Goal: Task Accomplishment & Management: Manage account settings

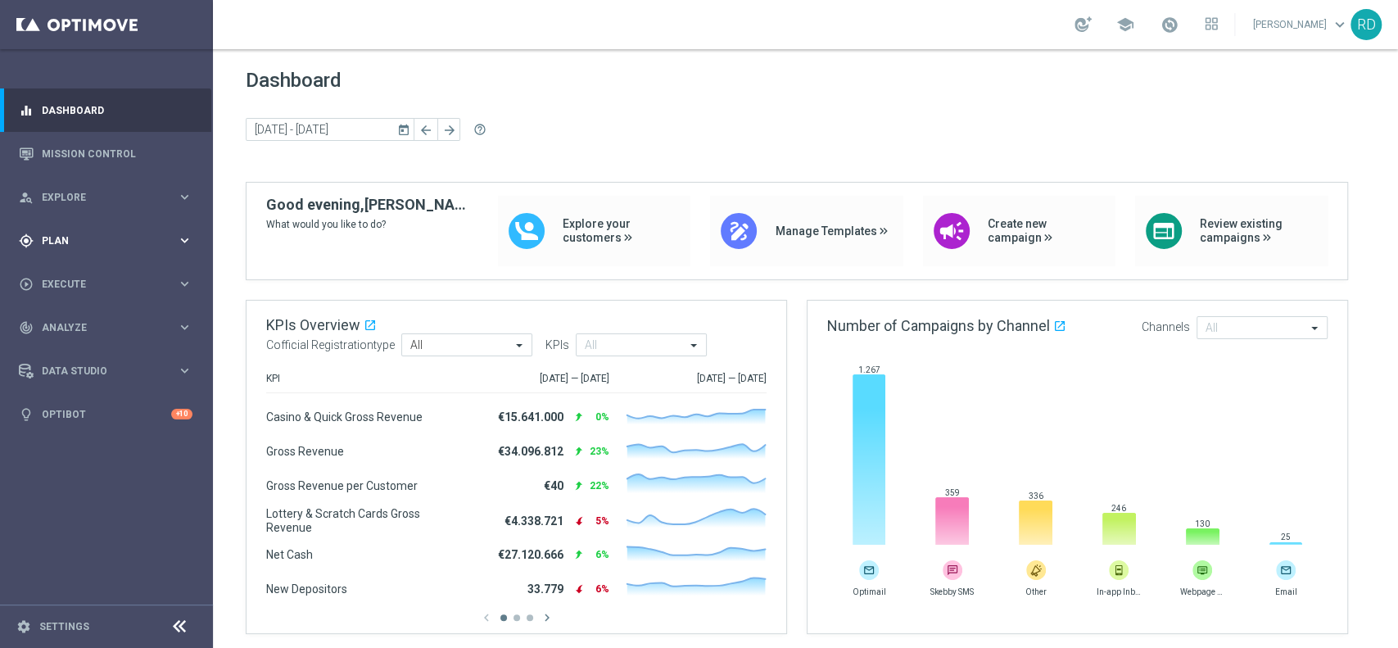
click at [52, 230] on div "gps_fixed Plan keyboard_arrow_right" at bounding box center [105, 240] width 211 height 43
click at [77, 269] on link "Target Groups" at bounding box center [107, 274] width 128 height 13
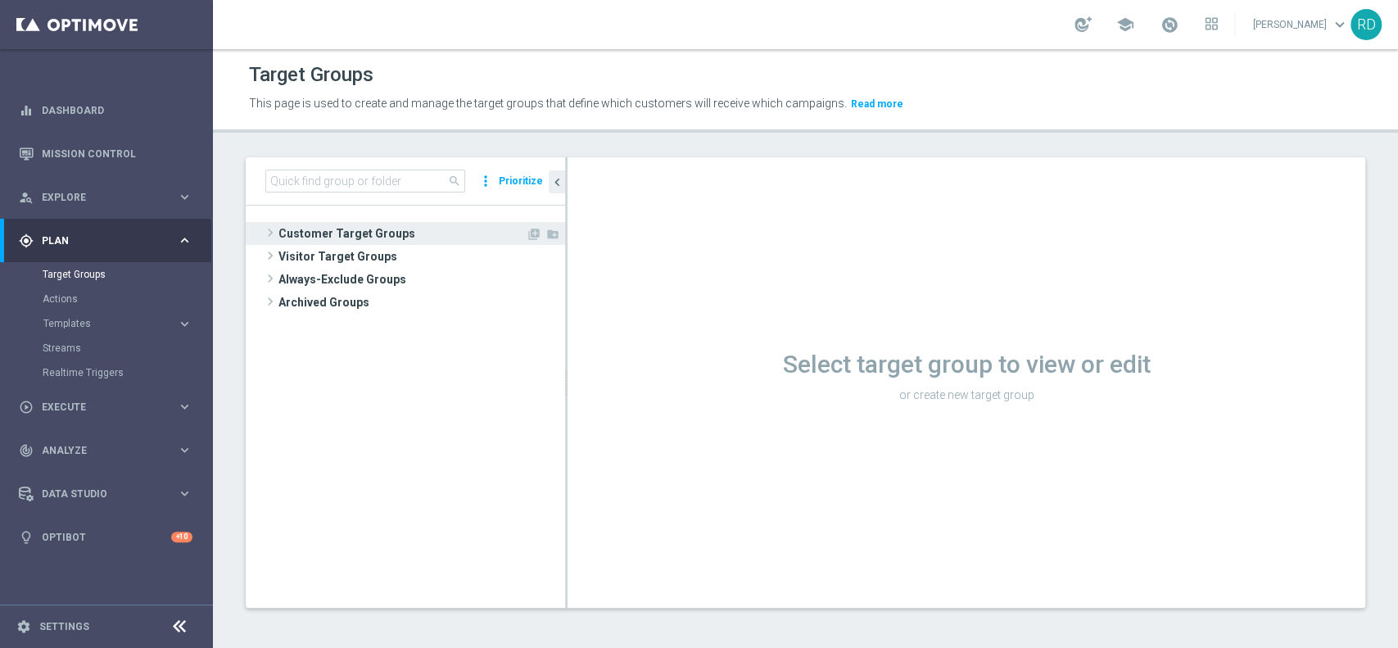
click at [275, 233] on span at bounding box center [270, 233] width 16 height 20
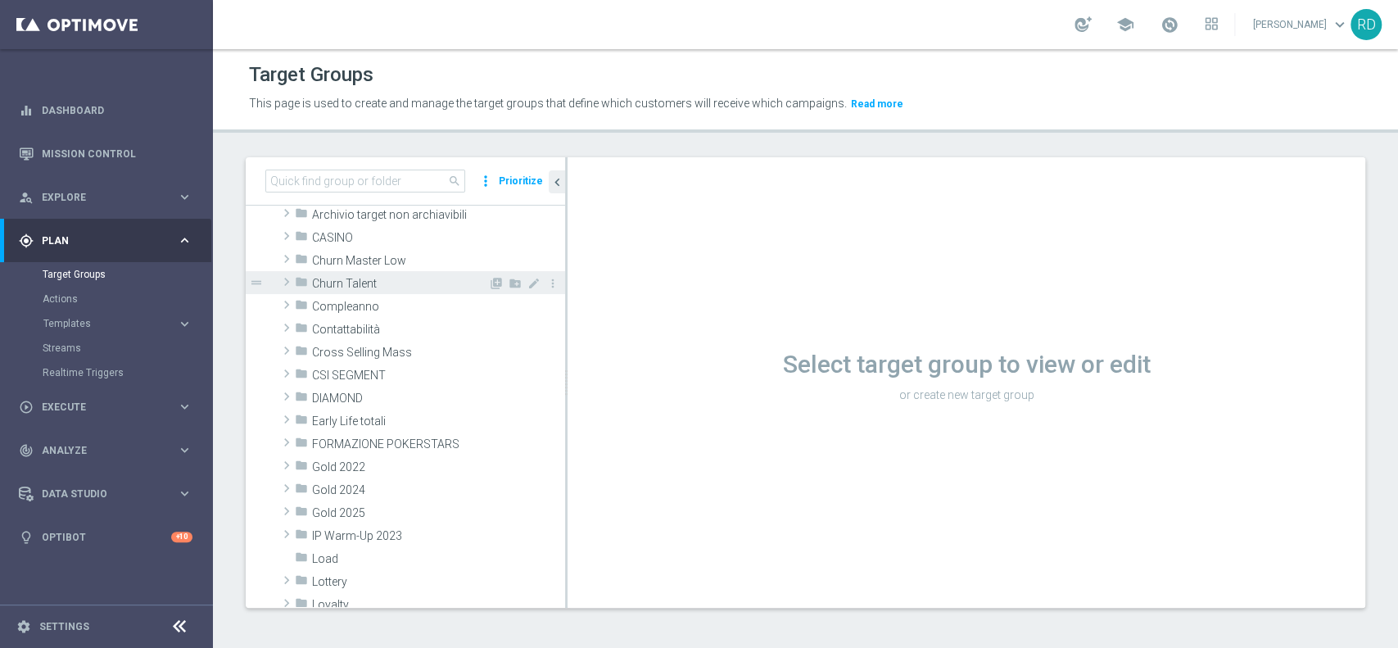
scroll to position [109, 0]
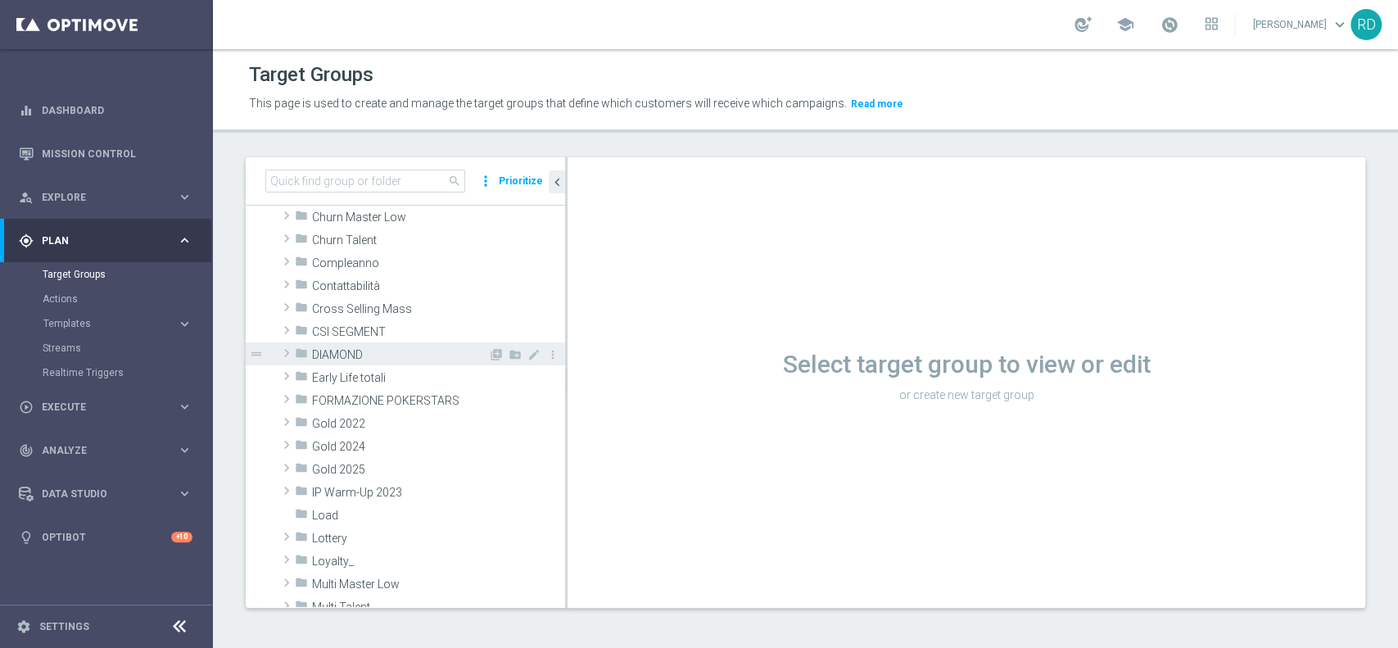
click at [294, 352] on span at bounding box center [286, 353] width 16 height 20
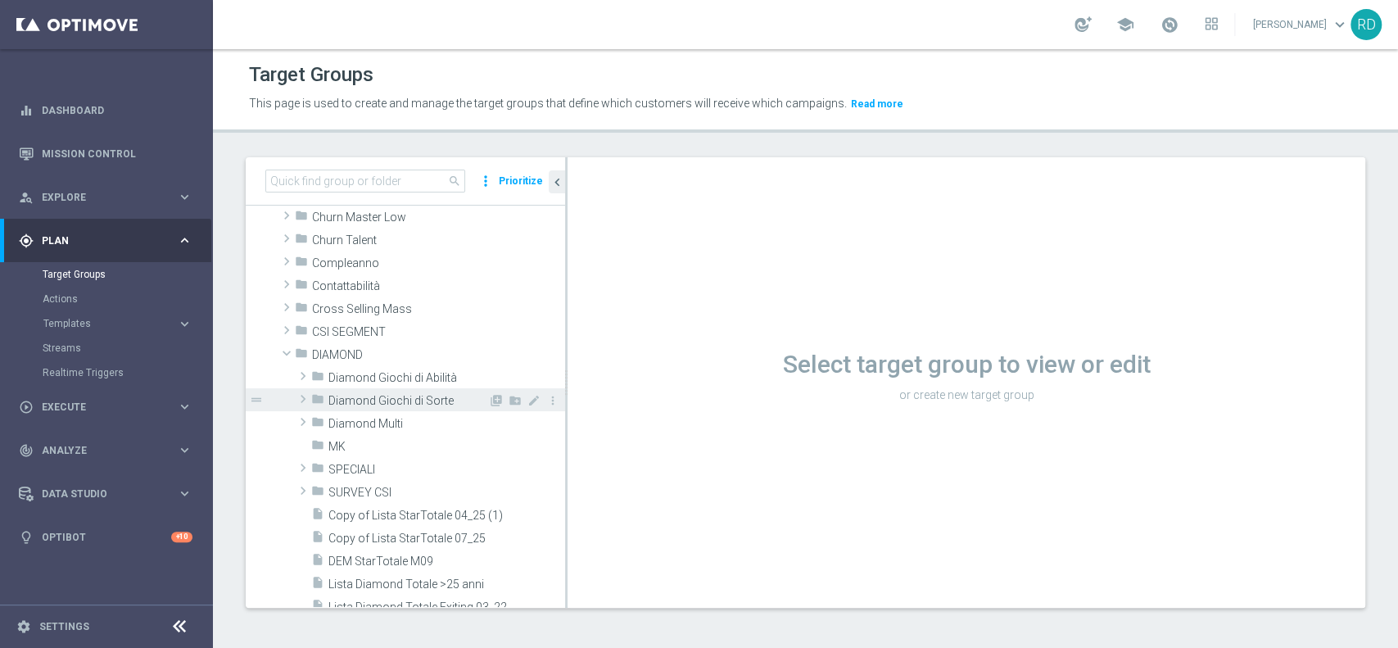
click at [395, 395] on span "Diamond Giochi di Sorte" at bounding box center [408, 401] width 160 height 14
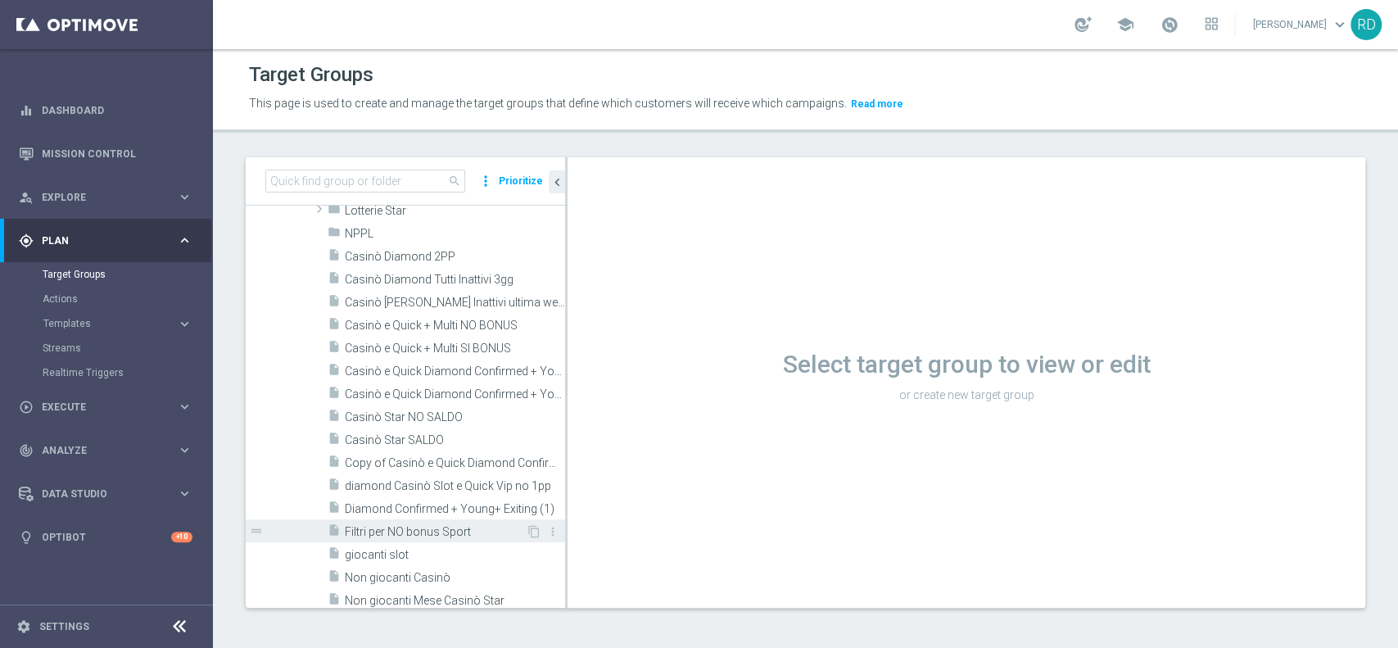
scroll to position [436, 0]
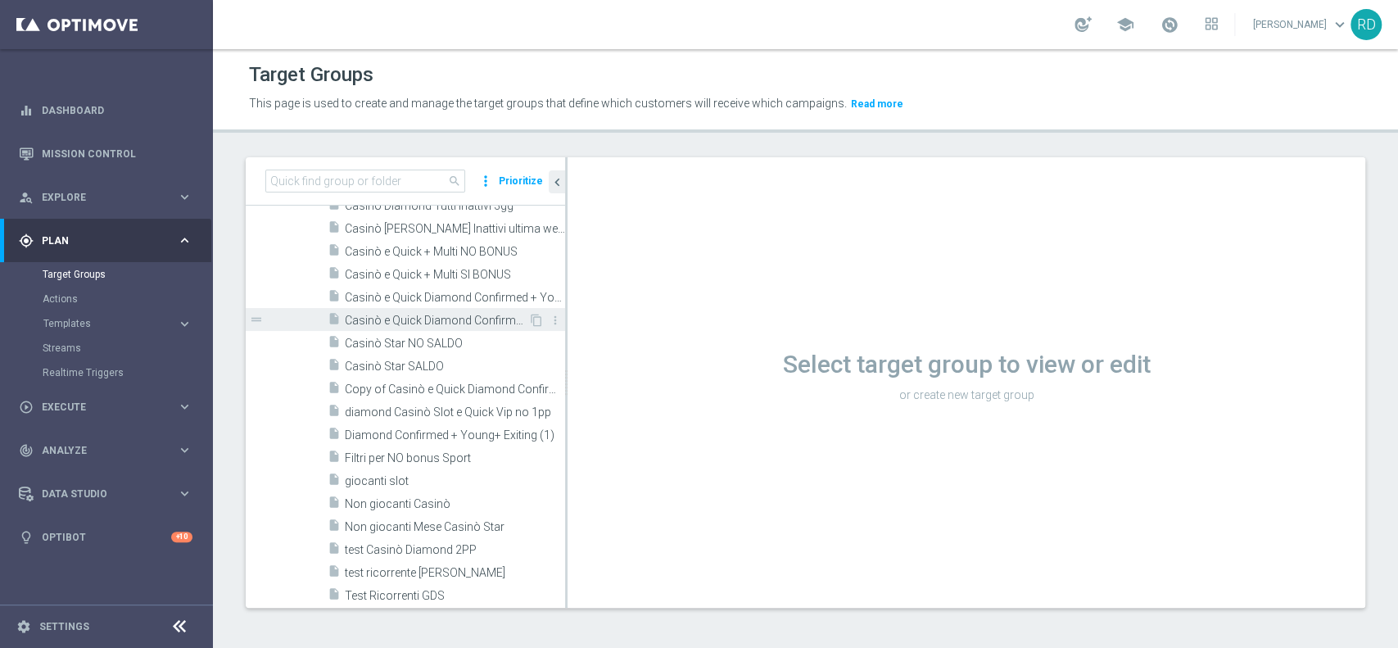
click at [382, 316] on span "Casinò e Quick Diamond Confirmed + Young+ Exiting > 25 anni" at bounding box center [436, 321] width 183 height 14
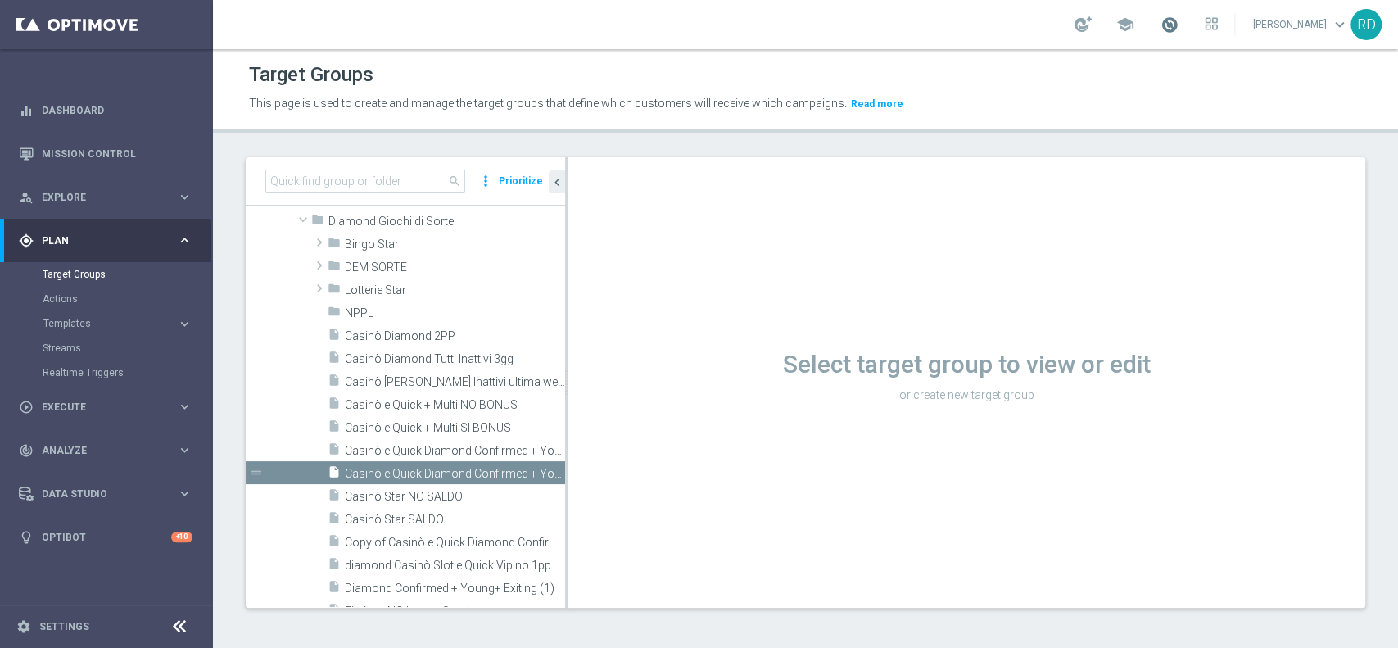
click at [1160, 21] on span at bounding box center [1169, 25] width 18 height 18
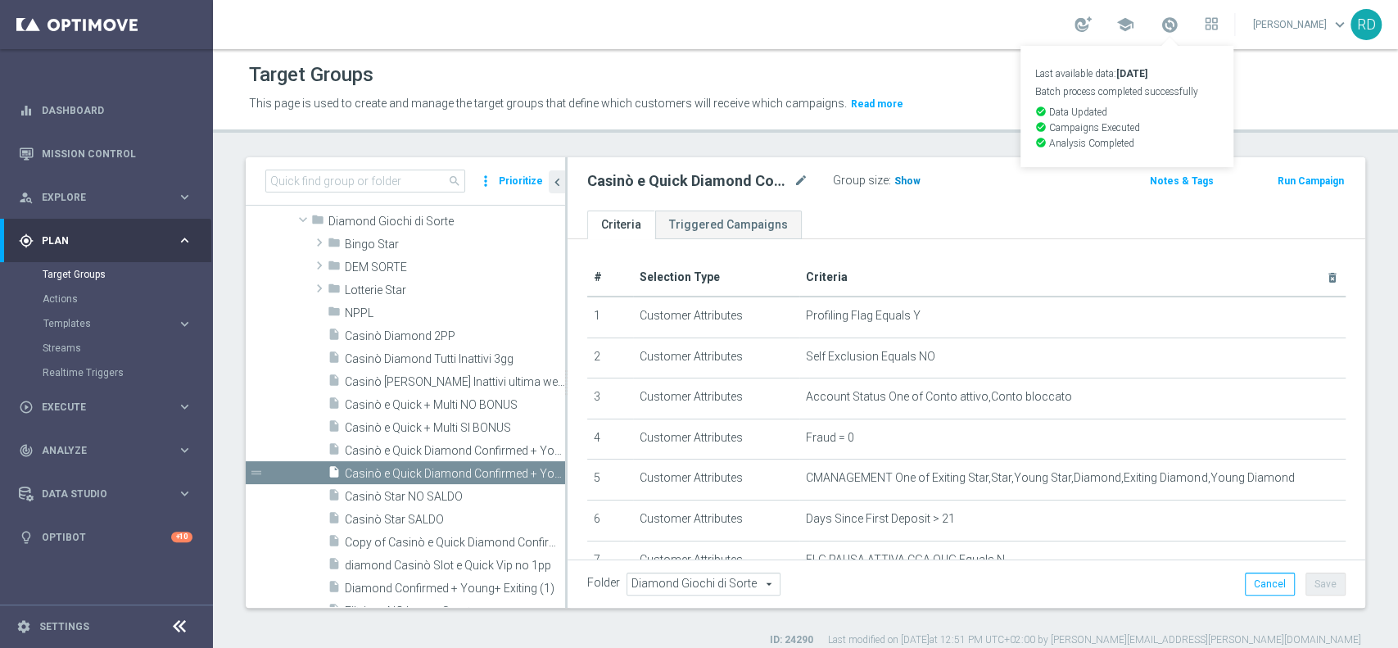
click at [899, 180] on span "Show" at bounding box center [907, 180] width 26 height 11
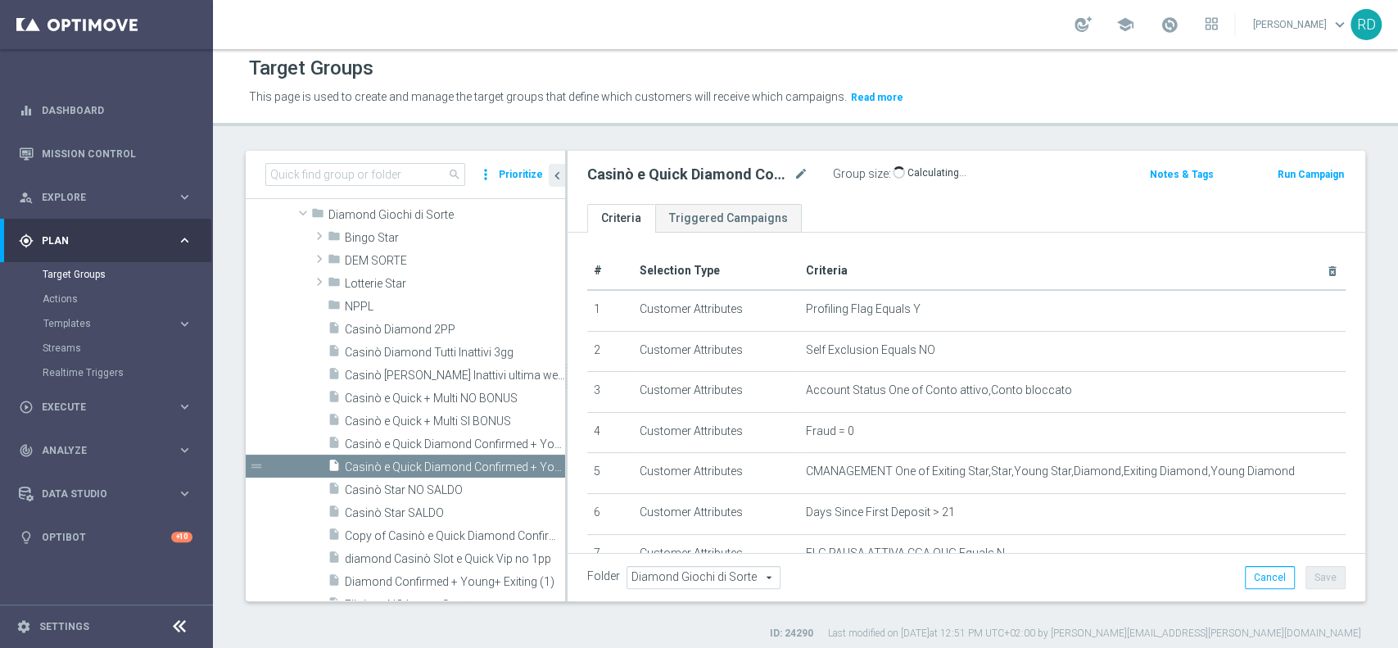
scroll to position [13, 0]
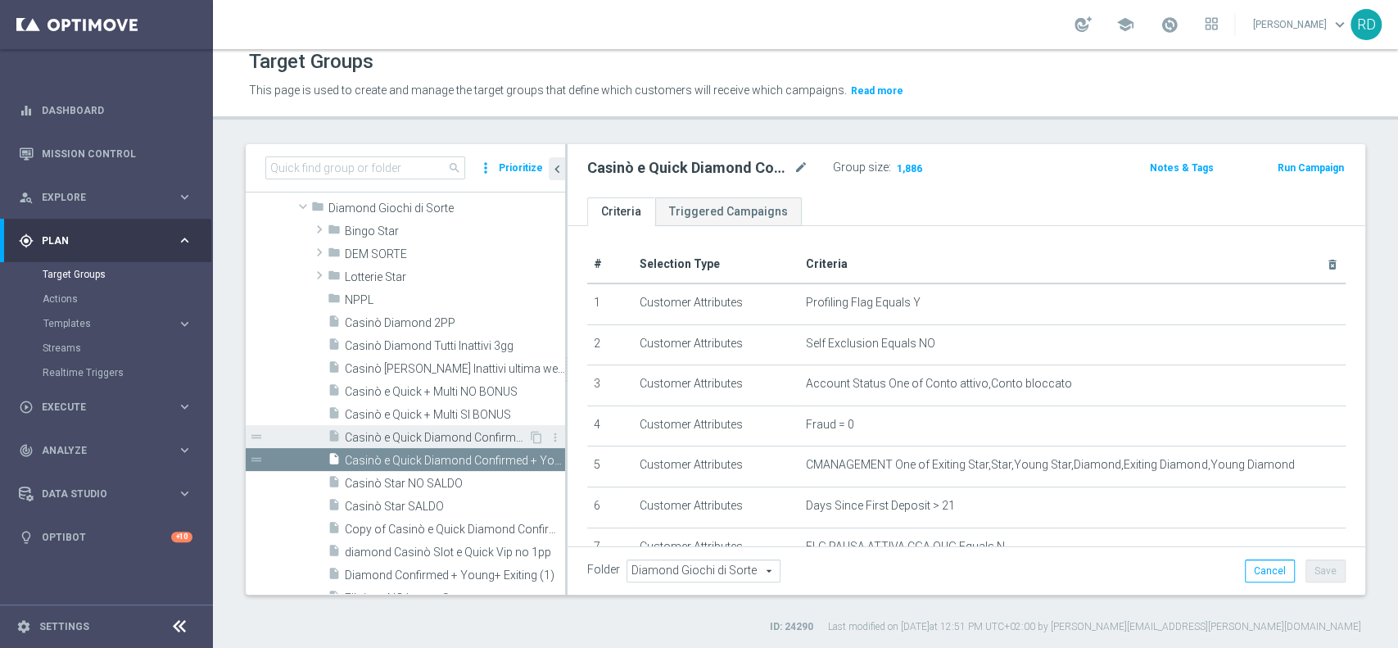
click at [471, 431] on span "Casinò e Quick Diamond Confirmed + Young+ Exiting" at bounding box center [436, 438] width 183 height 14
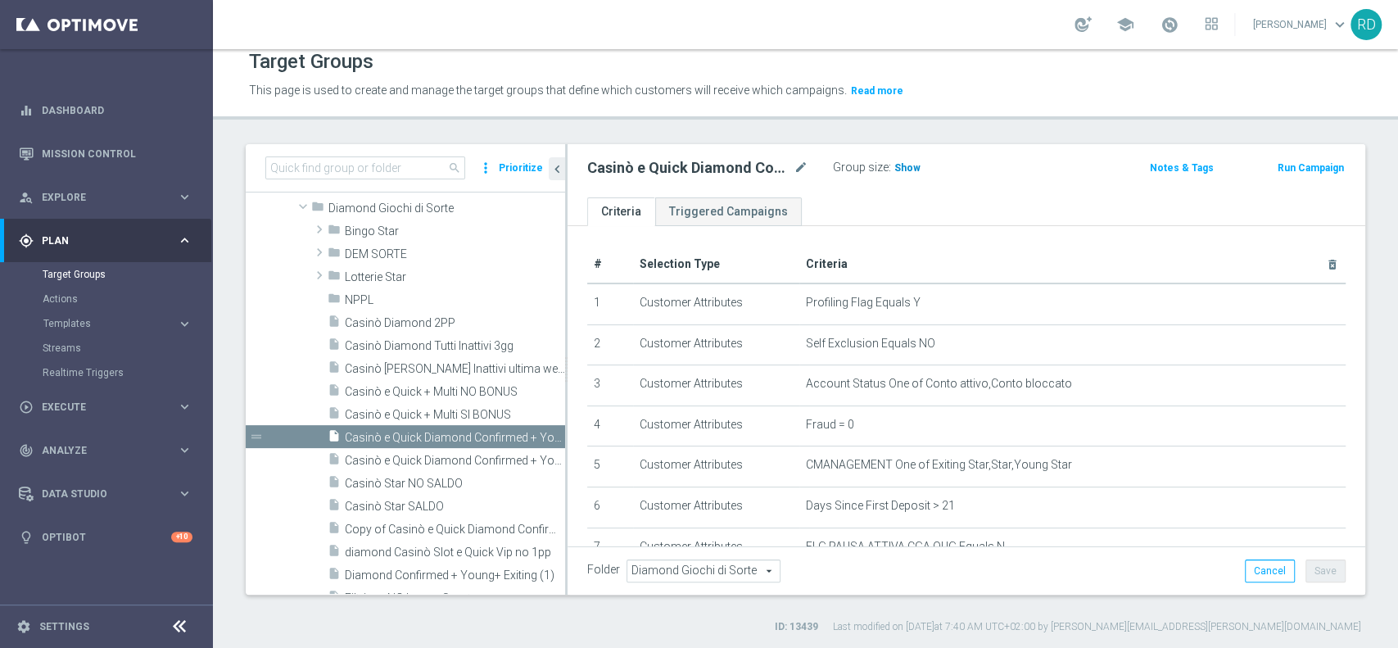
click at [915, 166] on span "Show" at bounding box center [907, 167] width 26 height 11
click at [466, 463] on span "Casinò e Quick Diamond Confirmed + Young+ Exiting > 25 anni" at bounding box center [436, 461] width 183 height 14
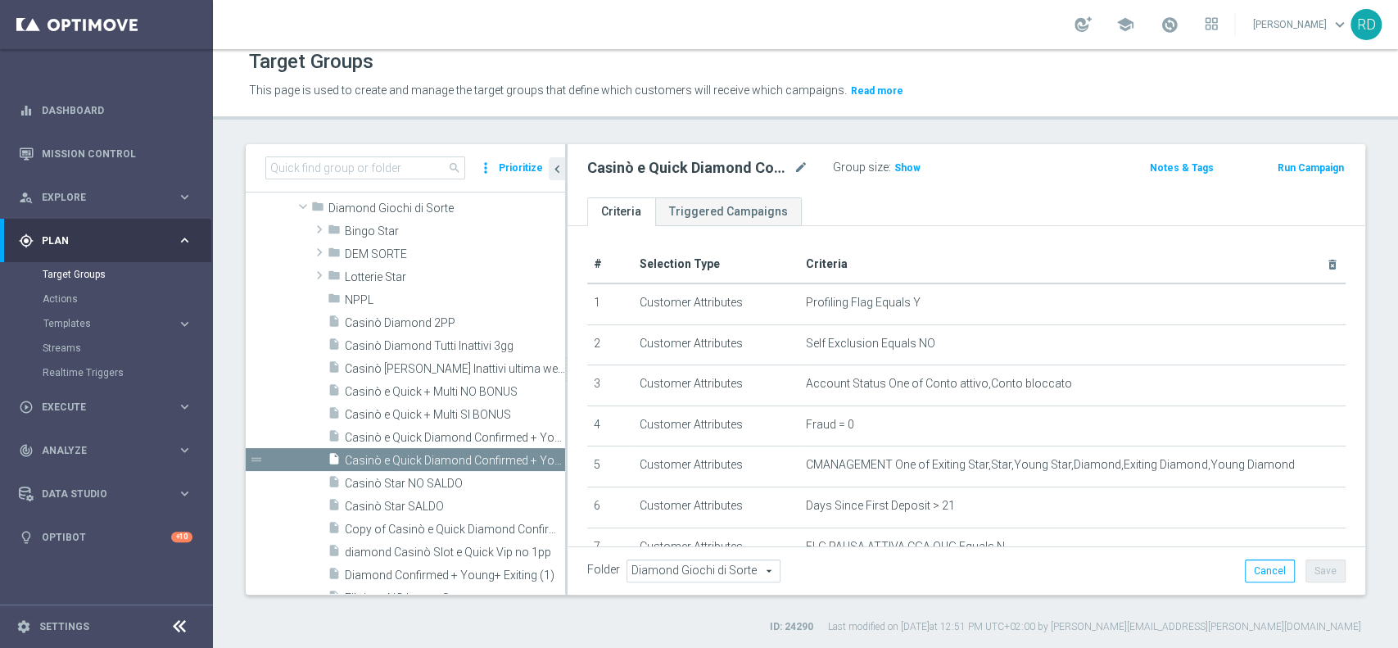
click at [902, 175] on h3 "Show" at bounding box center [907, 168] width 29 height 18
click at [917, 163] on p "Calculating…" at bounding box center [936, 166] width 59 height 13
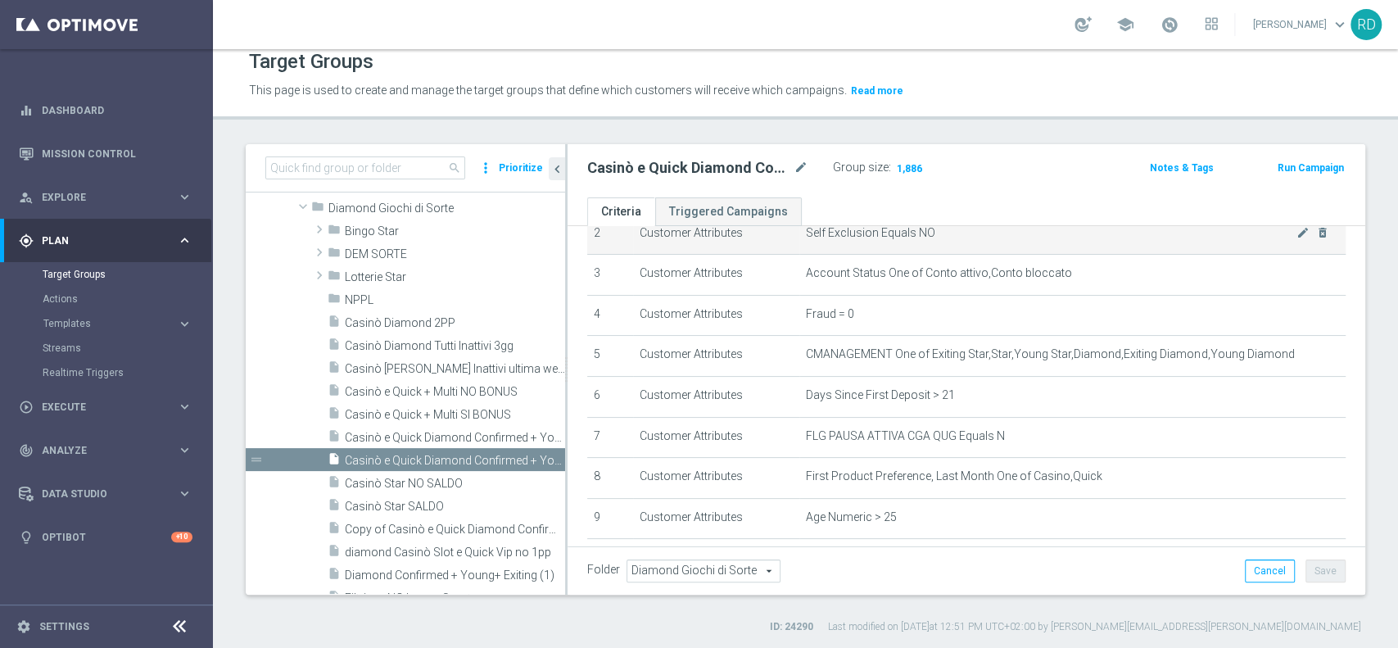
scroll to position [197, 0]
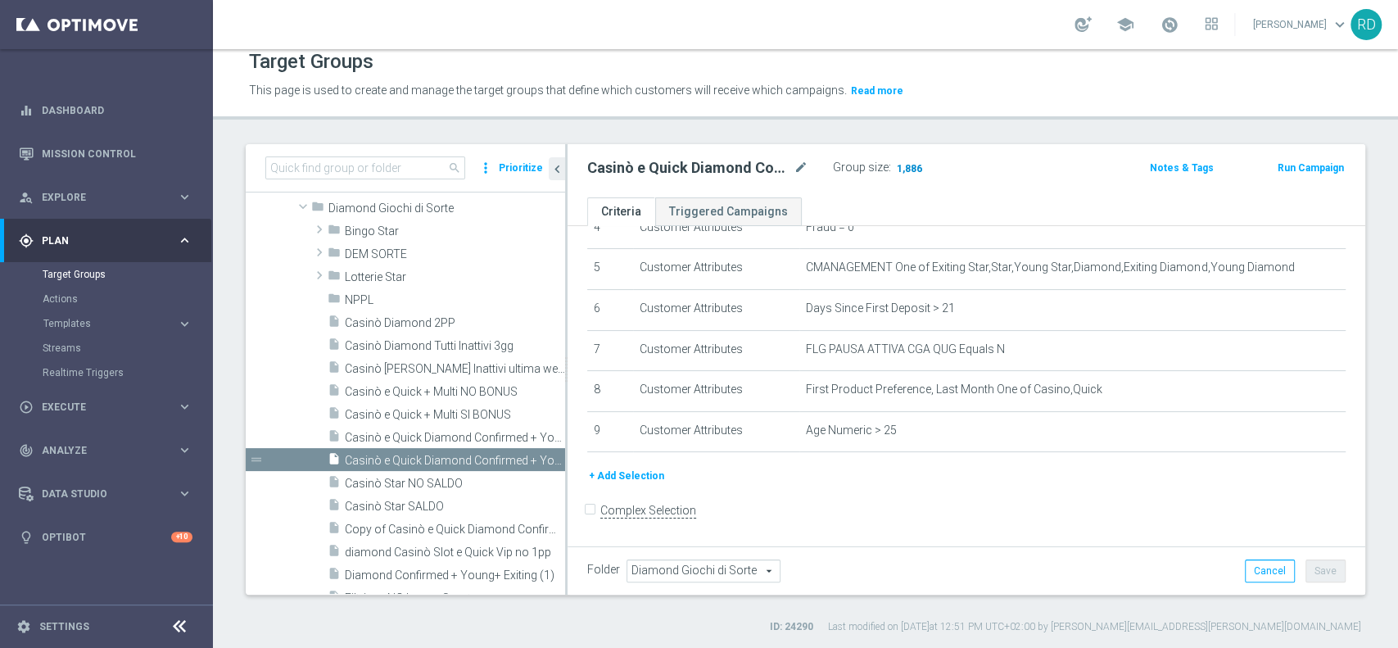
click at [911, 170] on span "1,886" at bounding box center [909, 170] width 29 height 16
click at [910, 170] on span "1,886" at bounding box center [909, 170] width 29 height 16
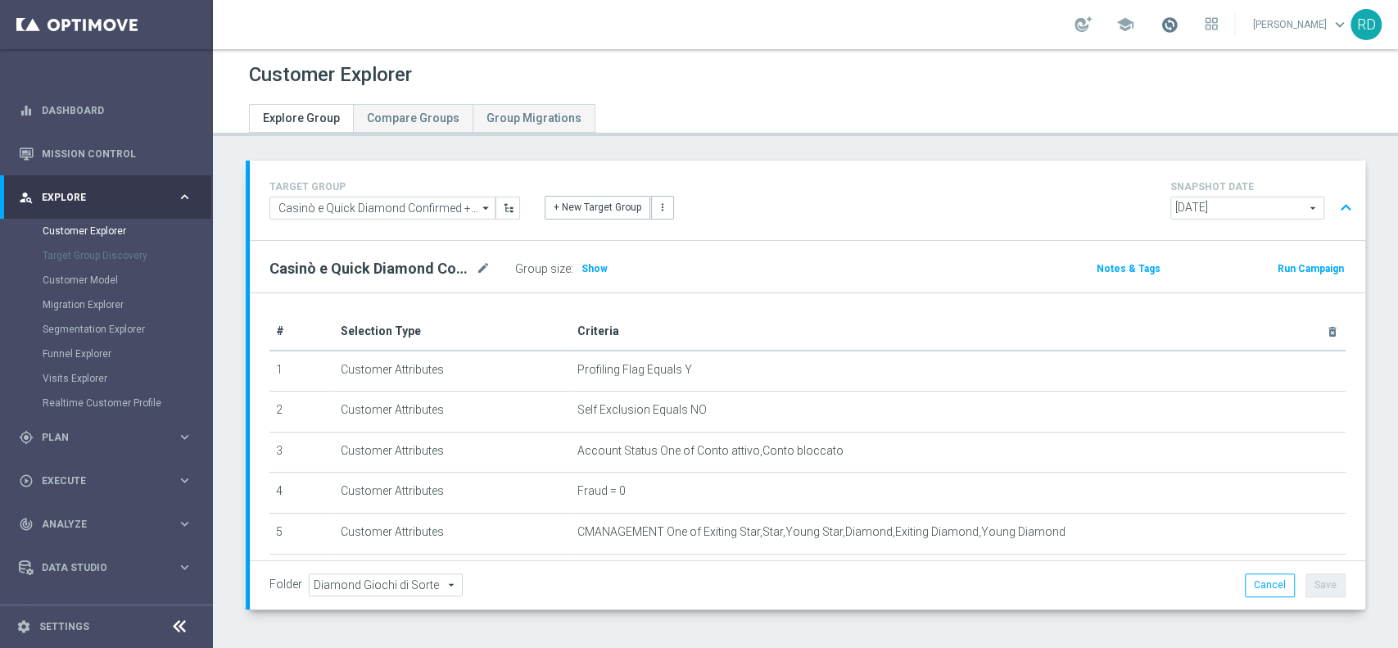
click at [1160, 21] on span at bounding box center [1169, 25] width 18 height 18
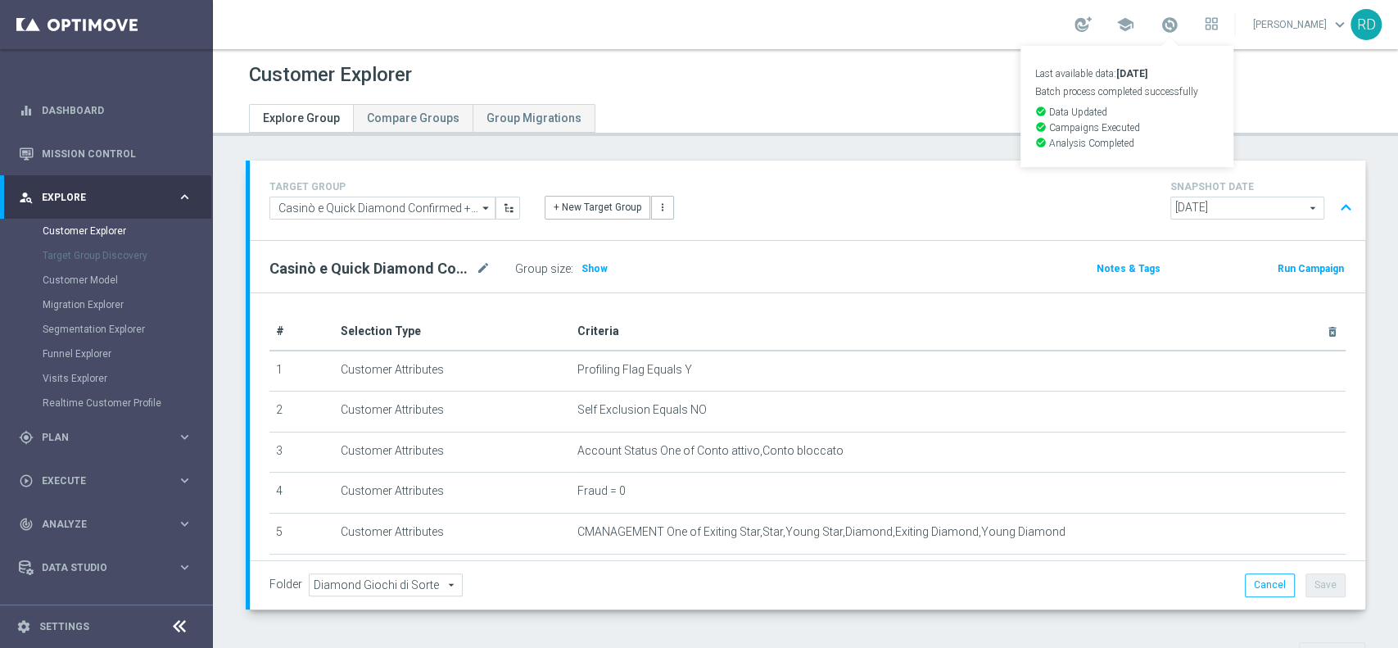
click at [589, 278] on div "Group size : Show" at bounding box center [597, 268] width 164 height 23
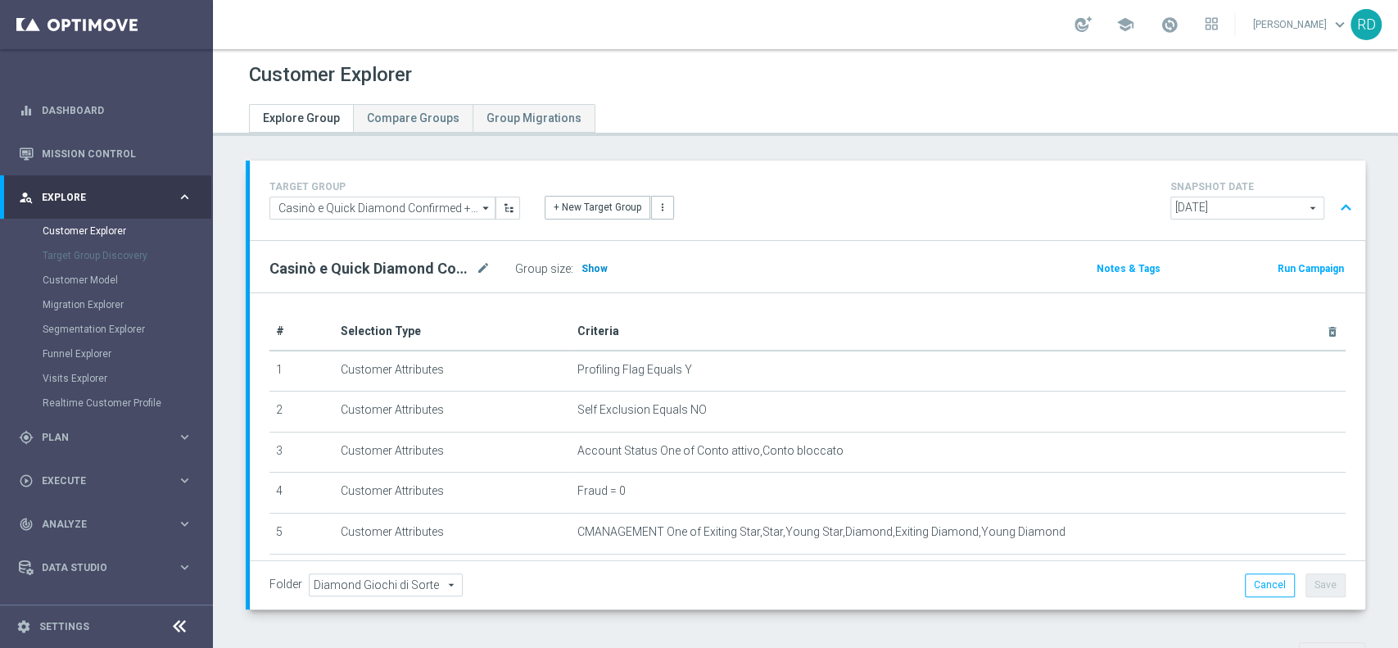
click at [590, 260] on h3 "Show" at bounding box center [594, 269] width 29 height 18
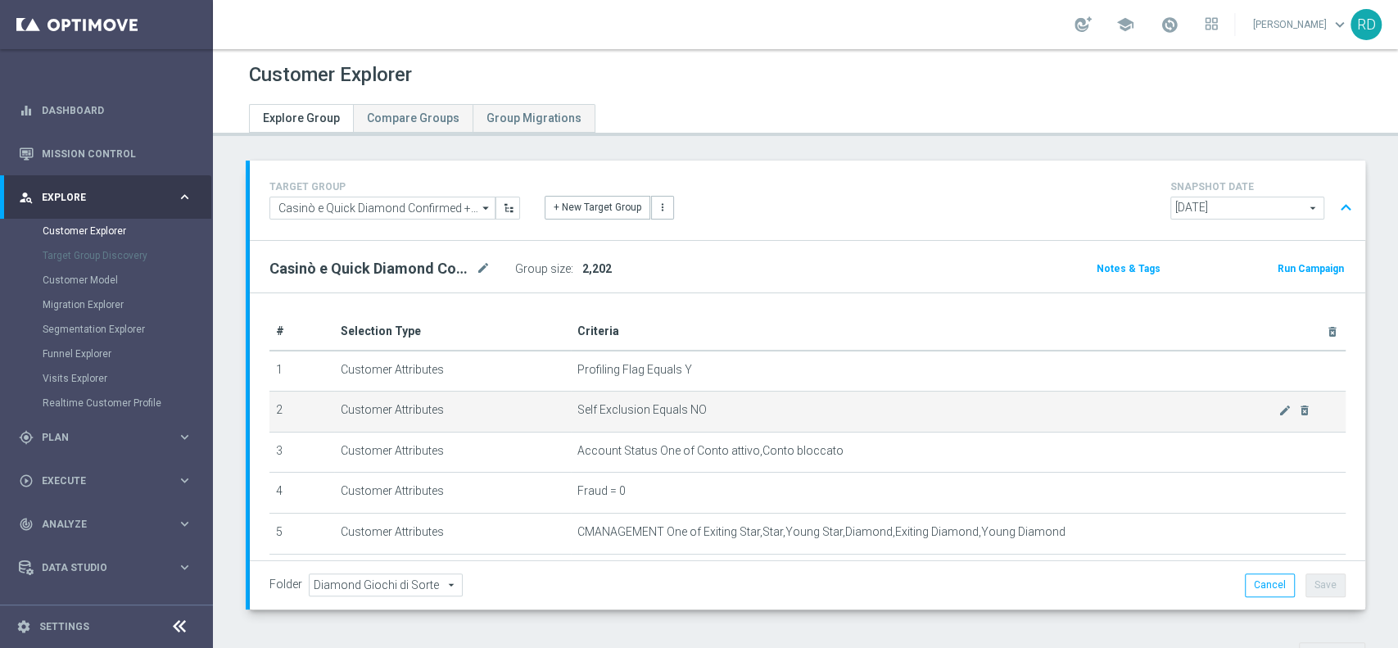
scroll to position [218, 0]
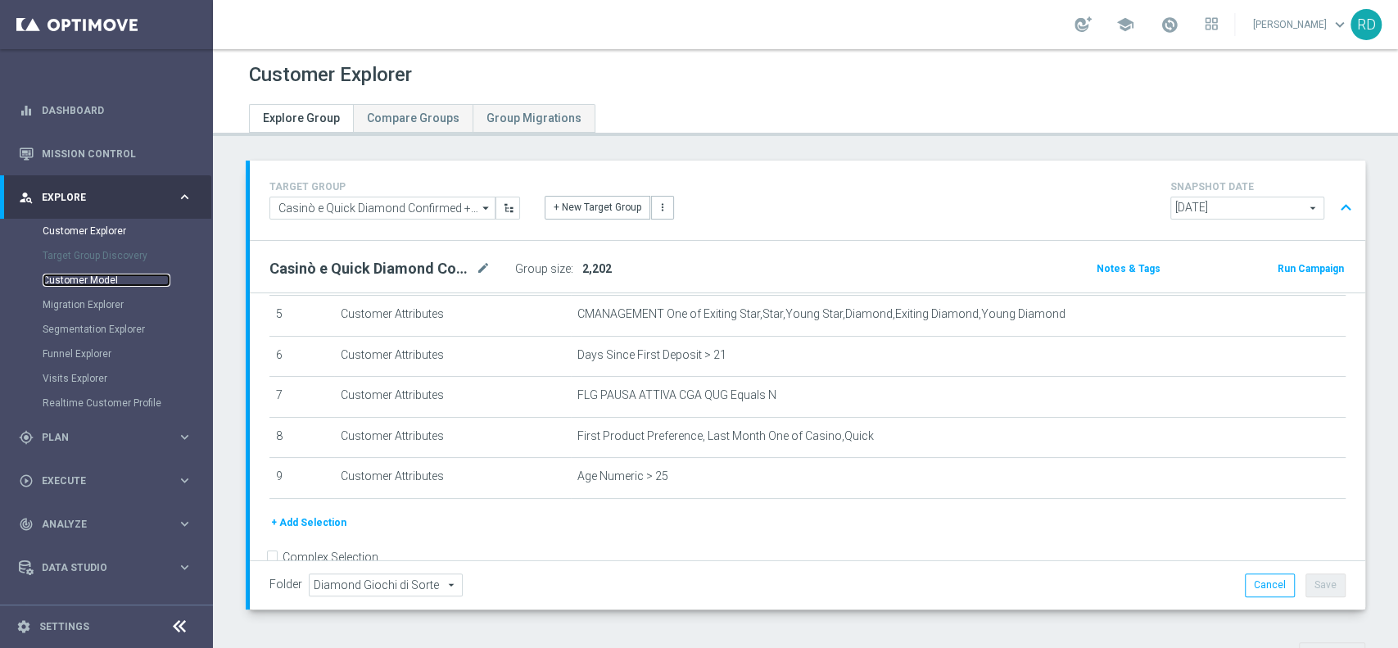
click at [76, 275] on link "Customer Model" at bounding box center [107, 280] width 128 height 13
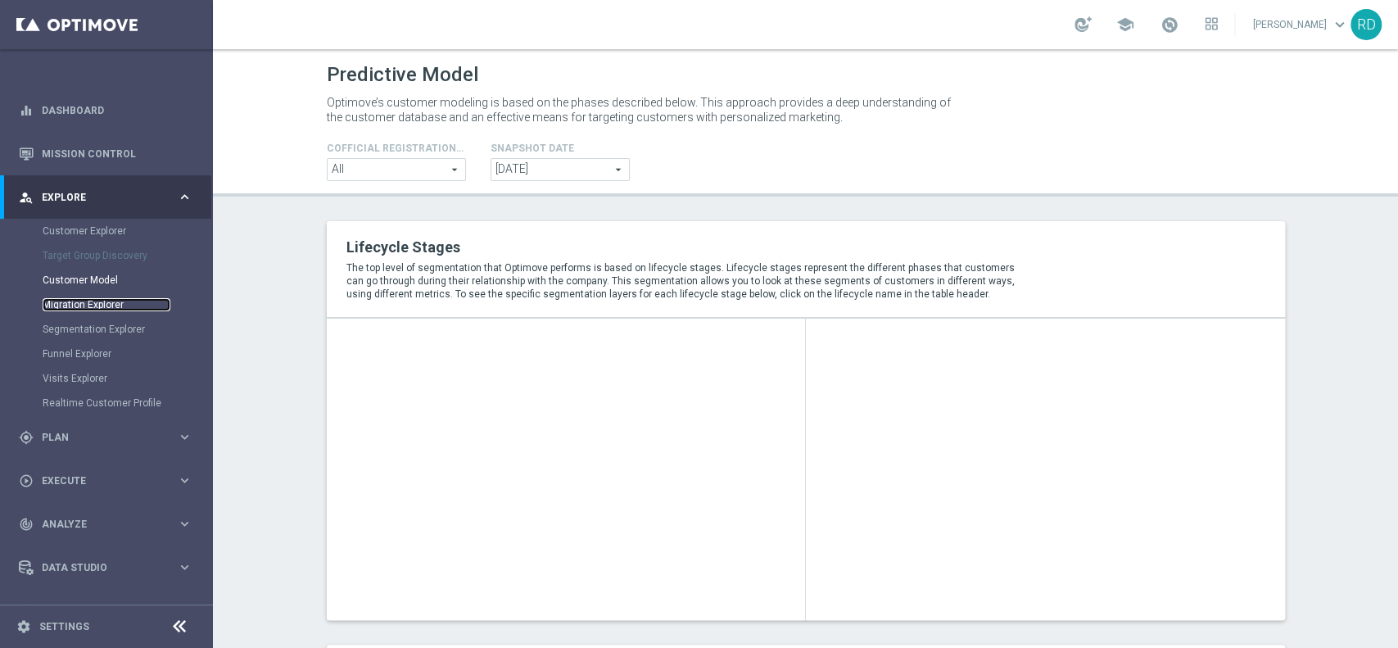
click at [91, 304] on link "Migration Explorer" at bounding box center [107, 304] width 128 height 13
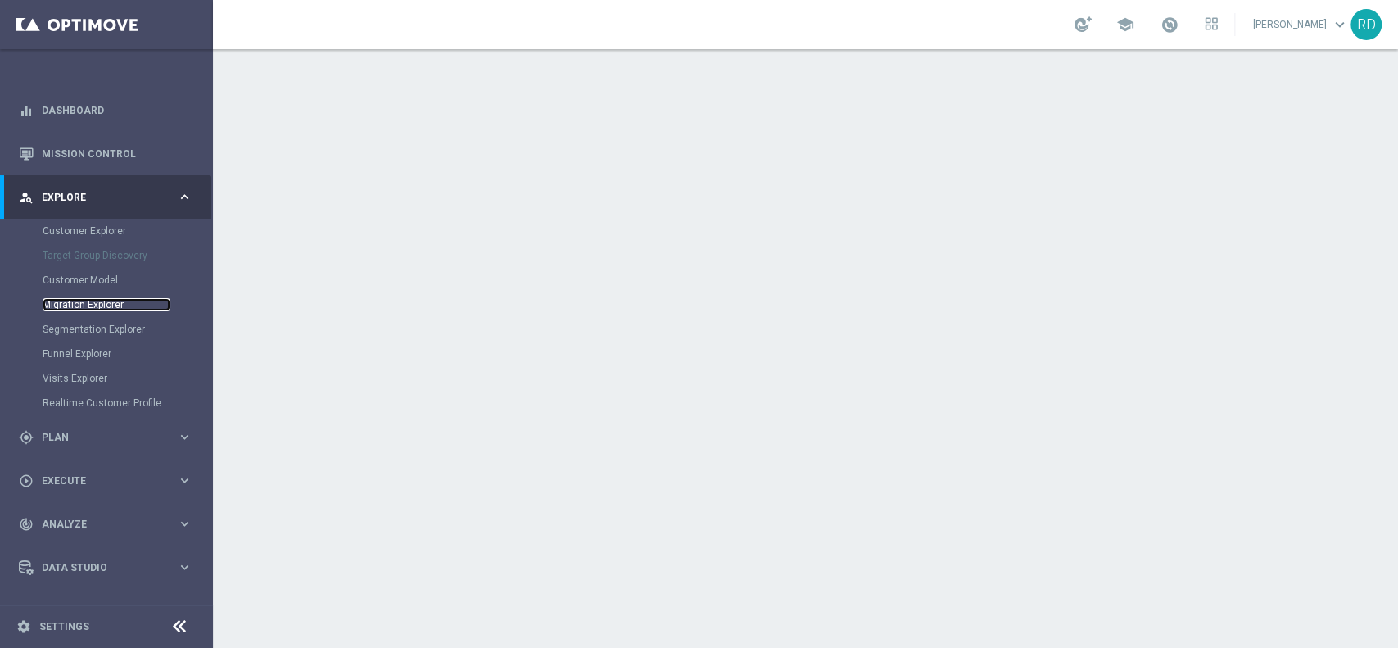
scroll to position [32, 0]
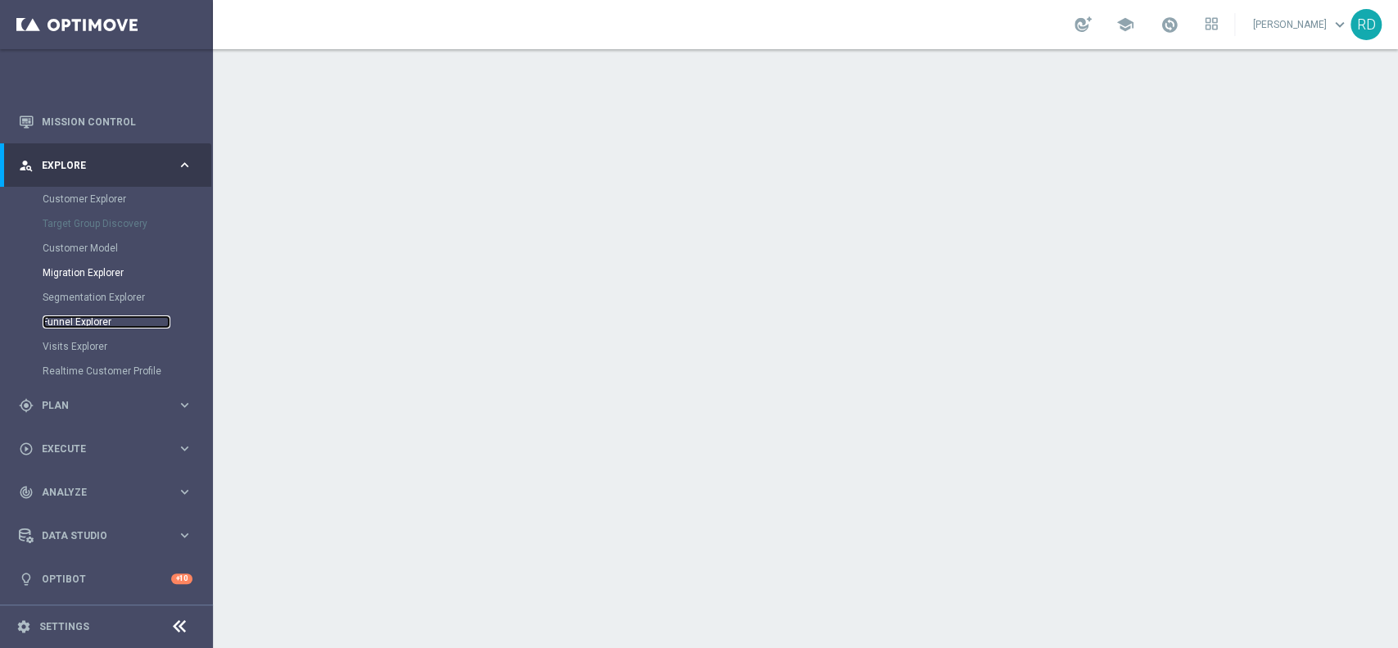
click at [72, 322] on link "Funnel Explorer" at bounding box center [107, 321] width 128 height 13
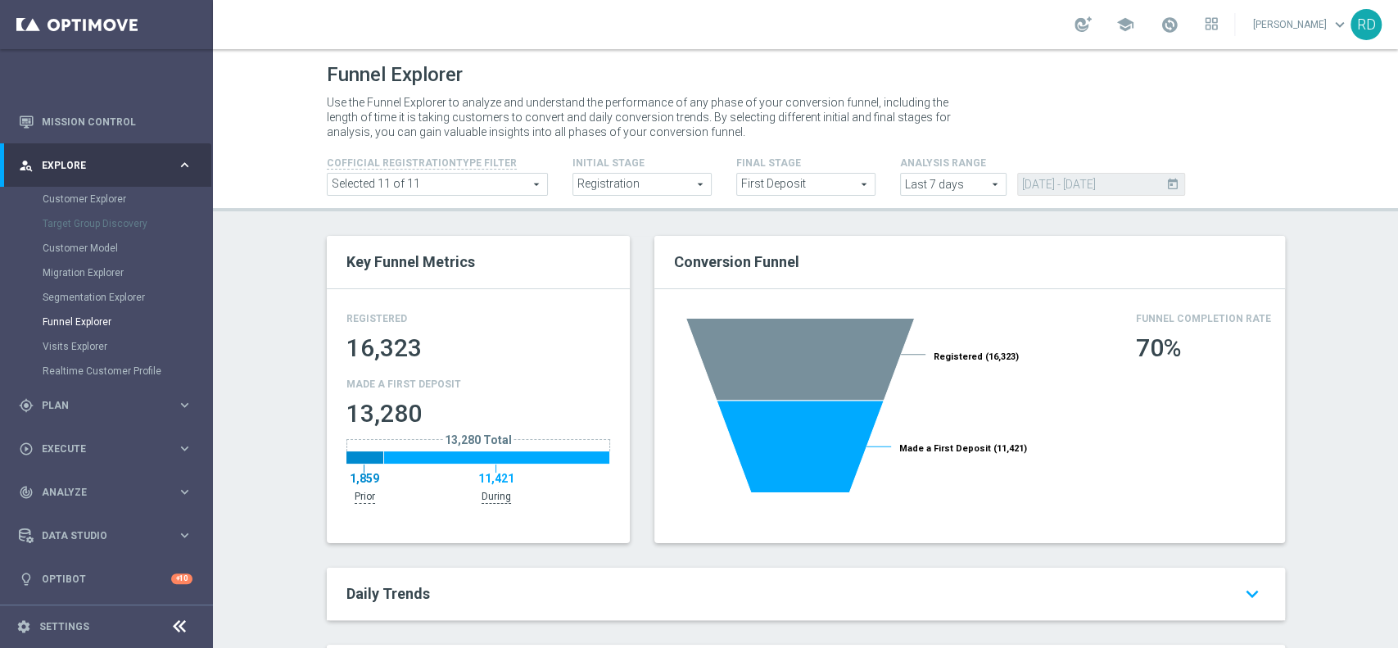
click at [66, 258] on div "Customer Model" at bounding box center [127, 248] width 169 height 25
click at [59, 202] on link "Customer Explorer" at bounding box center [107, 198] width 128 height 13
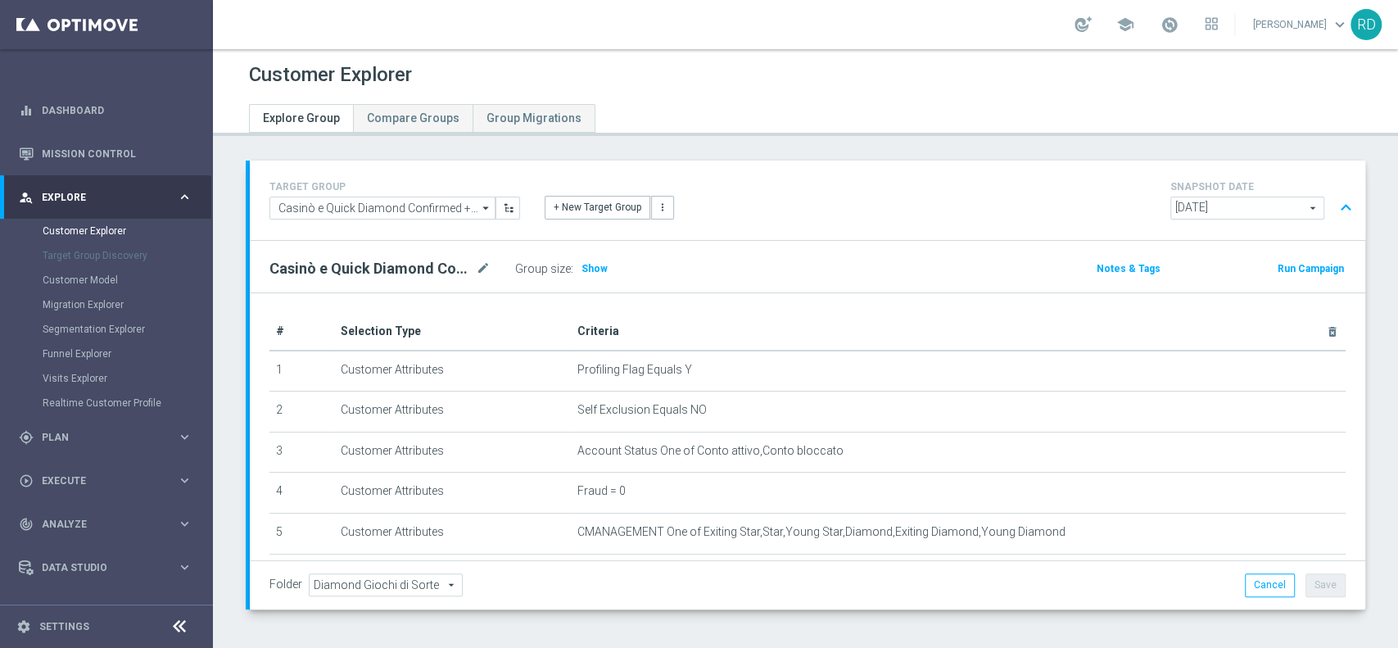
drag, startPoint x: 586, startPoint y: 261, endPoint x: 598, endPoint y: 259, distance: 11.7
click at [594, 260] on h3 "Show" at bounding box center [594, 269] width 29 height 18
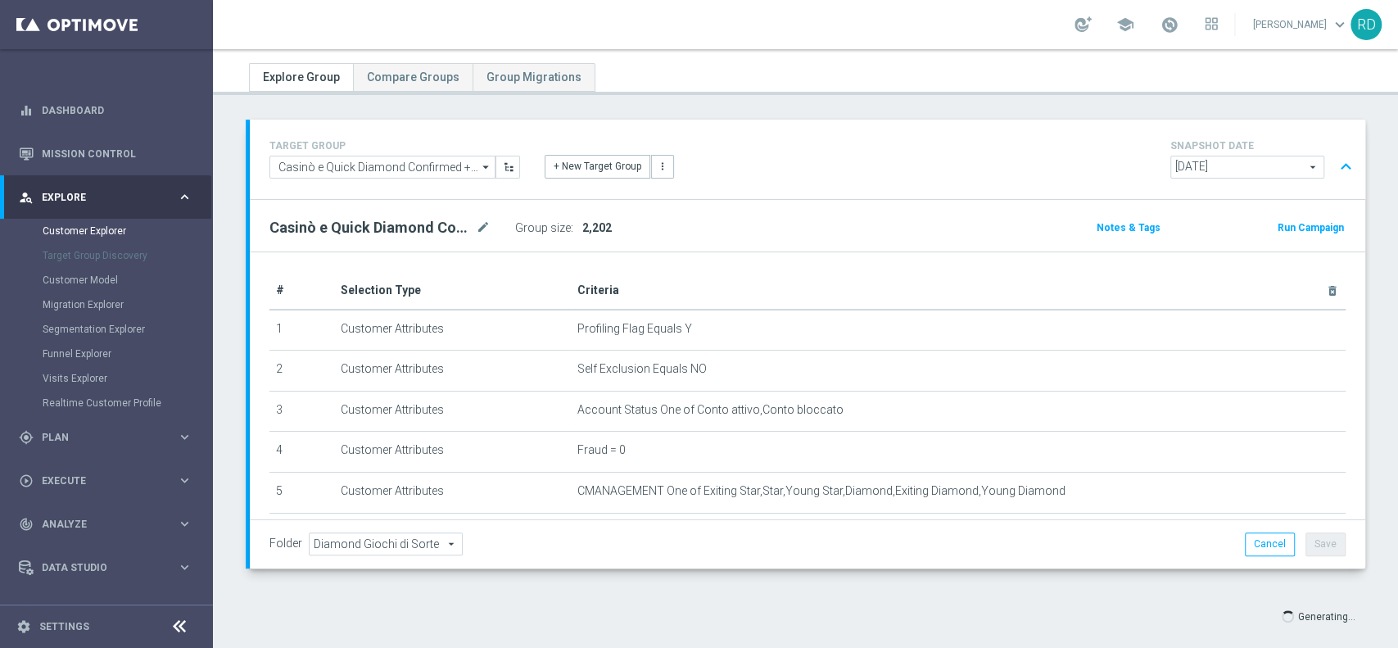
scroll to position [63, 0]
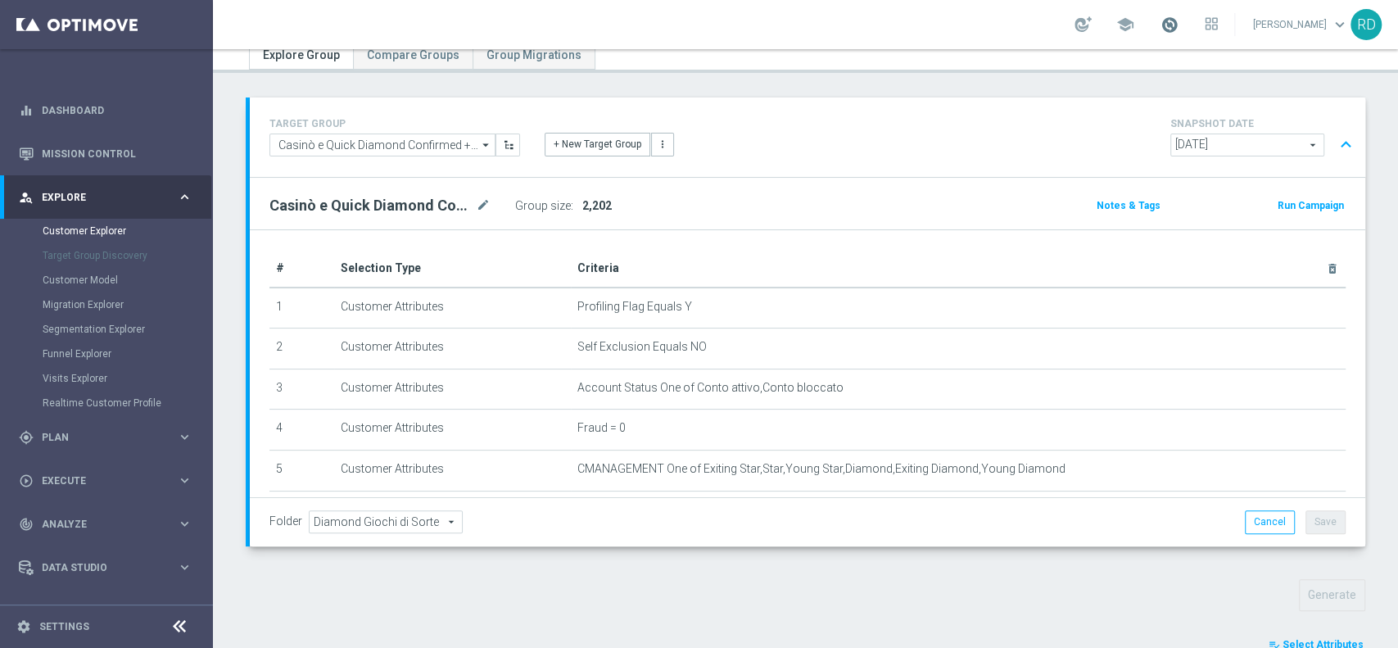
click at [1160, 29] on span at bounding box center [1169, 25] width 18 height 18
drag, startPoint x: 594, startPoint y: 208, endPoint x: 682, endPoint y: 204, distance: 88.5
click at [603, 209] on span "2,202" at bounding box center [596, 205] width 29 height 13
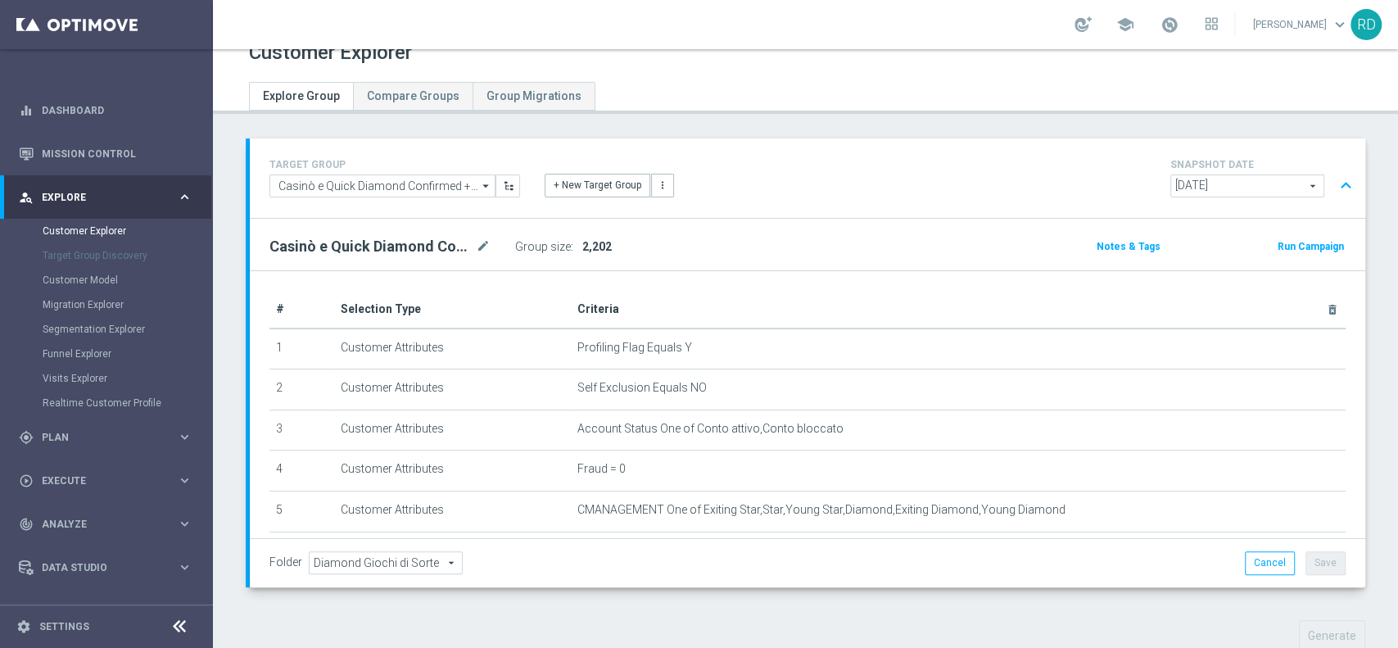
scroll to position [0, 0]
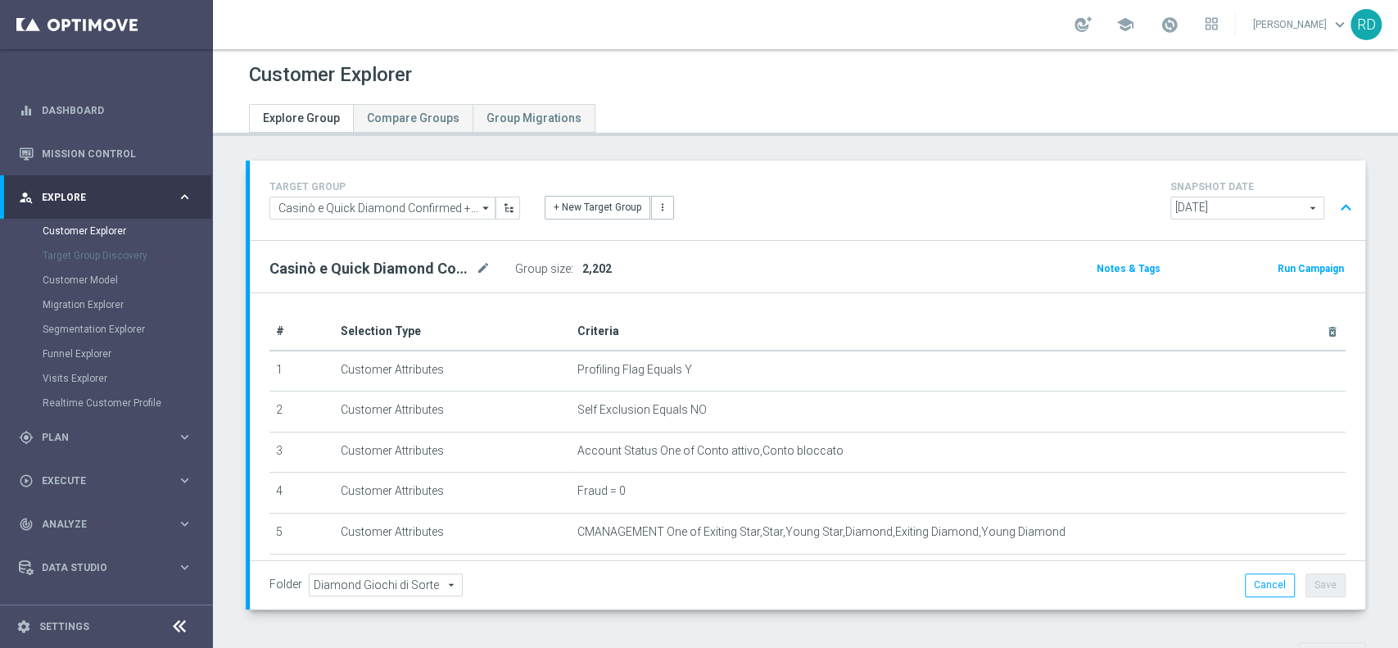
click at [716, 250] on div "Casinò e Quick Diamond Confirmed + Young+ Exiting > 25 anni mode_edit Group siz…" at bounding box center [807, 267] width 1115 height 52
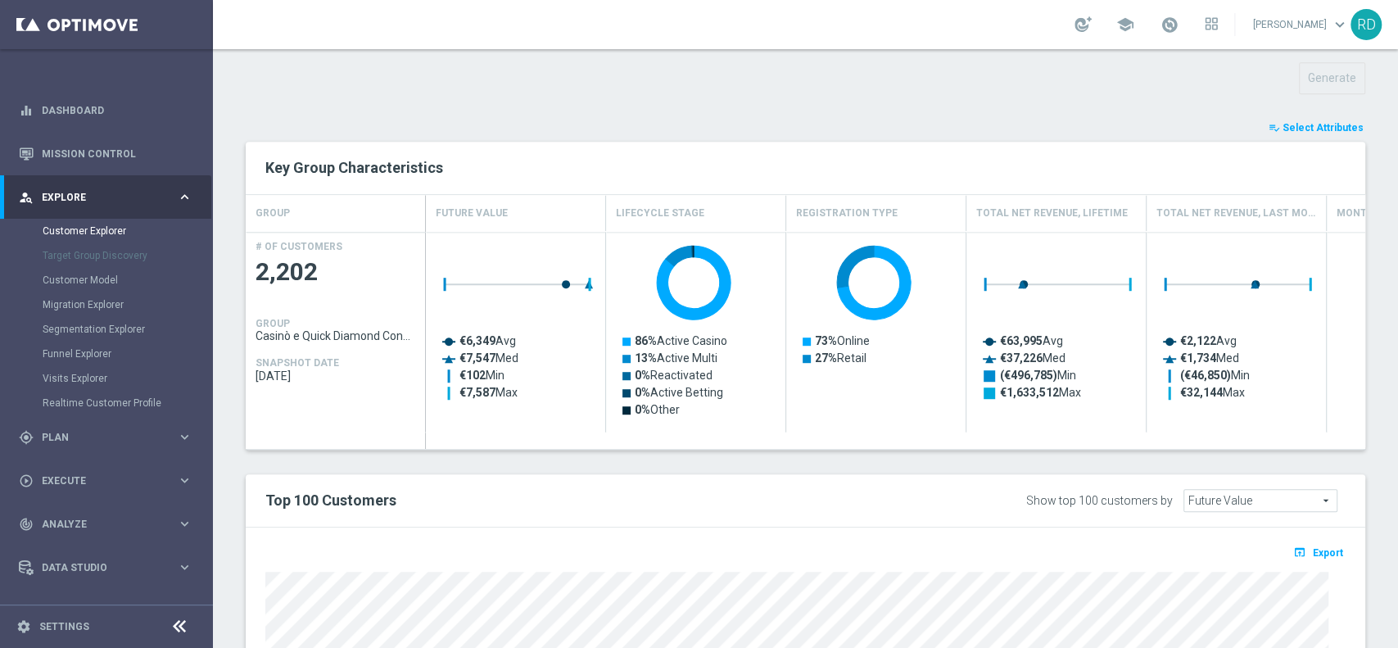
scroll to position [545, 0]
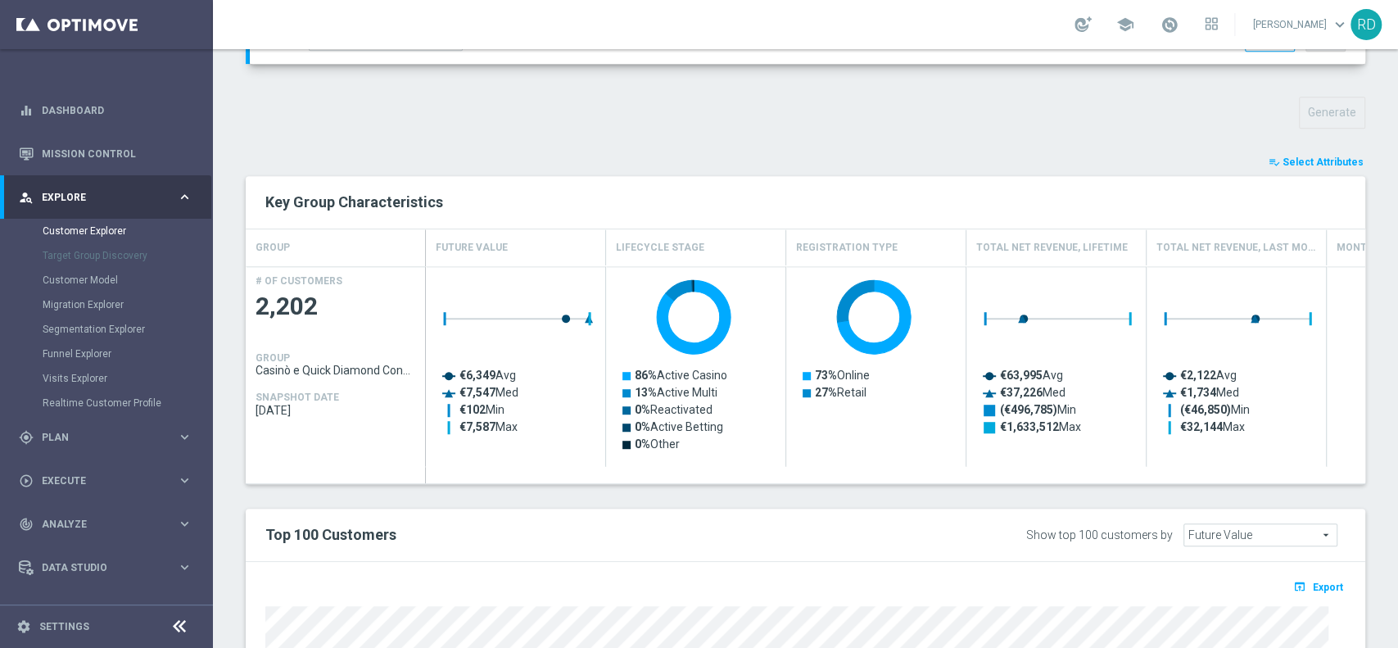
click at [1304, 156] on span "Select Attributes" at bounding box center [1322, 161] width 81 height 11
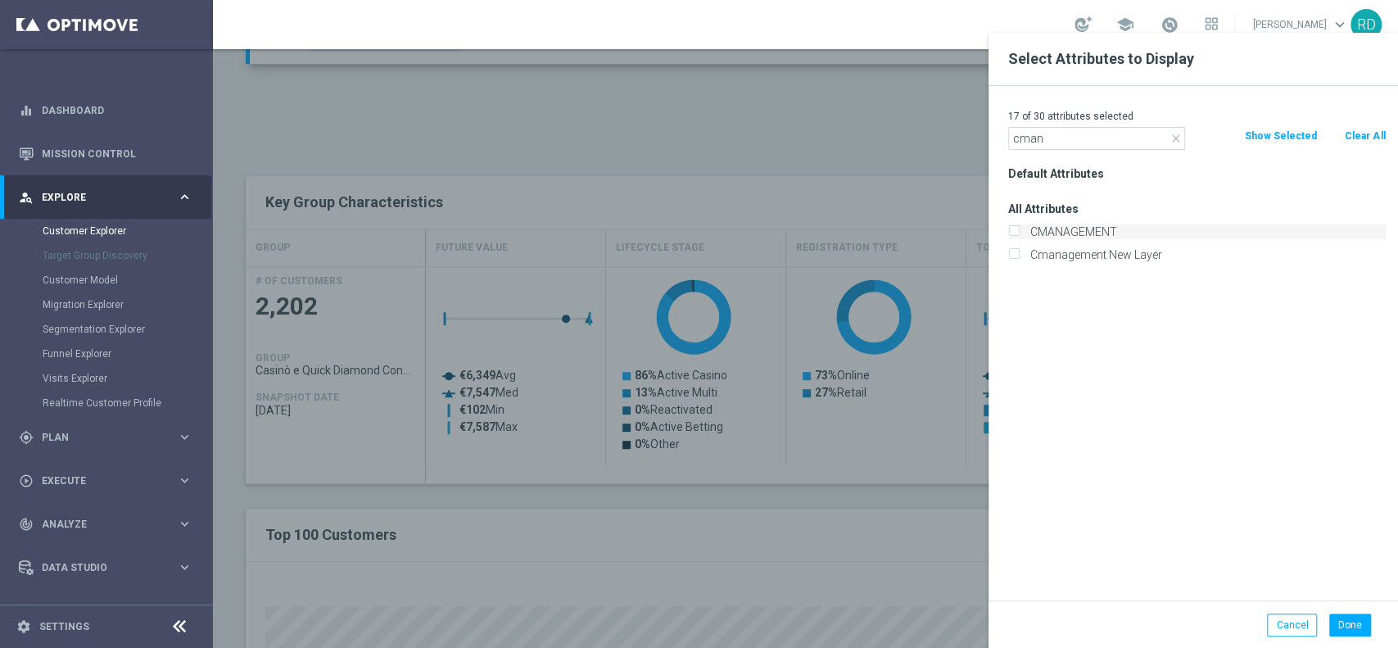
type input "cman"
click at [1078, 229] on label "CMANAGEMENT" at bounding box center [1204, 231] width 361 height 15
click at [1019, 229] on input "CMANAGEMENT" at bounding box center [1013, 233] width 11 height 11
checkbox input "true"
click at [832, 118] on div at bounding box center [912, 357] width 1398 height 648
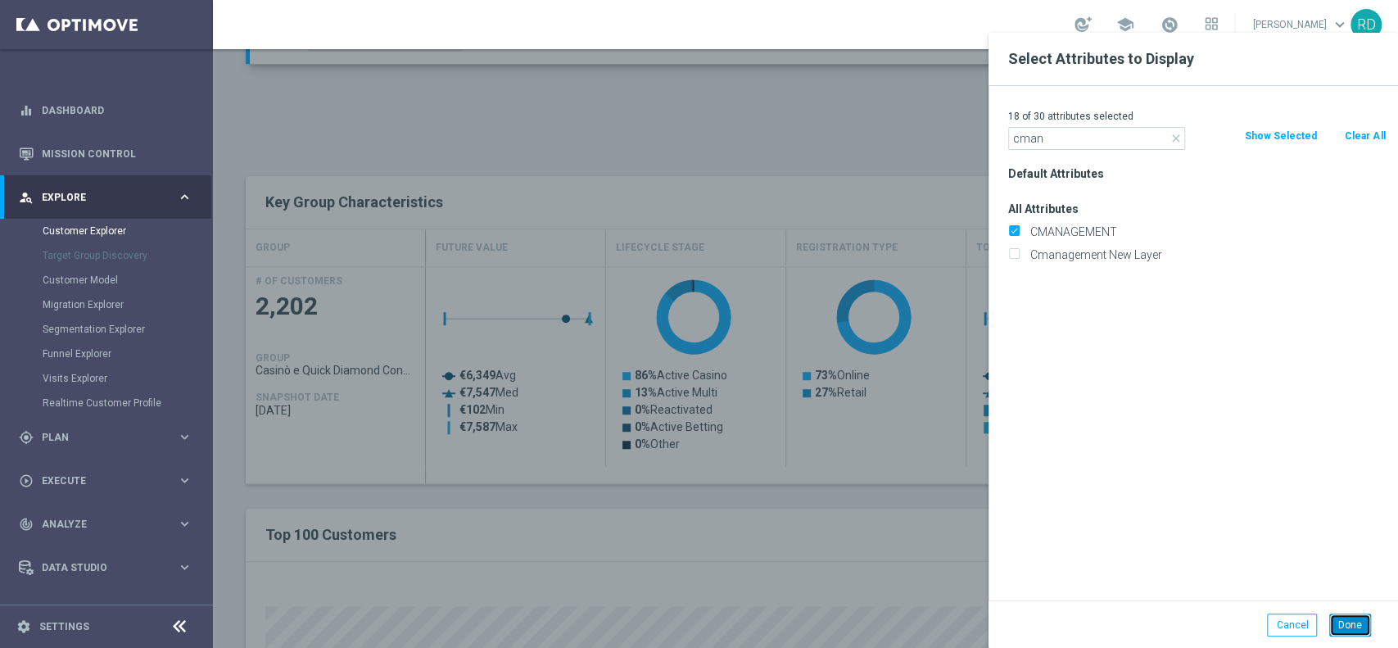
click at [1345, 622] on button "Done" at bounding box center [1350, 624] width 42 height 23
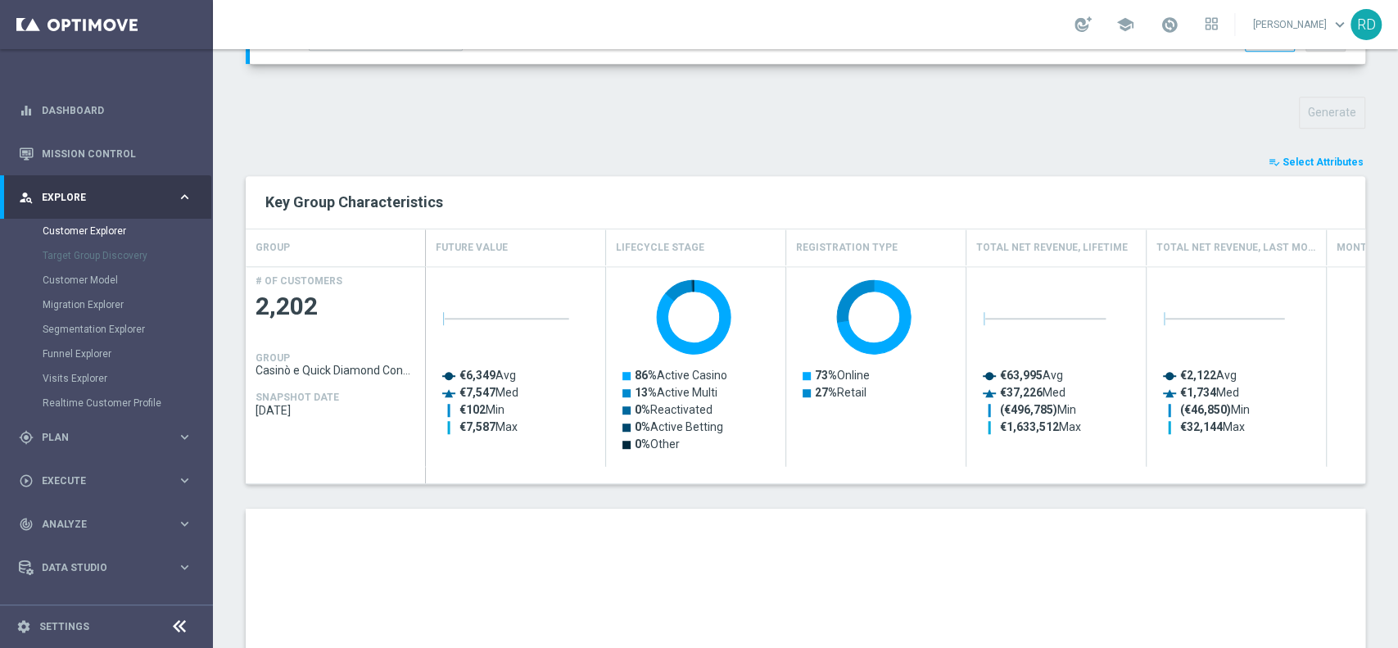
drag, startPoint x: 1264, startPoint y: 165, endPoint x: 1277, endPoint y: 165, distance: 13.1
click at [1277, 165] on button "playlist_add_check Select Attributes" at bounding box center [1316, 162] width 98 height 18
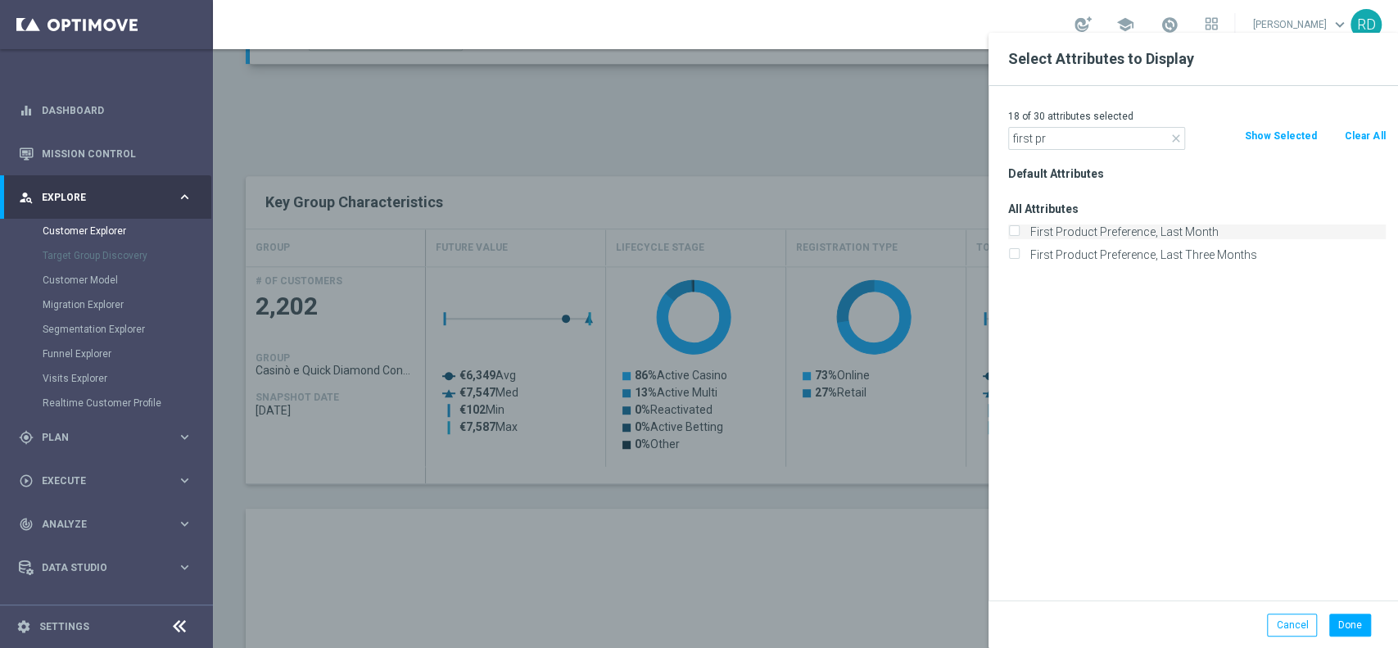
type input "first pr"
click at [1113, 235] on label "First Product Preference, Last Month" at bounding box center [1204, 231] width 361 height 15
click at [1019, 235] on input "First Product Preference, Last Month" at bounding box center [1013, 233] width 11 height 11
checkbox input "true"
click at [1343, 613] on div "Done Cancel" at bounding box center [1192, 624] width 409 height 48
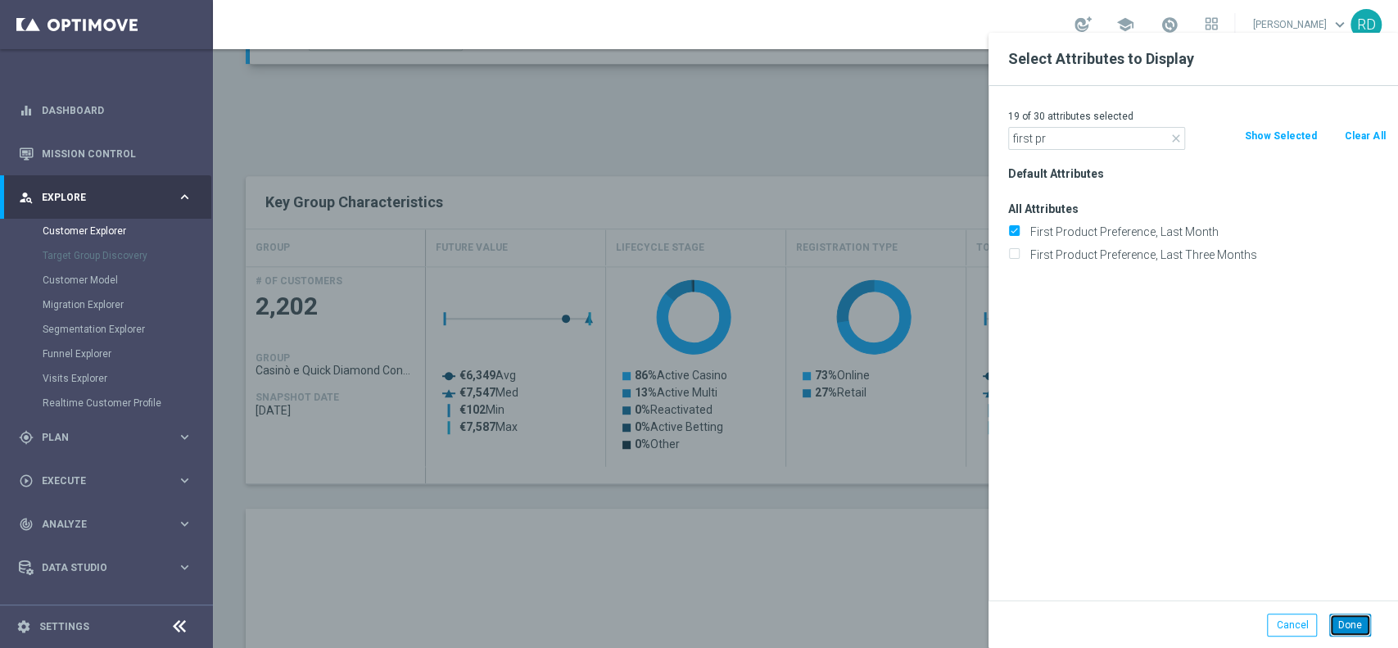
click at [1342, 619] on button "Done" at bounding box center [1350, 624] width 42 height 23
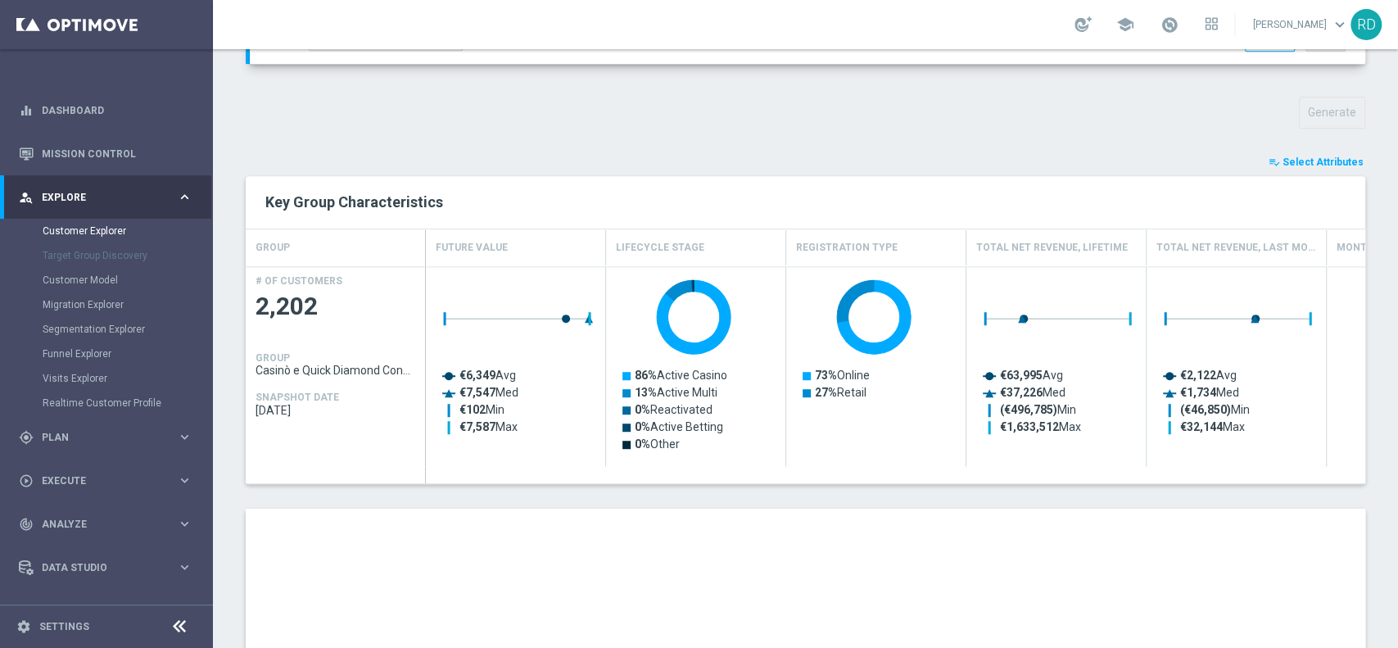
click at [1282, 162] on span "Select Attributes" at bounding box center [1322, 161] width 81 height 11
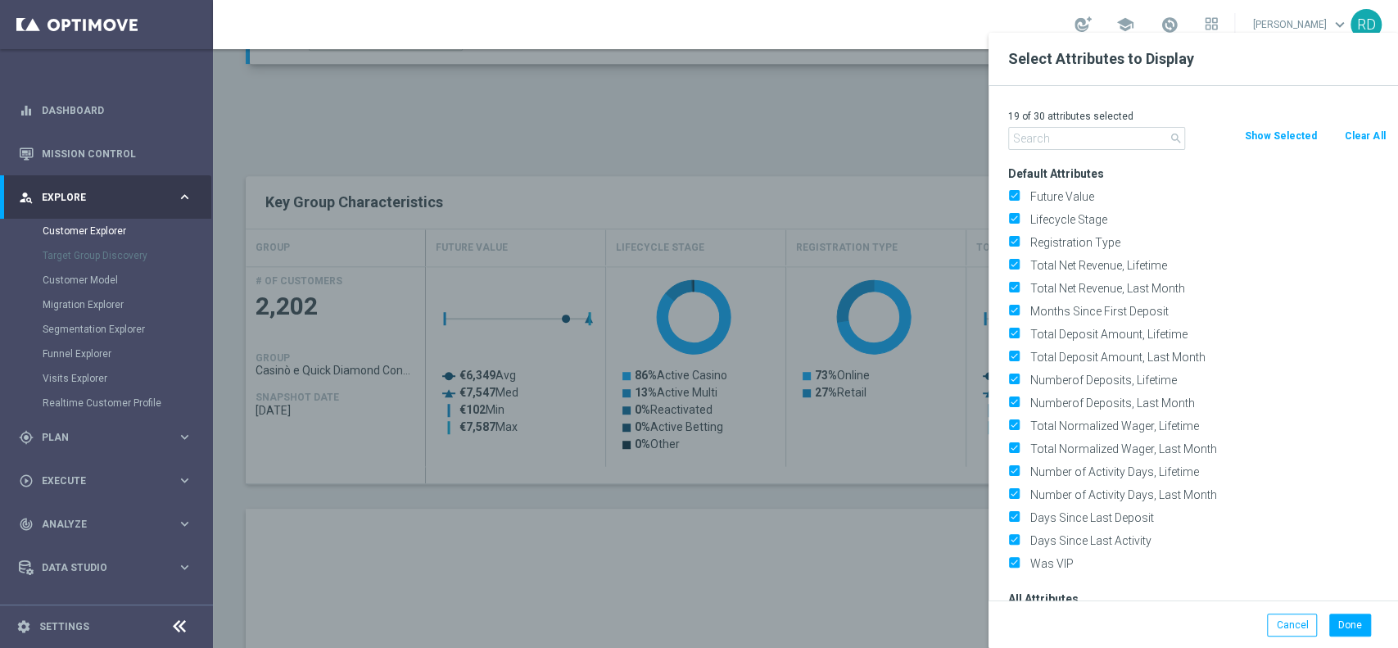
type input "w"
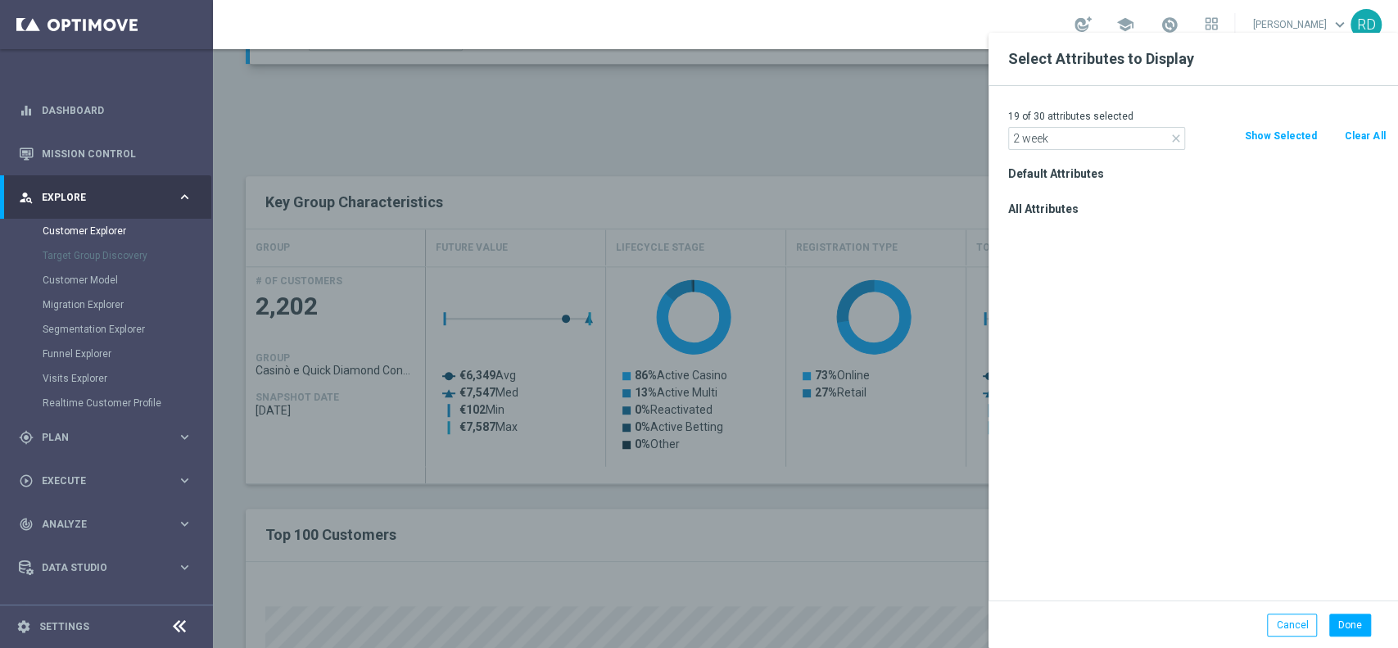
click at [1022, 139] on input "2 week" at bounding box center [1096, 138] width 177 height 23
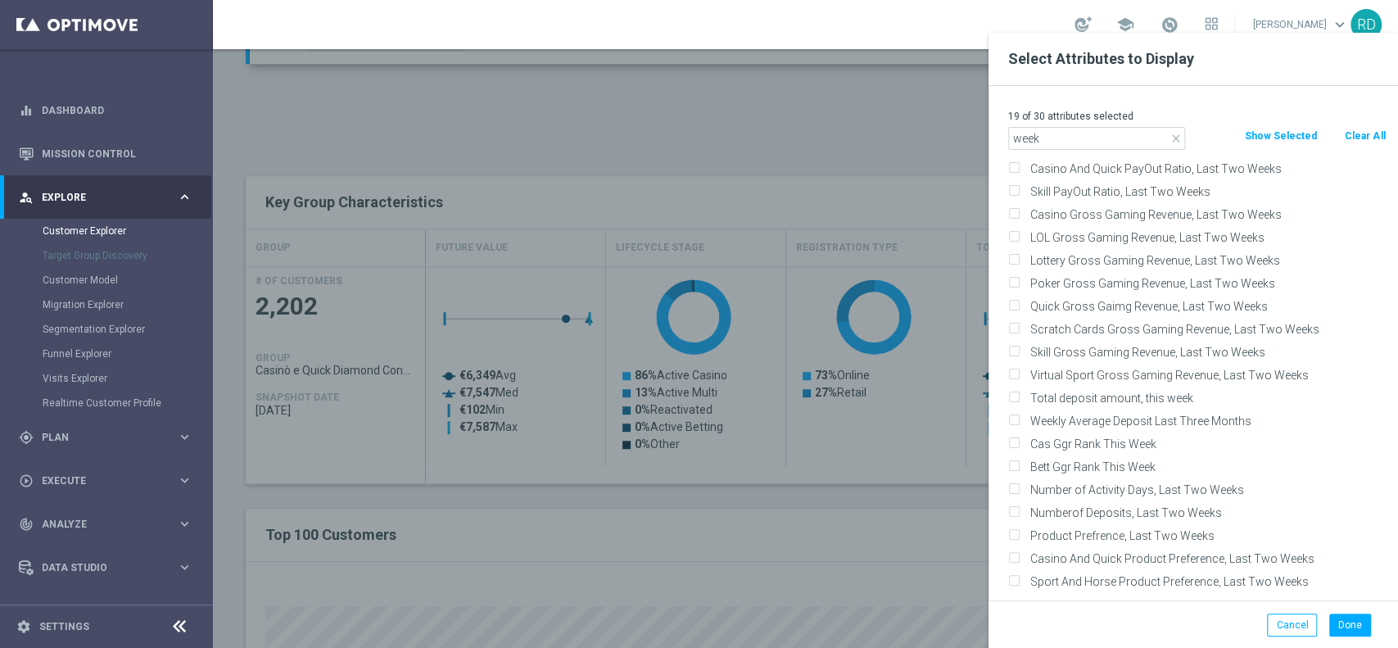
scroll to position [457, 0]
type input "week"
drag, startPoint x: 878, startPoint y: 133, endPoint x: 875, endPoint y: 142, distance: 10.1
click at [875, 142] on div at bounding box center [912, 357] width 1398 height 648
click at [1266, 613] on div "Cancel" at bounding box center [1285, 624] width 61 height 23
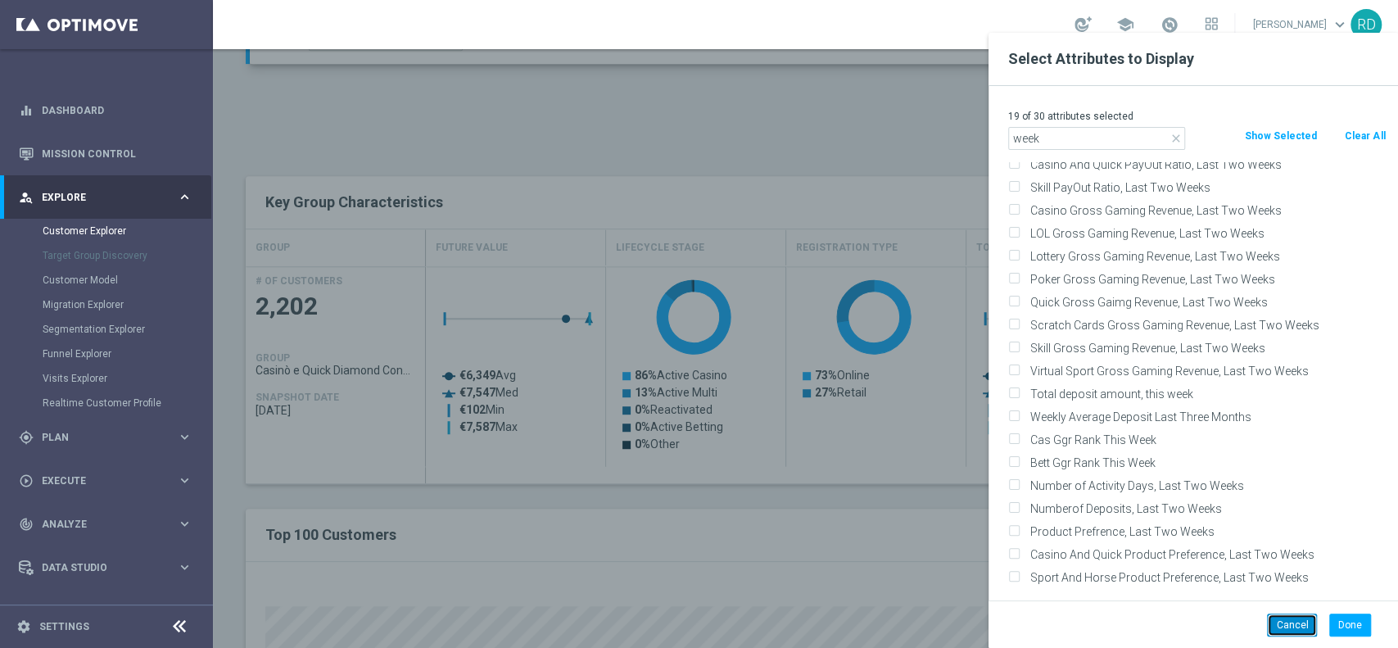
click at [1276, 625] on button "Cancel" at bounding box center [1292, 624] width 50 height 23
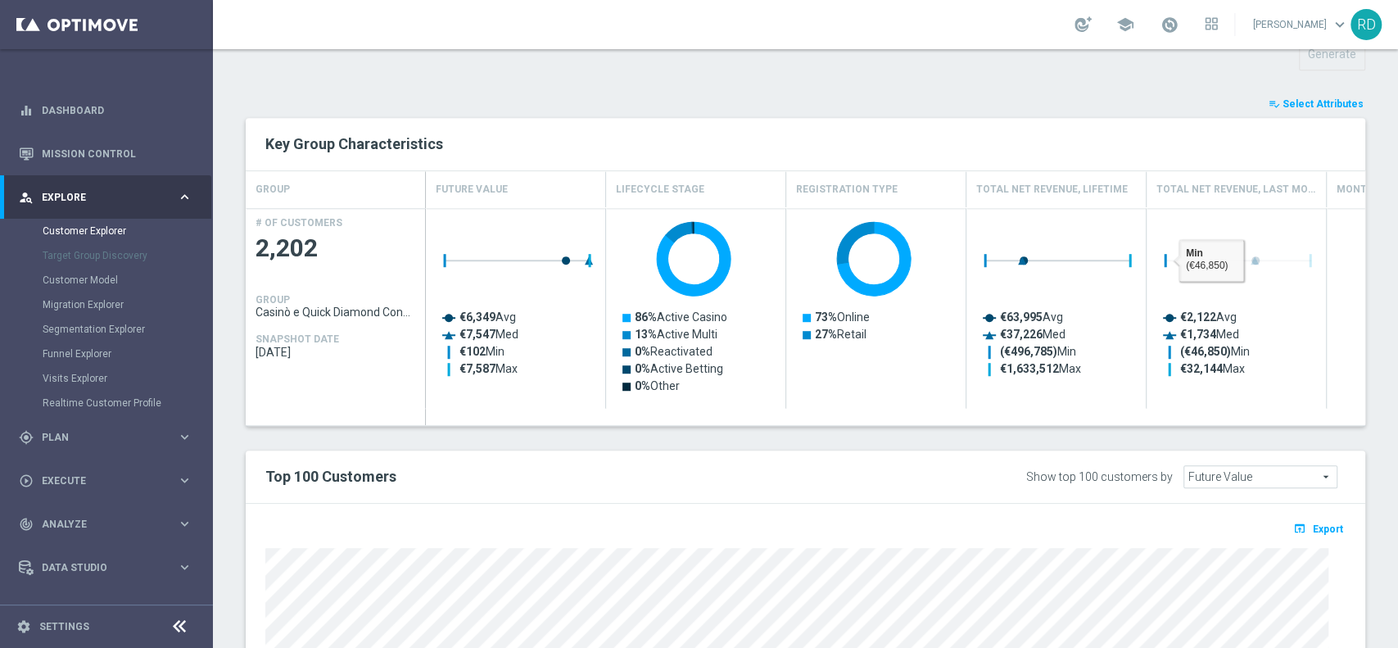
scroll to position [873, 0]
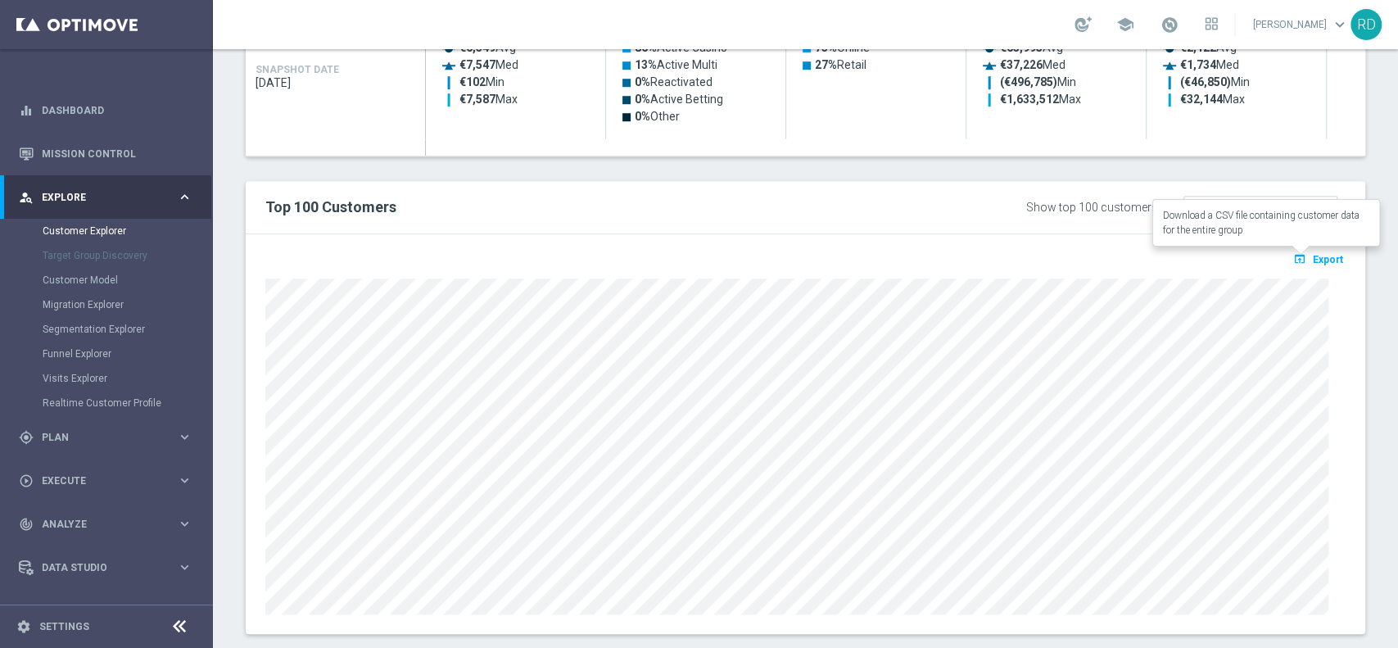
click at [1309, 251] on button "open_in_browser Export" at bounding box center [1318, 258] width 55 height 21
click at [1313, 259] on span "Export" at bounding box center [1328, 259] width 30 height 11
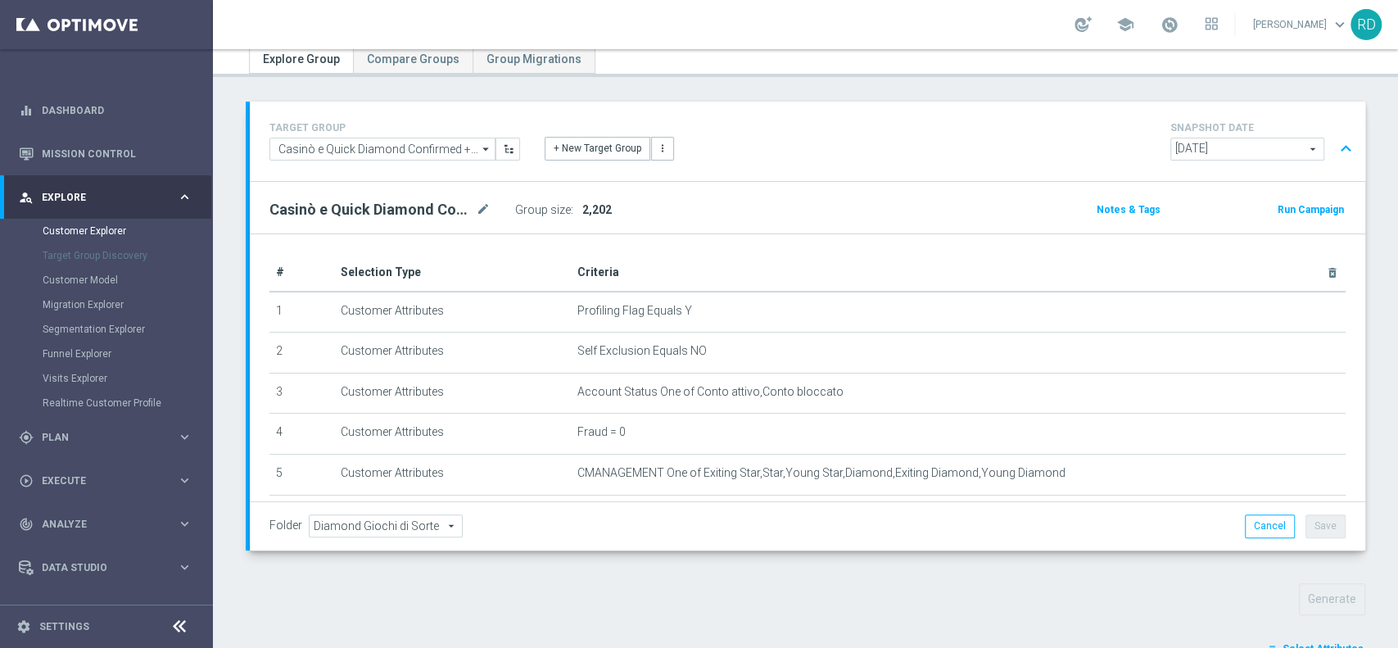
scroll to position [0, 0]
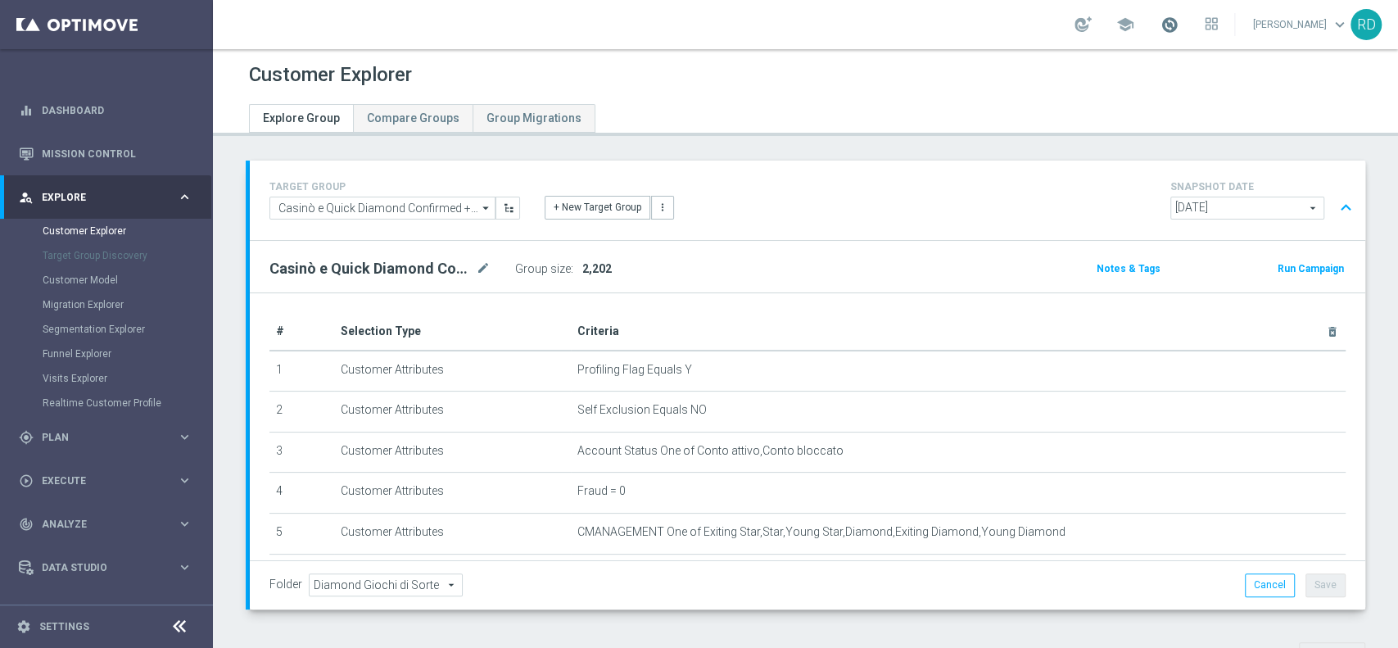
click at [1160, 23] on span at bounding box center [1169, 25] width 18 height 18
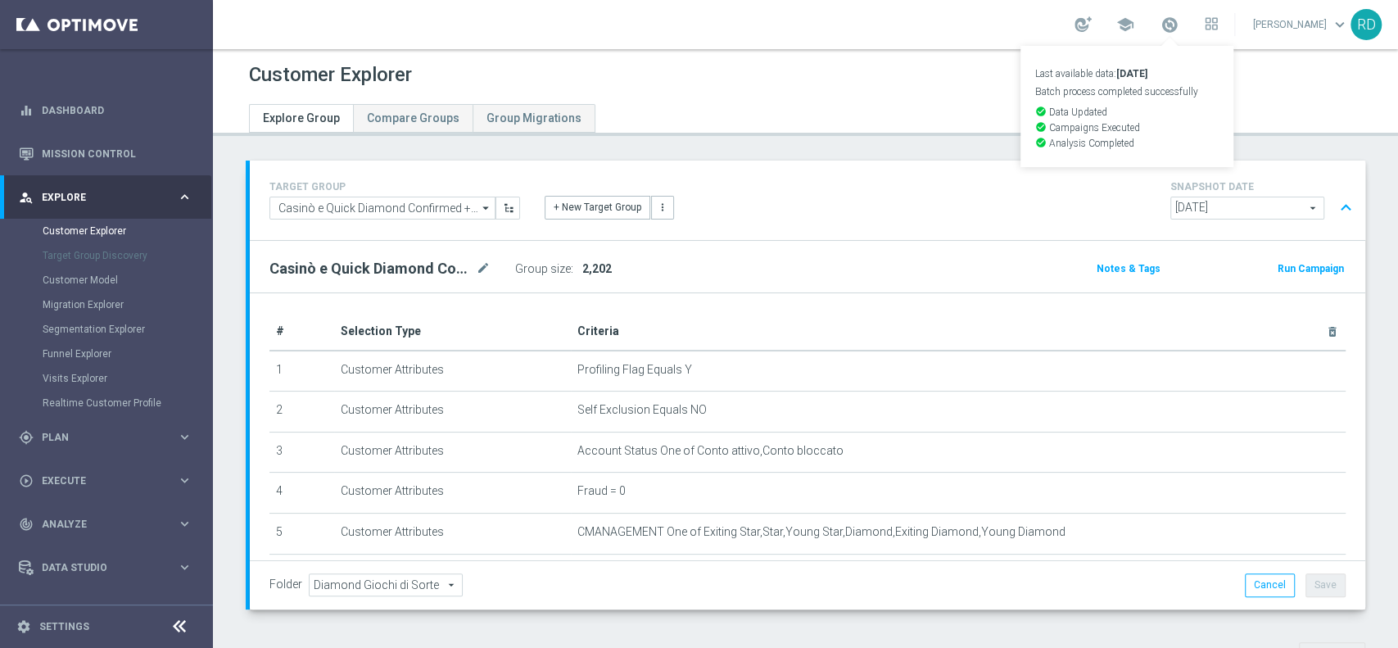
drag, startPoint x: 878, startPoint y: 85, endPoint x: 853, endPoint y: 79, distance: 25.2
click at [878, 85] on div "Customer Explorer" at bounding box center [805, 75] width 1113 height 32
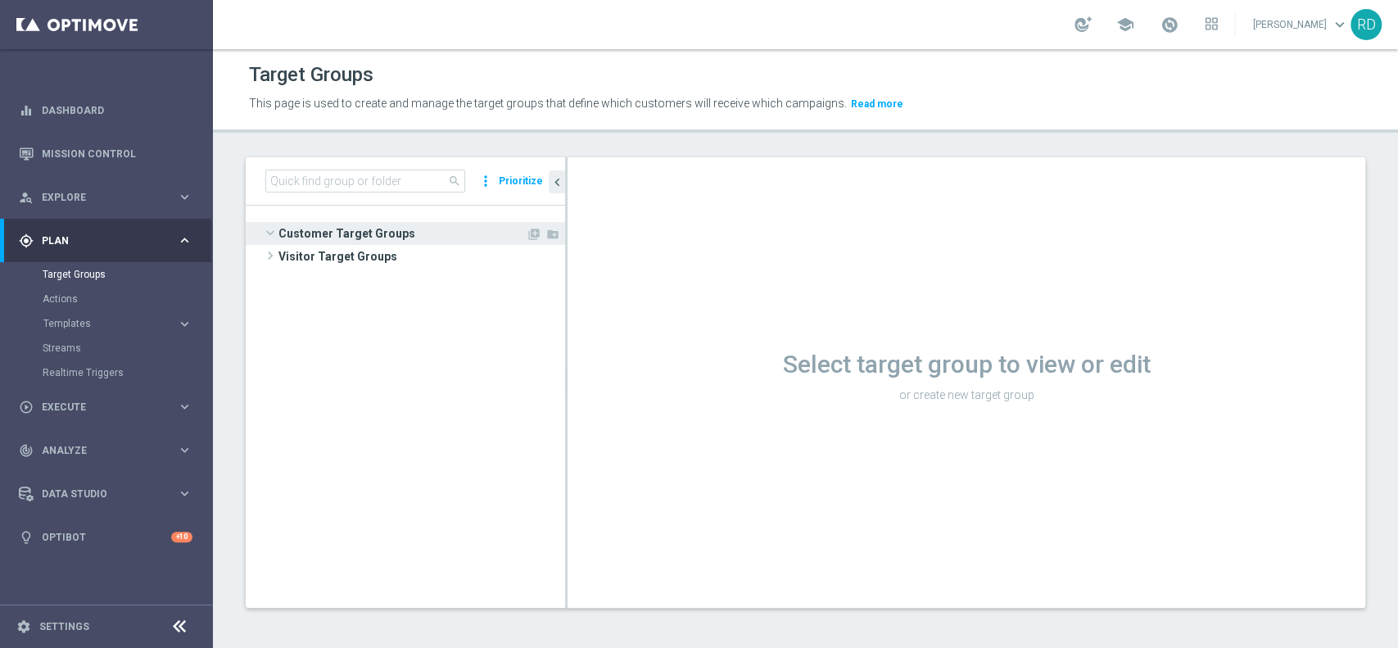
click at [269, 239] on span at bounding box center [270, 232] width 20 height 16
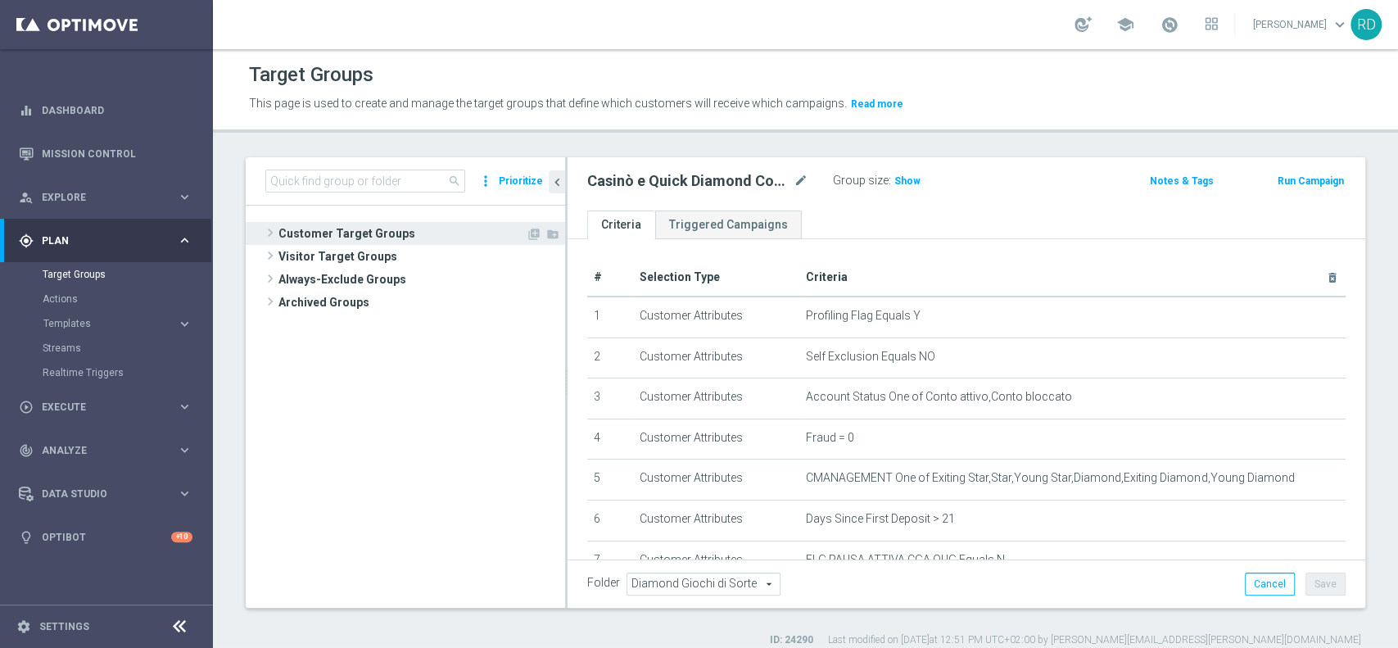
click at [275, 233] on span at bounding box center [270, 233] width 16 height 20
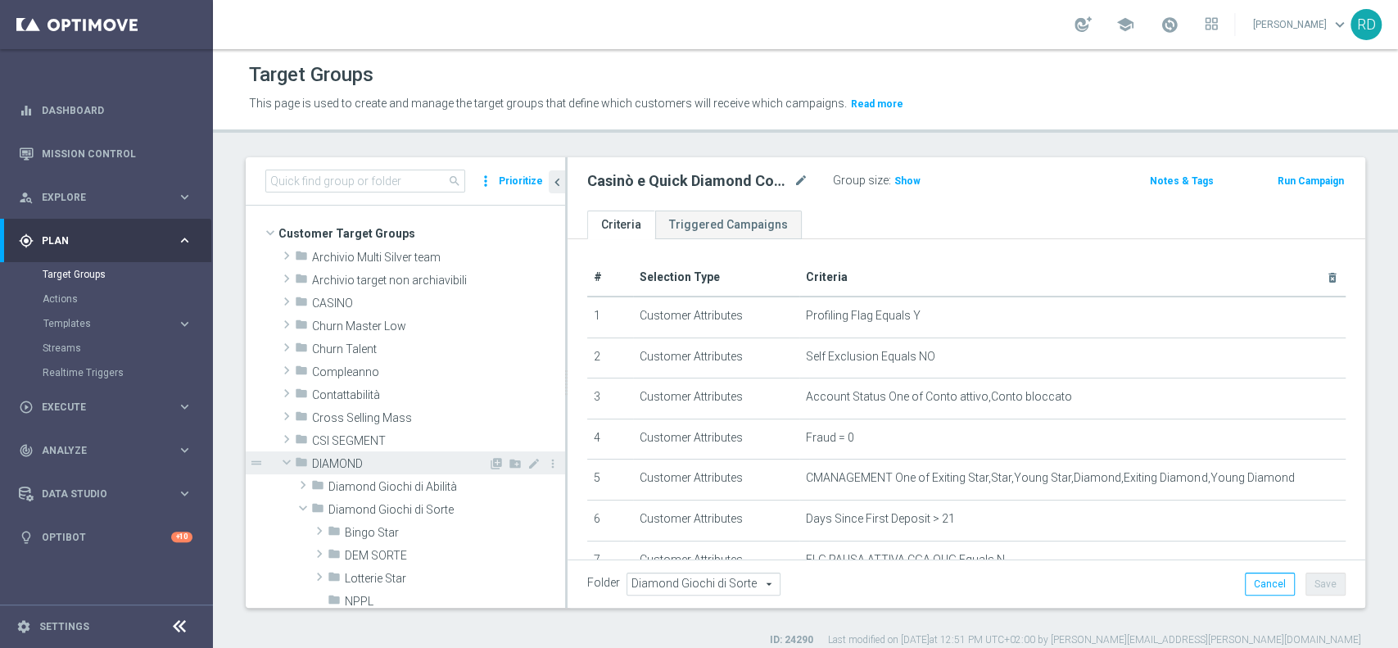
click at [293, 462] on span at bounding box center [287, 462] width 20 height 16
click at [288, 462] on span at bounding box center [286, 462] width 16 height 20
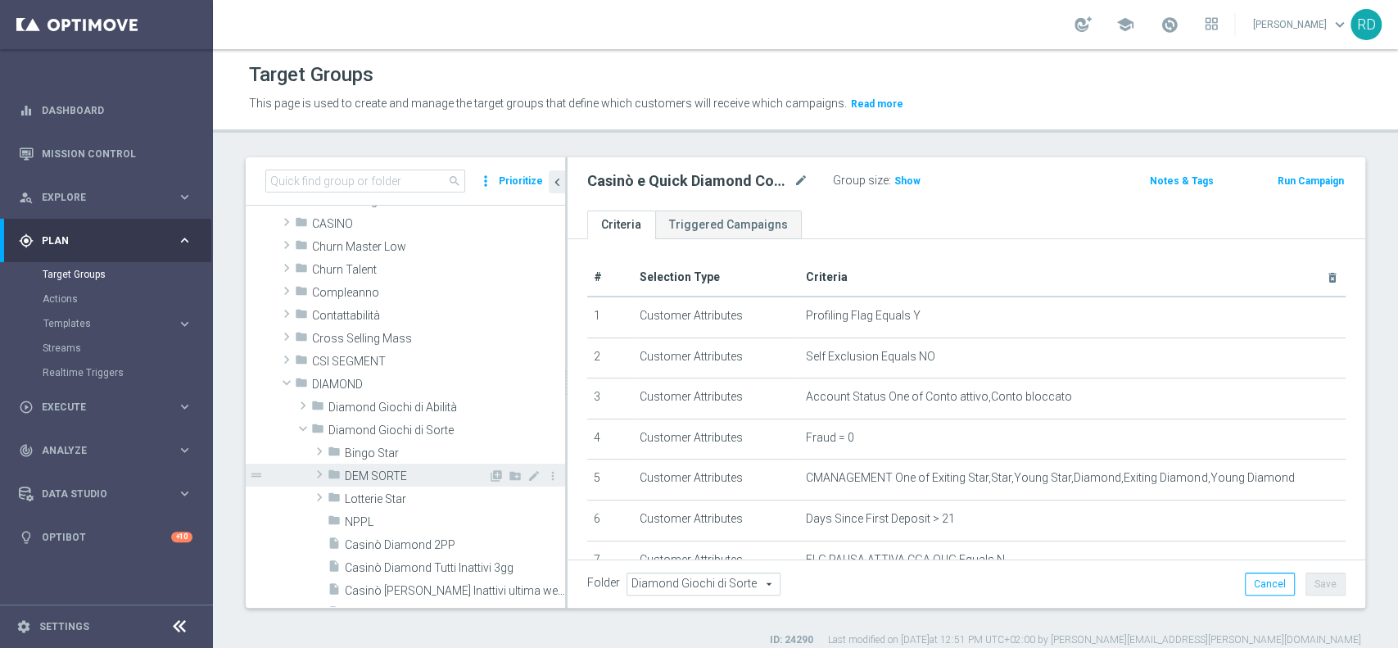
scroll to position [109, 0]
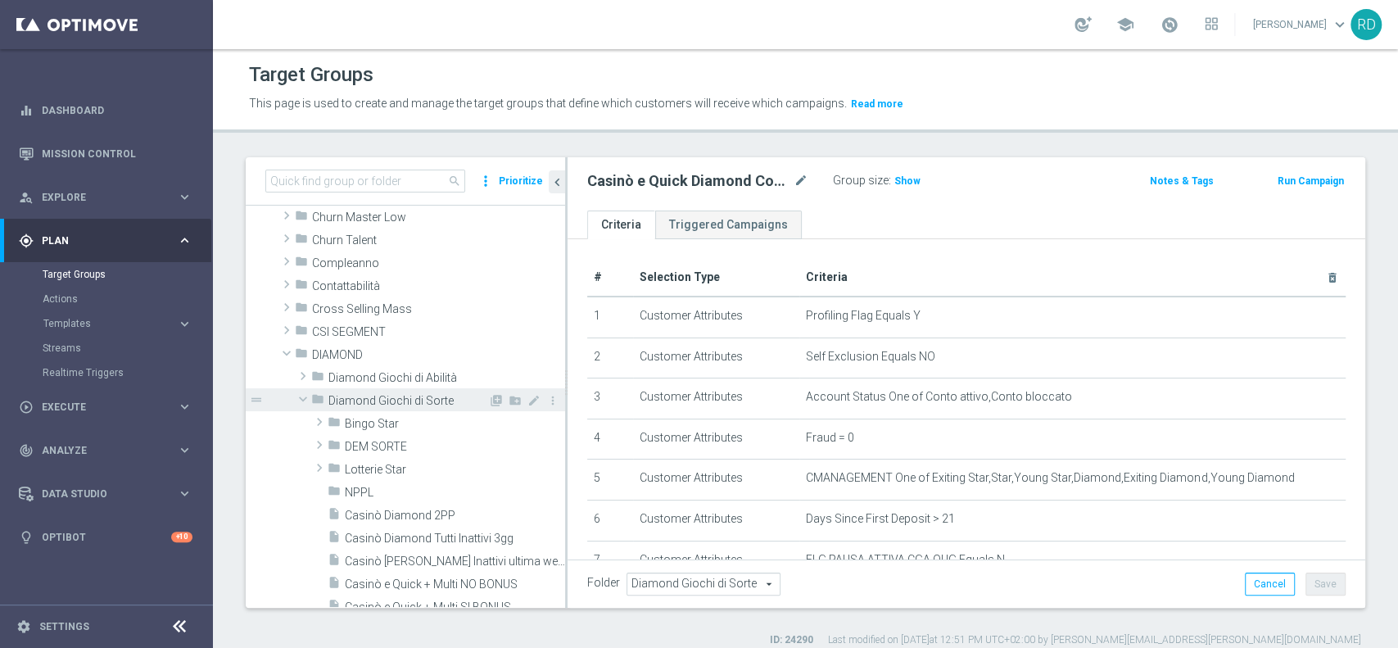
click at [364, 403] on span "Diamond Giochi di Sorte" at bounding box center [408, 401] width 160 height 14
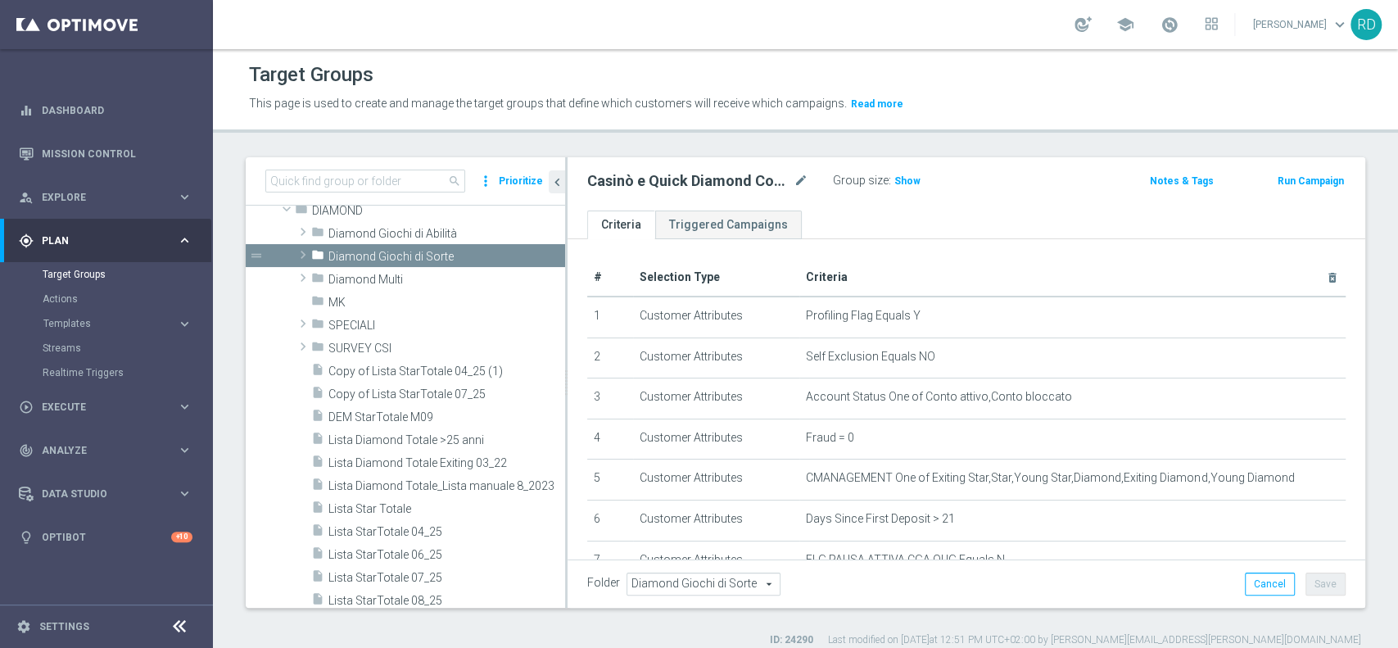
scroll to position [218, 0]
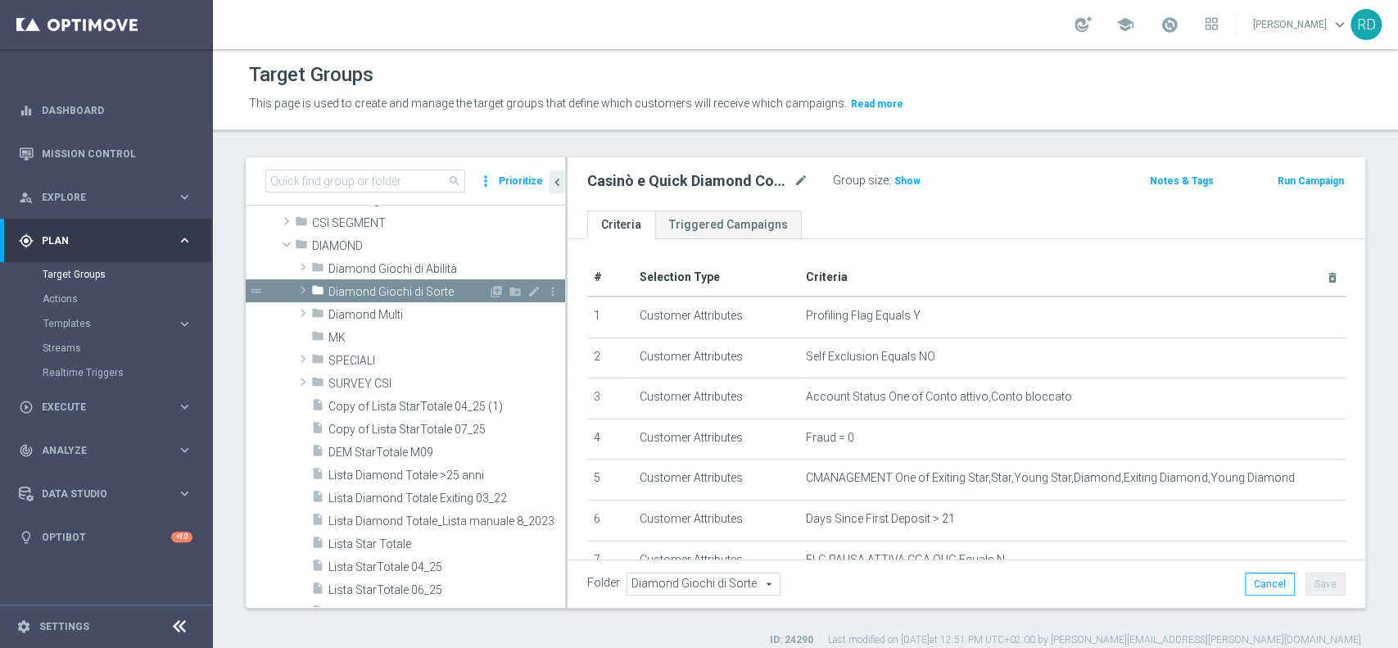
click at [302, 291] on span at bounding box center [303, 290] width 16 height 20
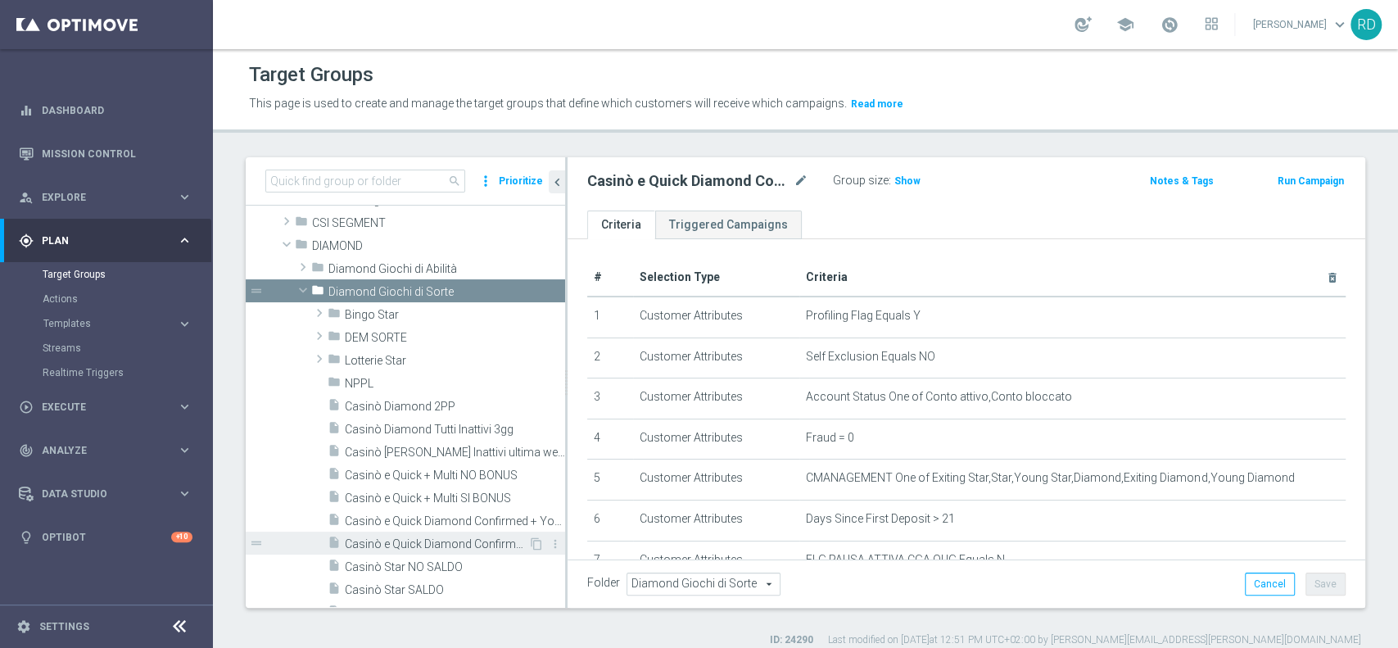
click at [470, 539] on span "Casinò e Quick Diamond Confirmed + Young+ Exiting > 25 anni" at bounding box center [436, 544] width 183 height 14
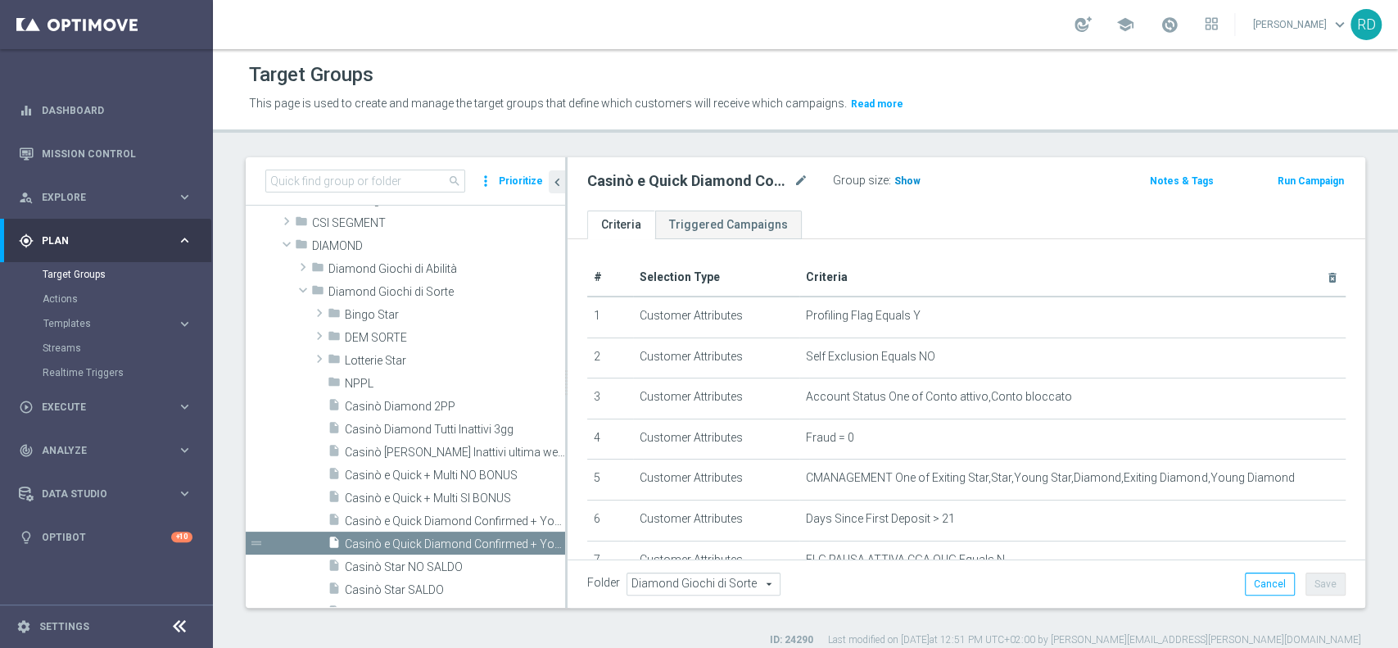
click at [905, 186] on span "Show" at bounding box center [907, 180] width 26 height 11
click at [530, 522] on icon "content_copy" at bounding box center [536, 520] width 13 height 13
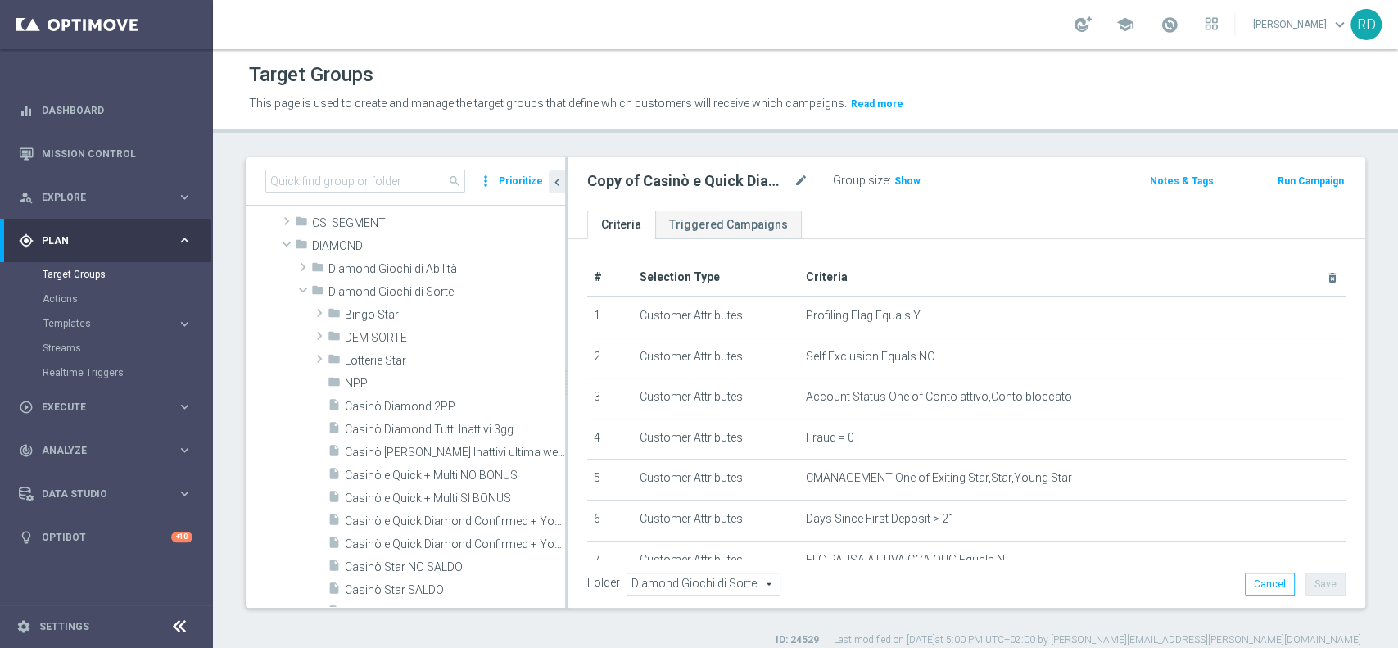
scroll to position [373, 0]
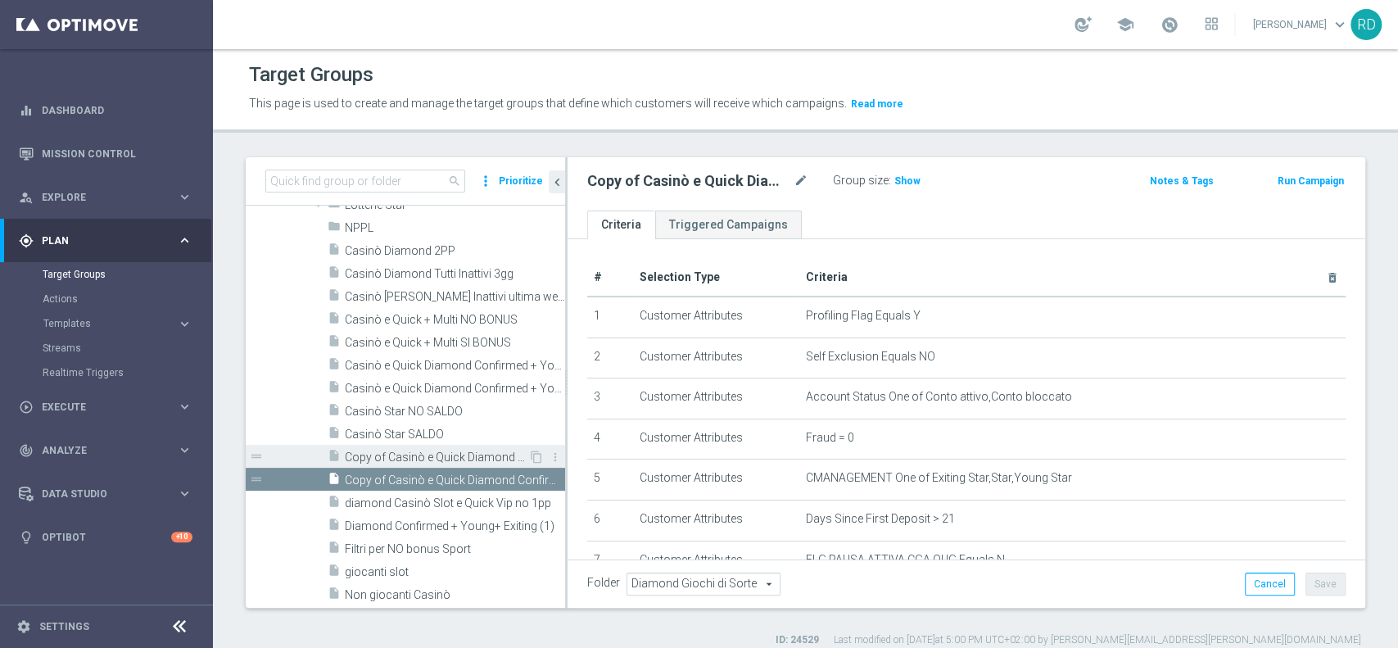
click at [450, 450] on span "Copy of Casinò e Quick Diamond Confirmed + Young+ Exiting" at bounding box center [436, 457] width 183 height 14
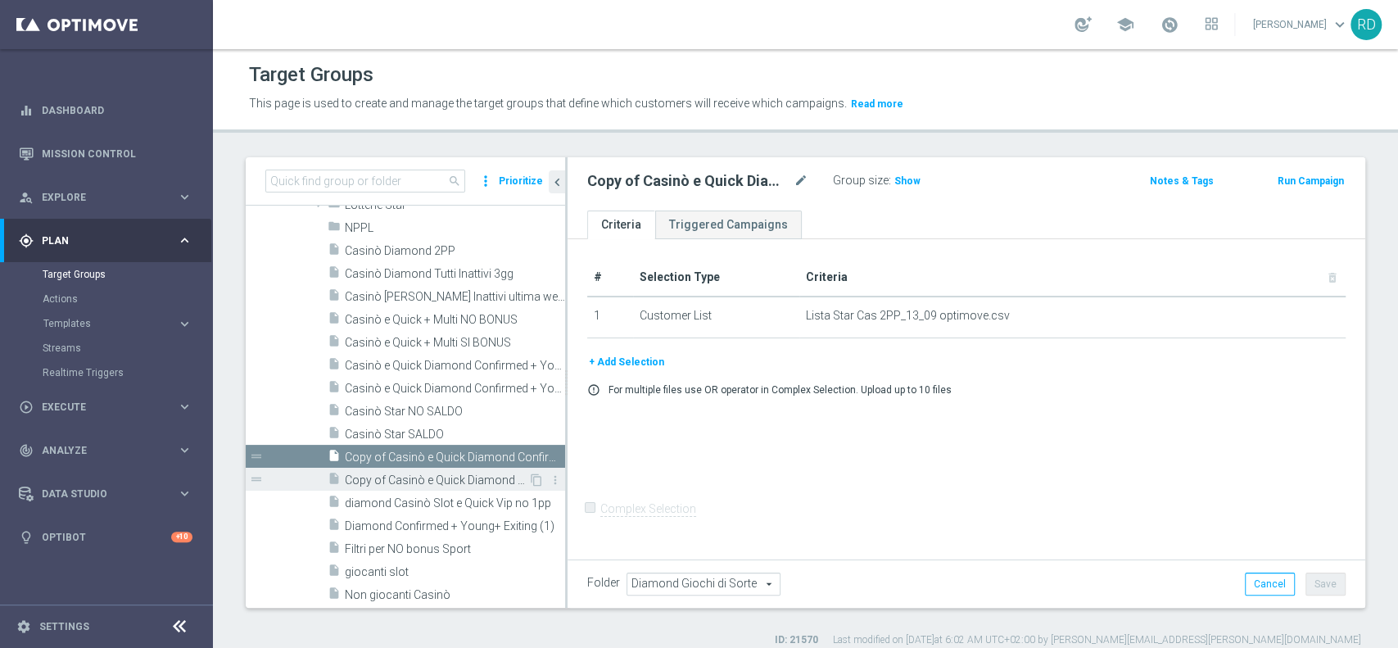
click at [406, 469] on div "insert_drive_file Copy of Casinò e Quick Diamond Confirmed + Young+ Exiting (1)" at bounding box center [428, 479] width 201 height 23
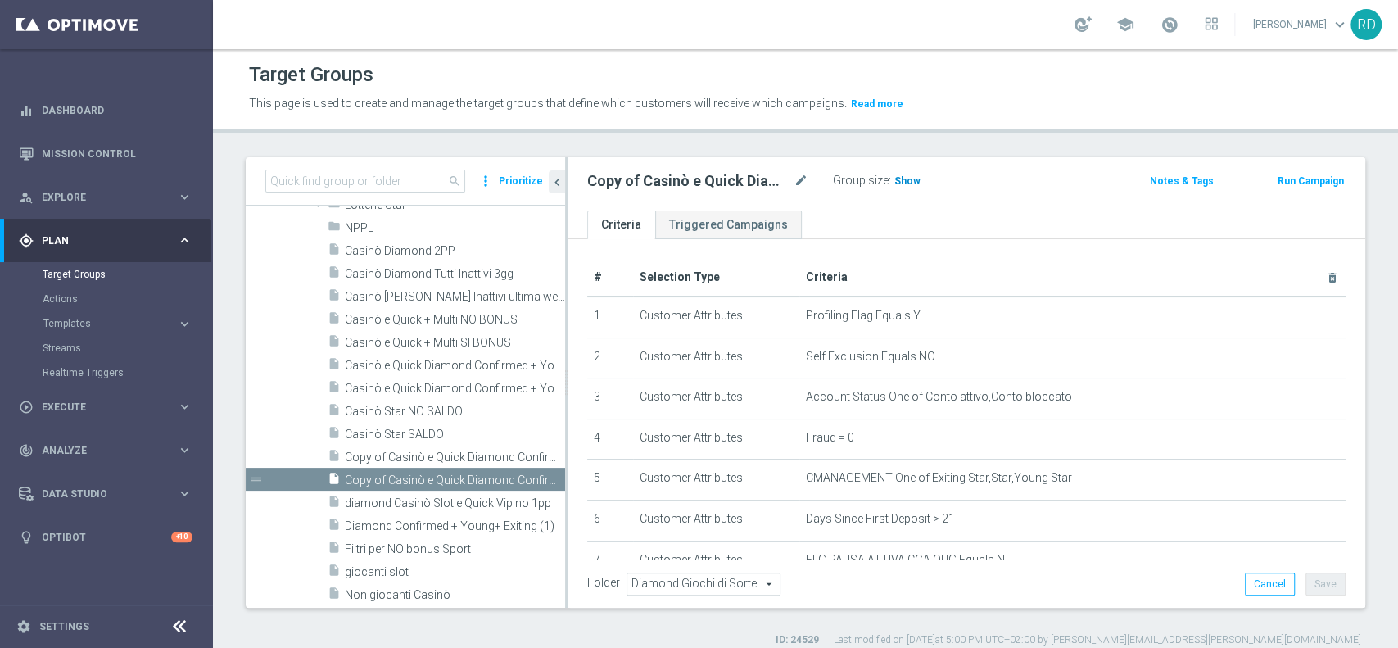
click at [911, 184] on span "Show" at bounding box center [907, 180] width 26 height 11
click at [445, 382] on span "Casinò e Quick Diamond Confirmed + Young+ Exiting > 25 anni" at bounding box center [436, 389] width 183 height 14
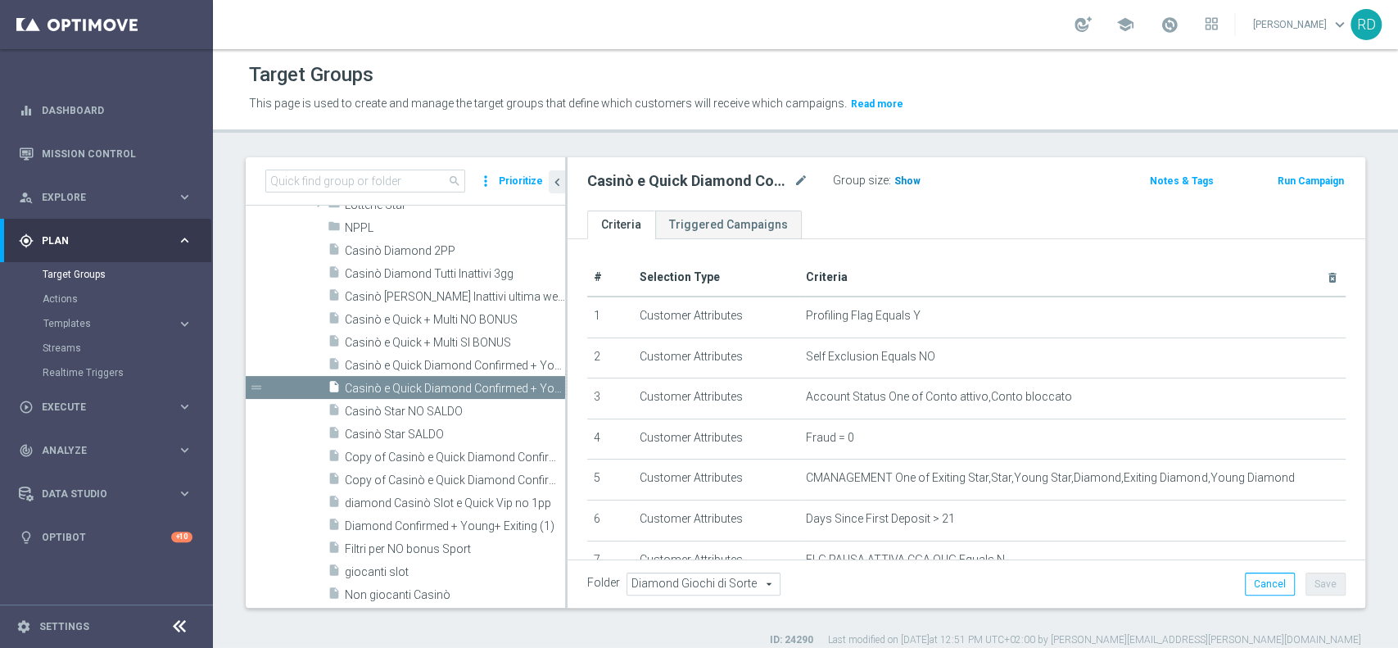
click at [902, 184] on span "Show" at bounding box center [907, 180] width 26 height 11
click at [907, 180] on span "2,202" at bounding box center [909, 183] width 29 height 16
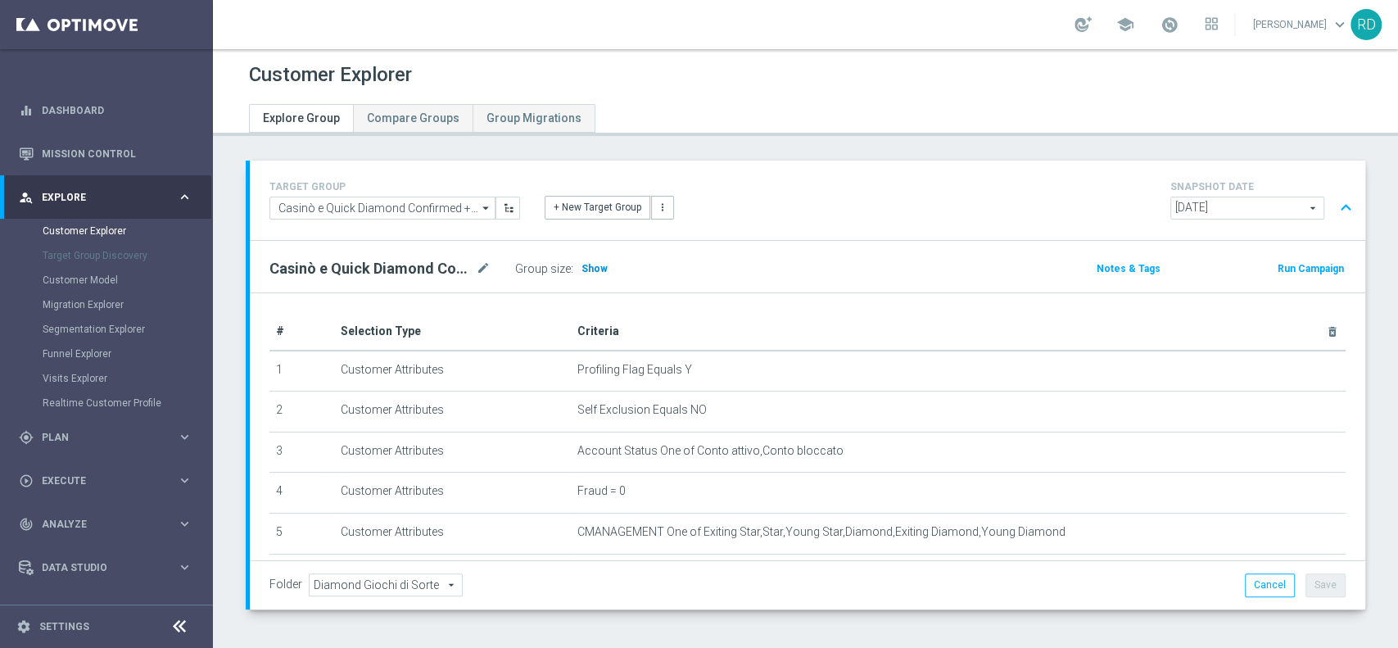
click at [595, 271] on span "Show" at bounding box center [594, 268] width 26 height 11
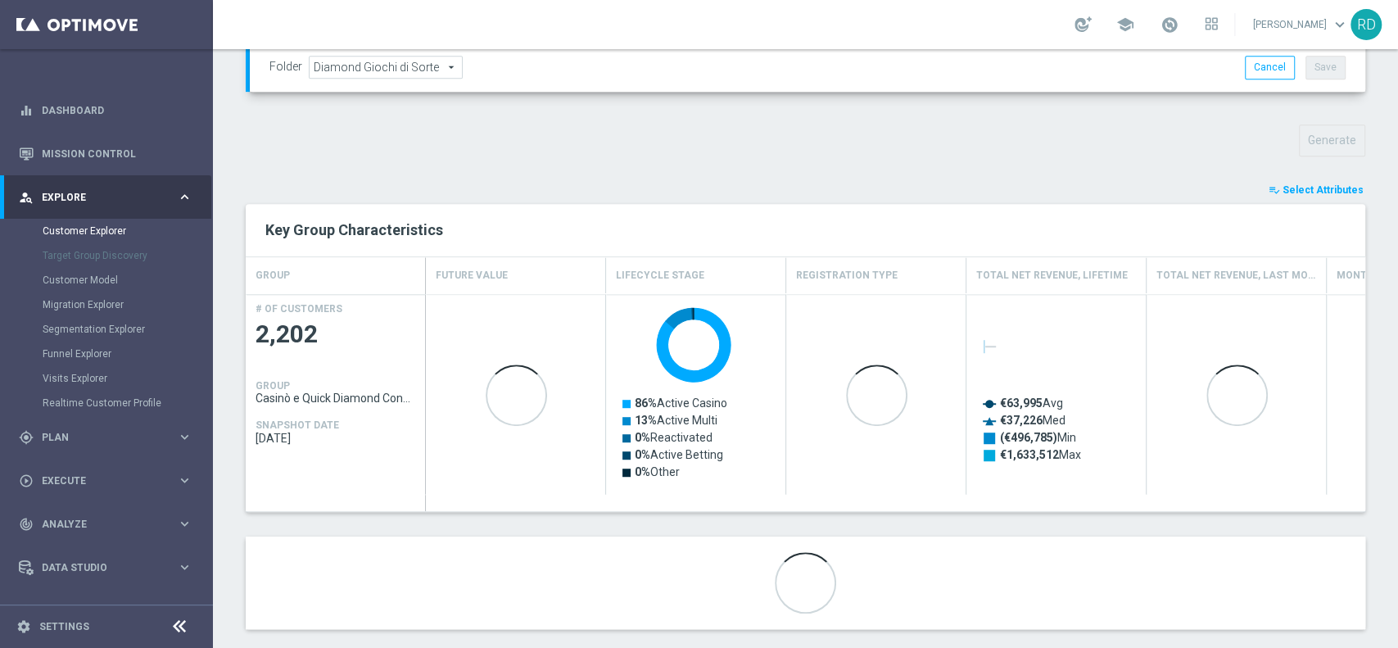
scroll to position [537, 0]
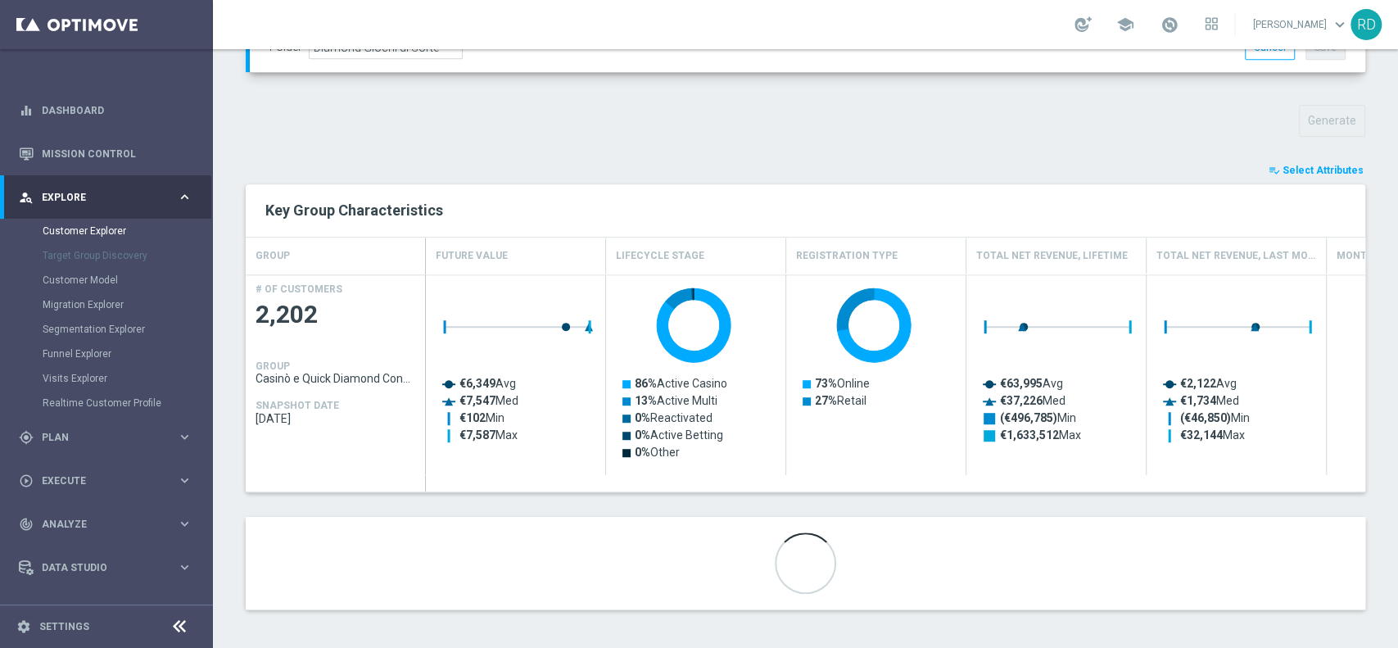
click at [1309, 167] on span "Select Attributes" at bounding box center [1322, 170] width 81 height 11
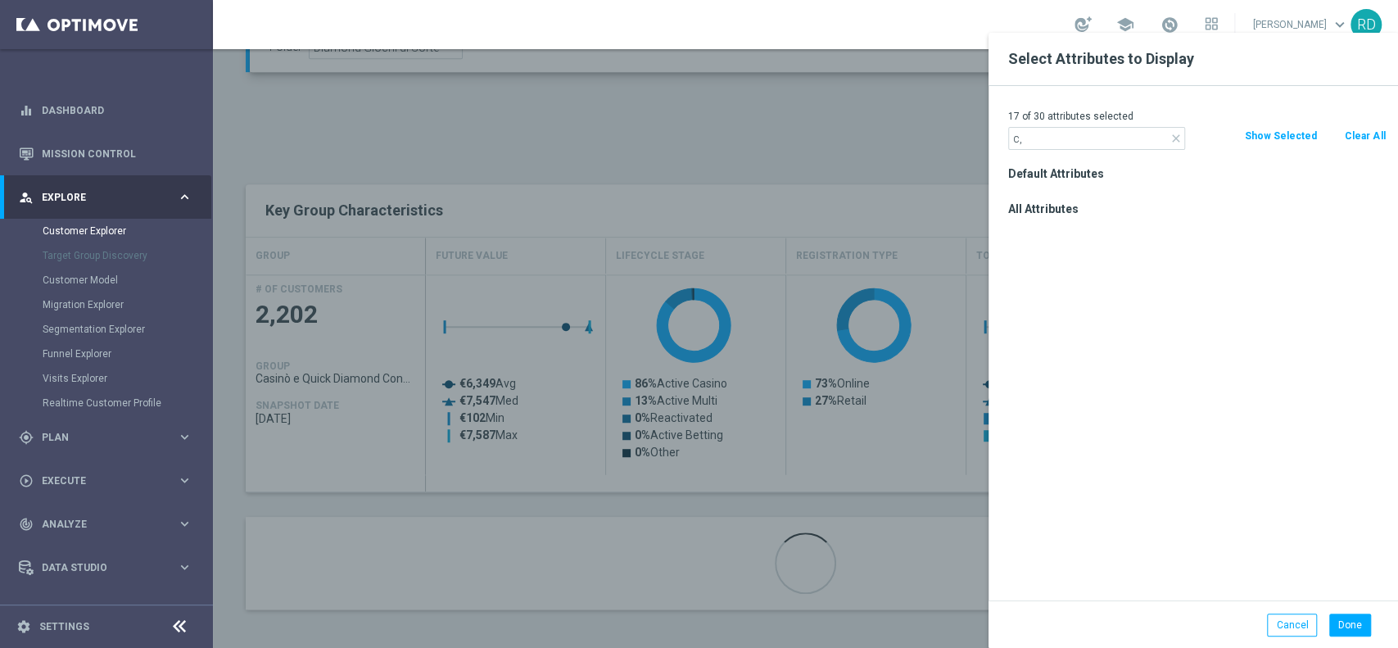
type input "c"
type input "CMAN"
click at [1111, 241] on div "CMANAGEMENT" at bounding box center [1197, 231] width 402 height 23
click at [1103, 228] on label "CMANAGEMENT" at bounding box center [1204, 231] width 361 height 15
click at [1019, 228] on input "CMANAGEMENT" at bounding box center [1013, 233] width 11 height 11
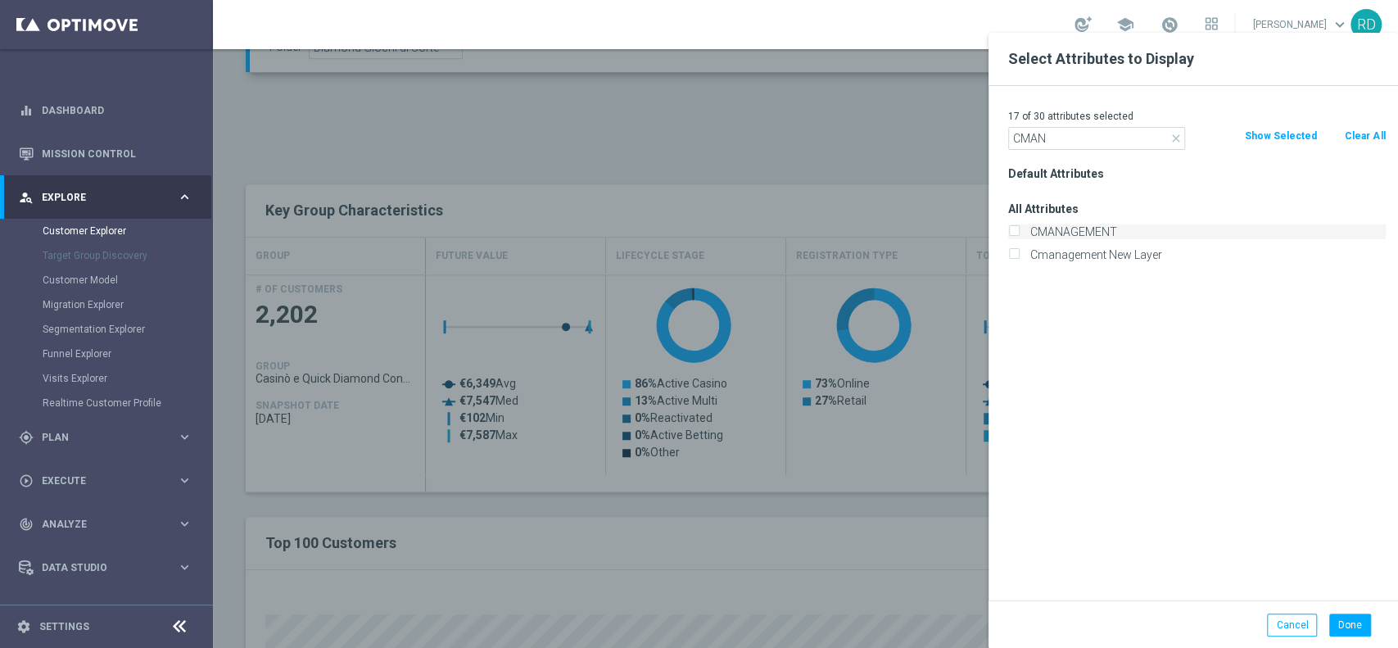
checkbox input "true"
click at [1359, 638] on div "Done Cancel" at bounding box center [1192, 624] width 409 height 48
click at [1373, 633] on div "Done" at bounding box center [1347, 624] width 61 height 23
click at [1362, 624] on button "Done" at bounding box center [1350, 624] width 42 height 23
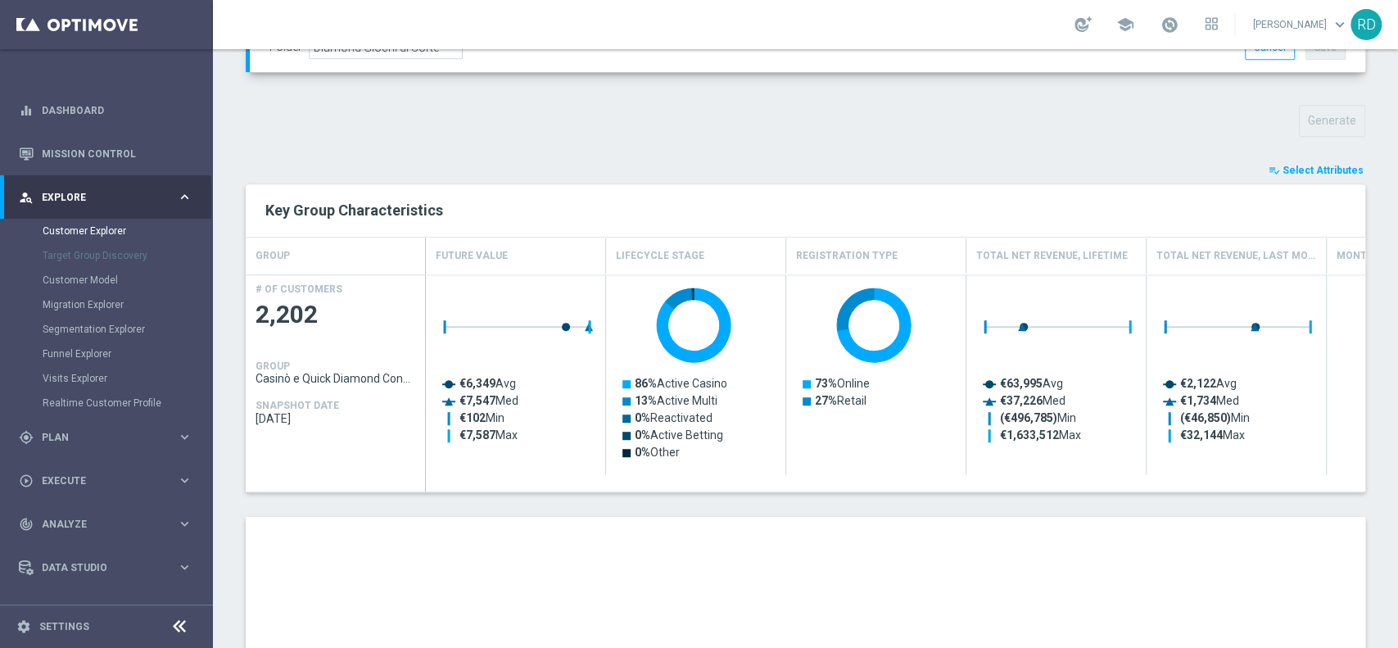
click at [1309, 165] on span "Select Attributes" at bounding box center [1322, 170] width 81 height 11
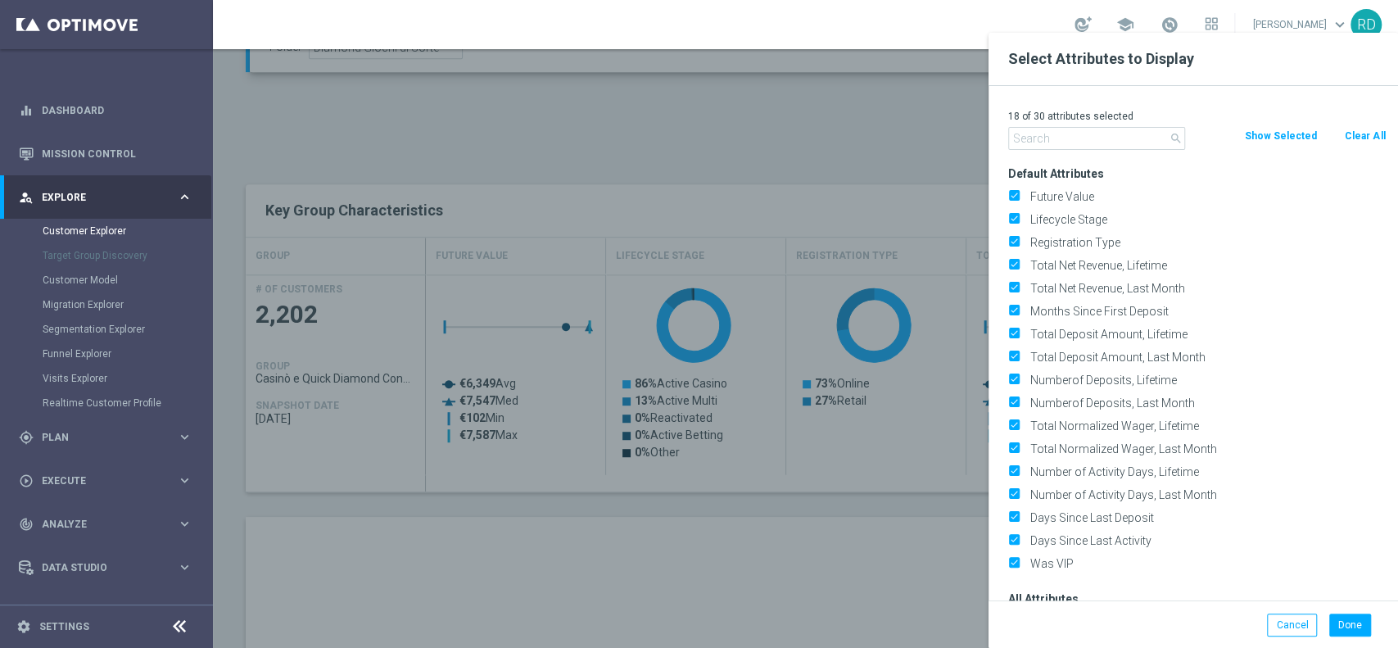
click at [1051, 138] on input "text" at bounding box center [1096, 138] width 177 height 23
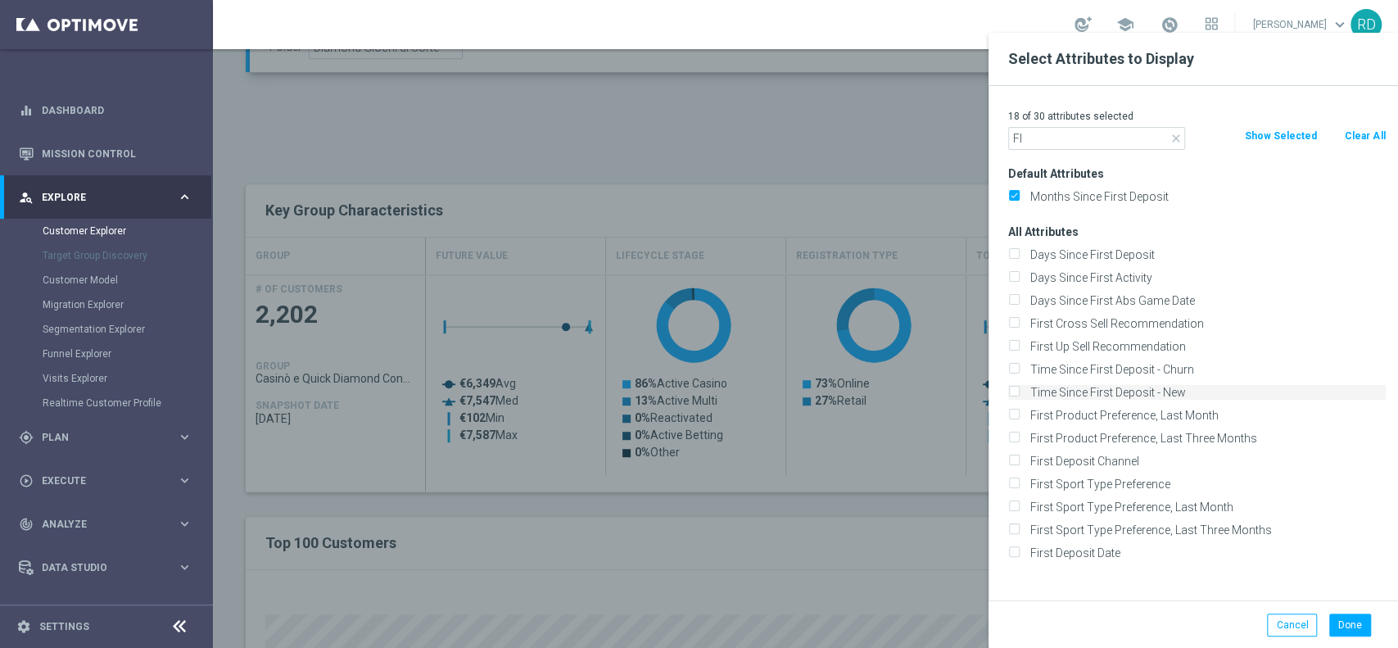
type input "F"
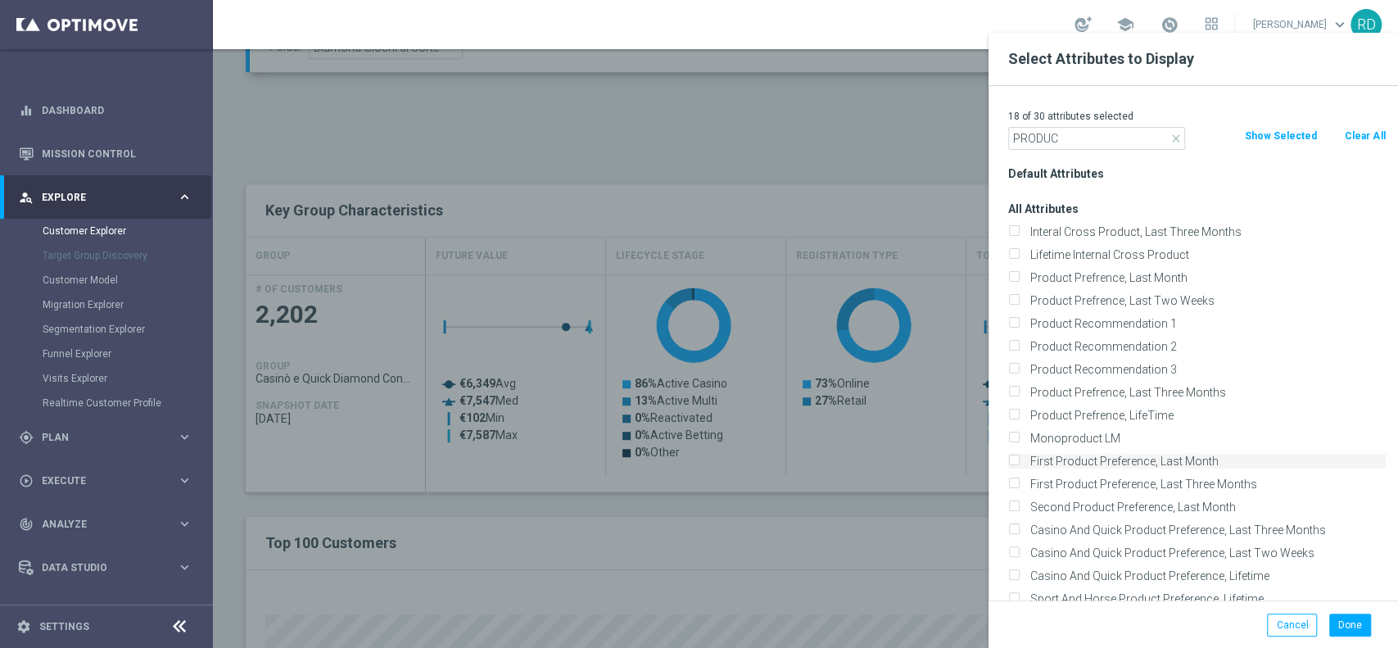
type input "PRODUC"
click at [1137, 463] on label "First Product Preference, Last Month" at bounding box center [1204, 461] width 361 height 15
click at [1019, 463] on input "First Product Preference, Last Month" at bounding box center [1013, 463] width 11 height 11
checkbox input "true"
click at [1362, 623] on button "Done" at bounding box center [1350, 624] width 42 height 23
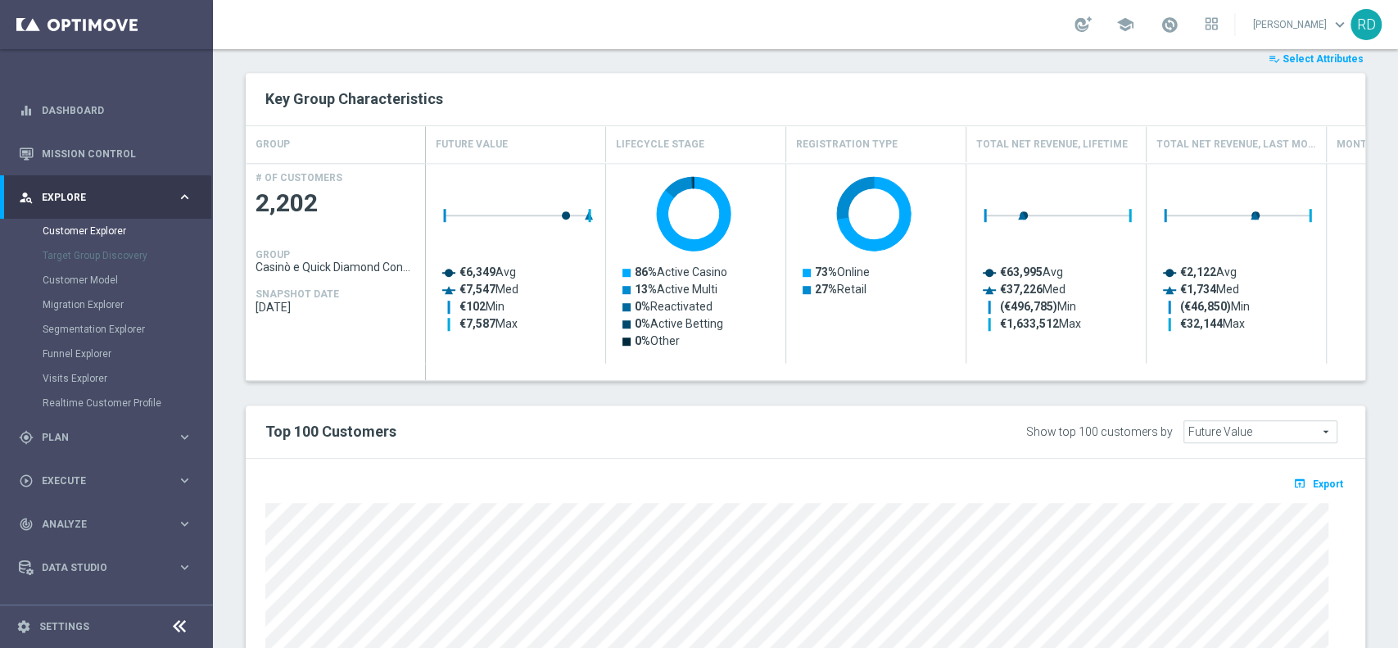
scroll to position [764, 0]
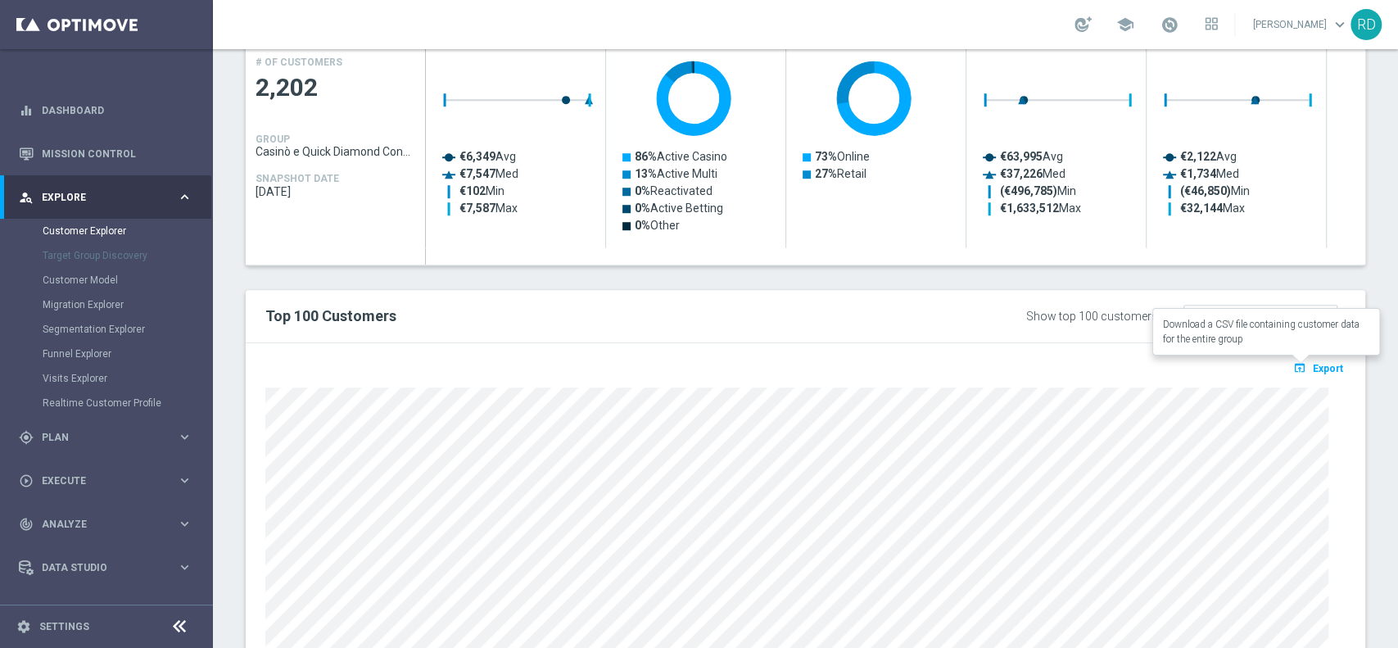
click at [1310, 359] on button "open_in_browser Export" at bounding box center [1318, 367] width 55 height 21
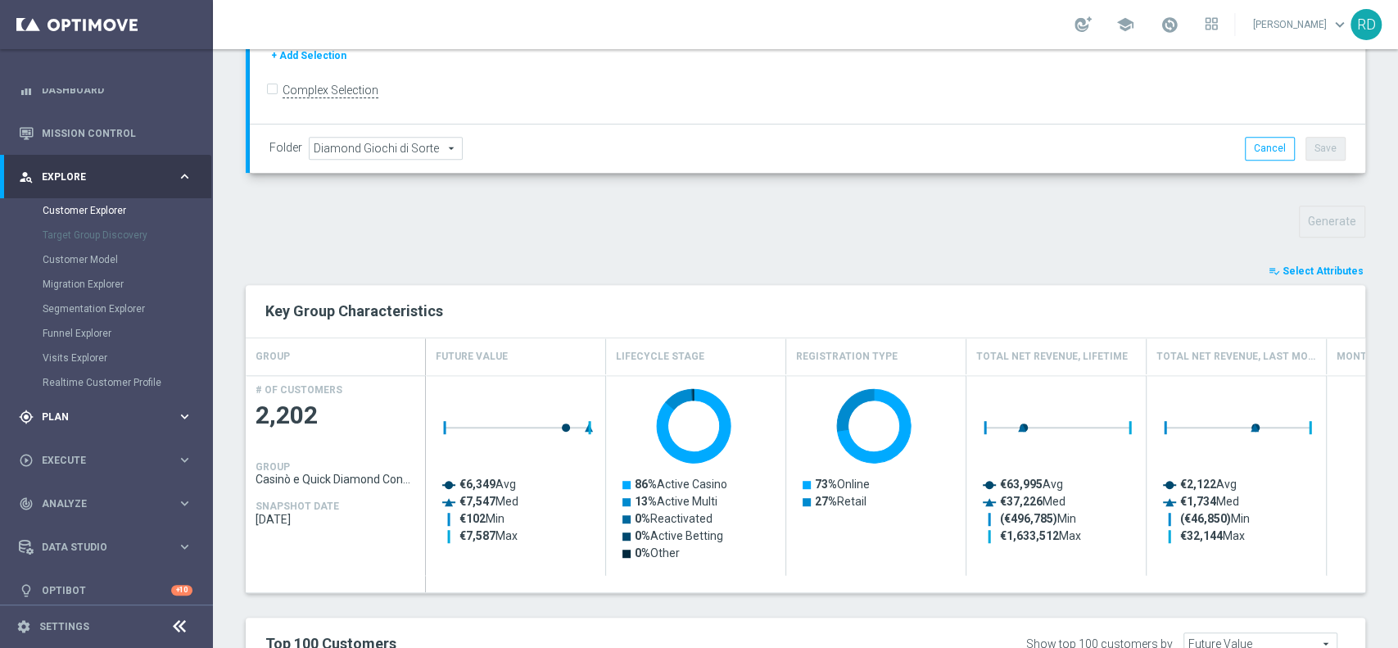
scroll to position [32, 0]
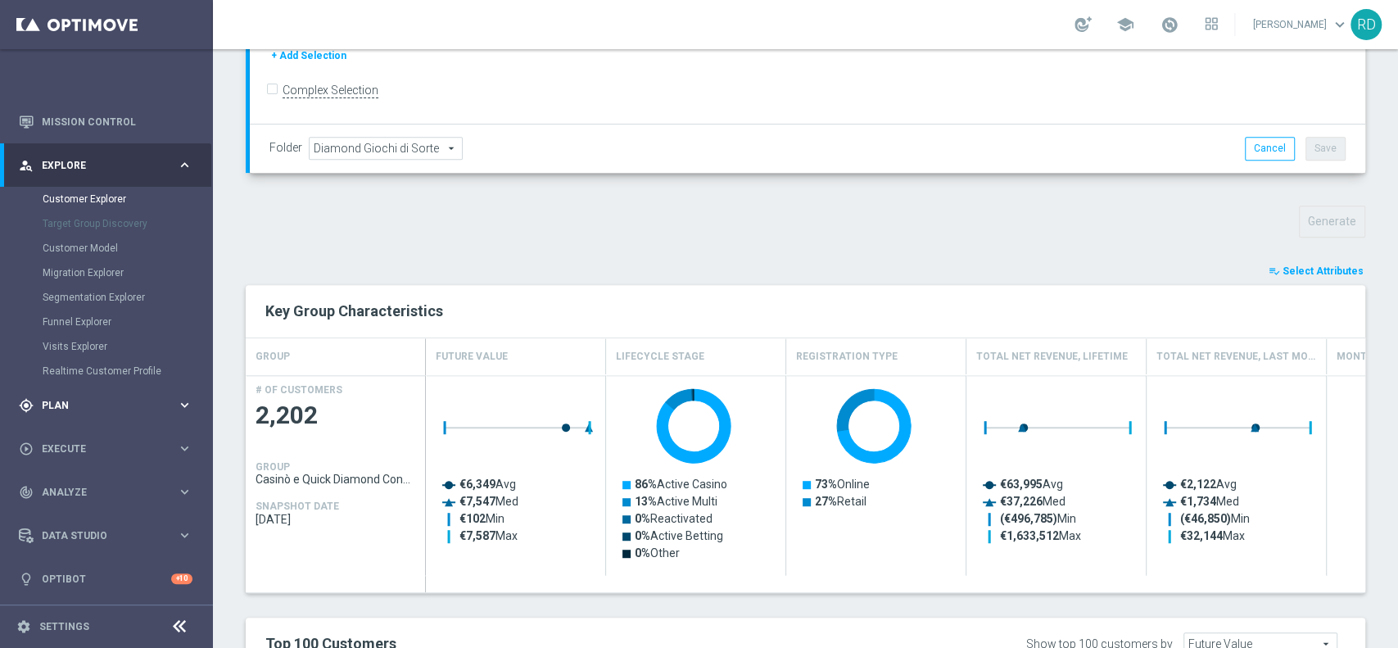
click at [43, 417] on div "gps_fixed Plan keyboard_arrow_right" at bounding box center [105, 404] width 211 height 43
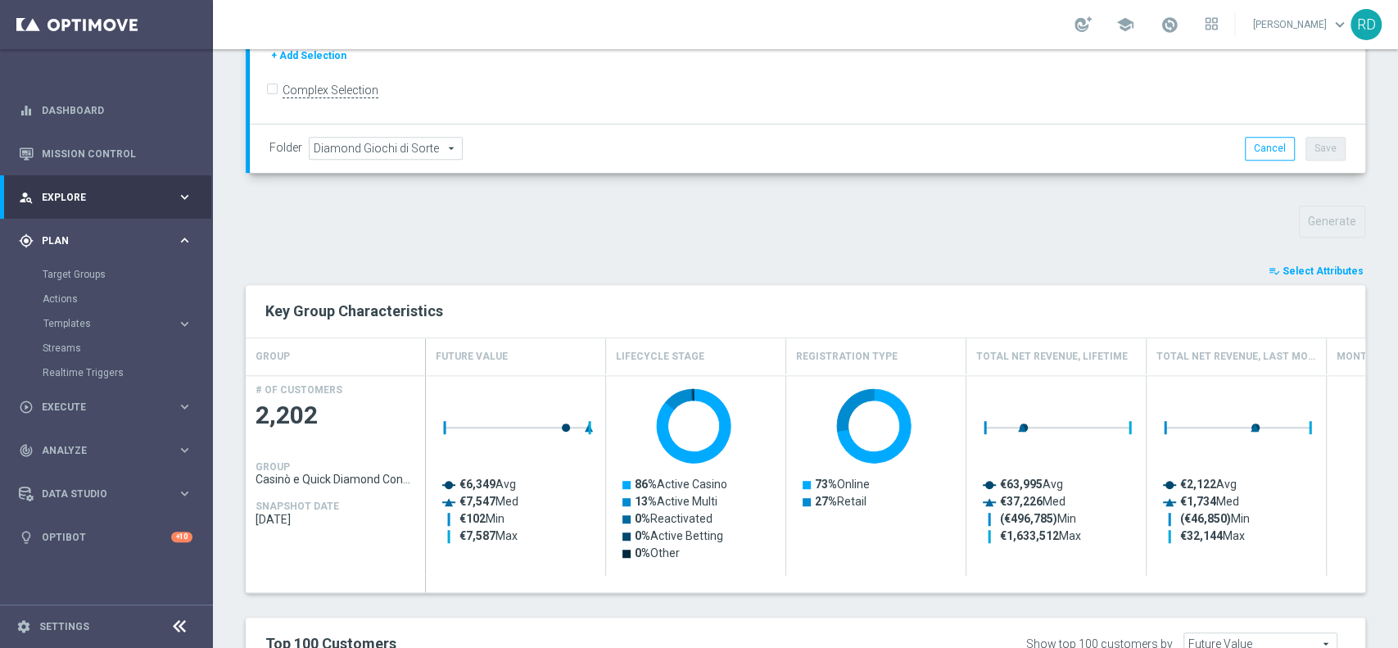
scroll to position [0, 0]
click at [71, 272] on link "Target Groups" at bounding box center [107, 274] width 128 height 13
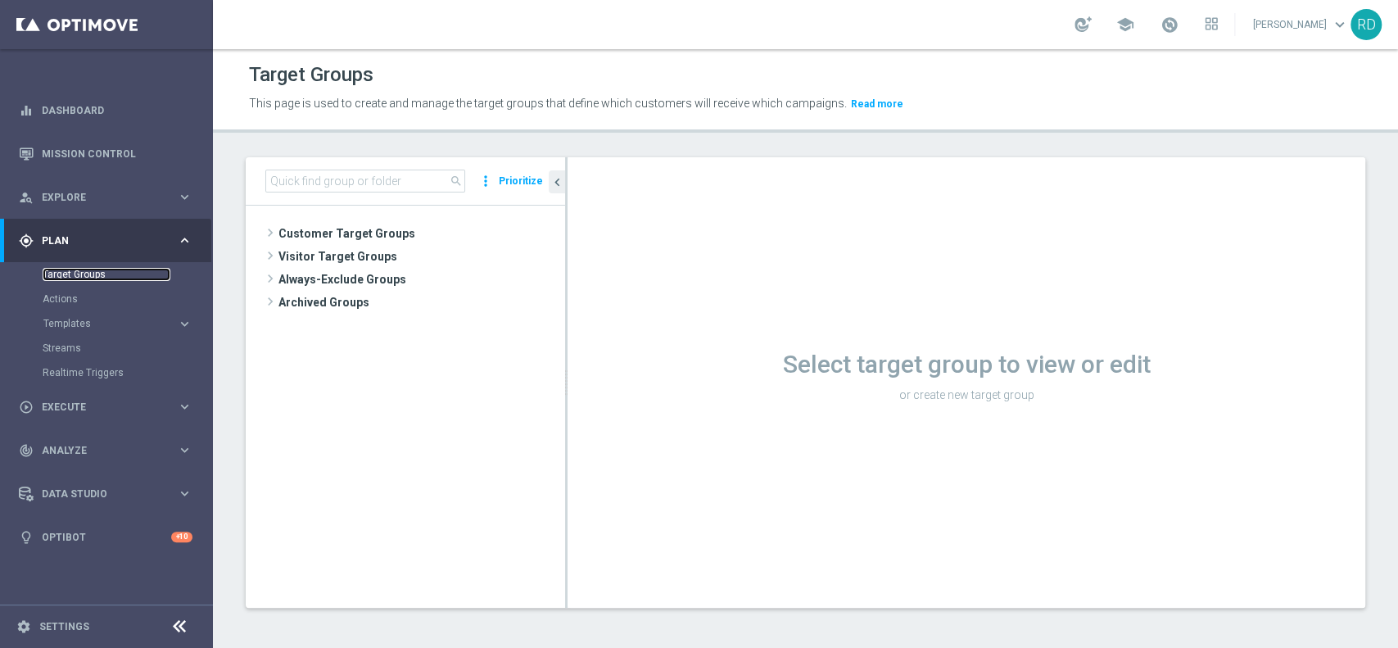
click at [66, 277] on link "Target Groups" at bounding box center [107, 274] width 128 height 13
click at [264, 233] on span at bounding box center [270, 233] width 16 height 20
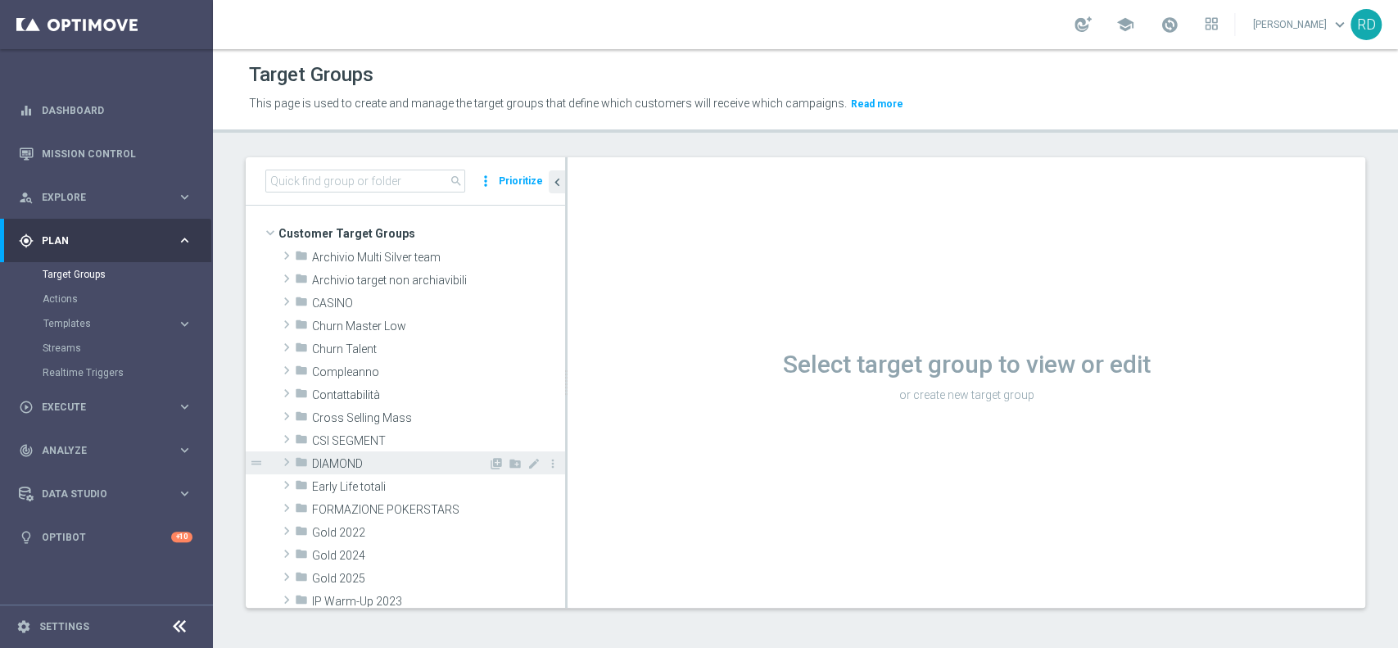
click at [284, 456] on span at bounding box center [286, 462] width 16 height 20
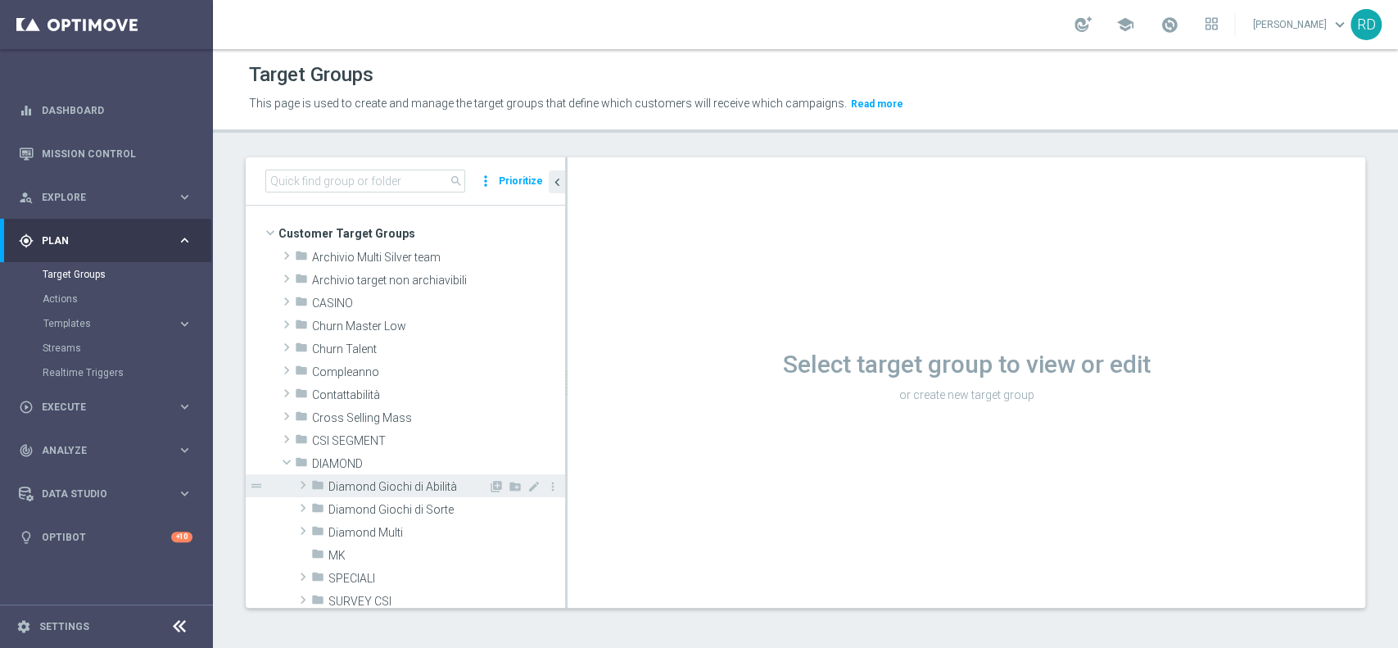
scroll to position [109, 0]
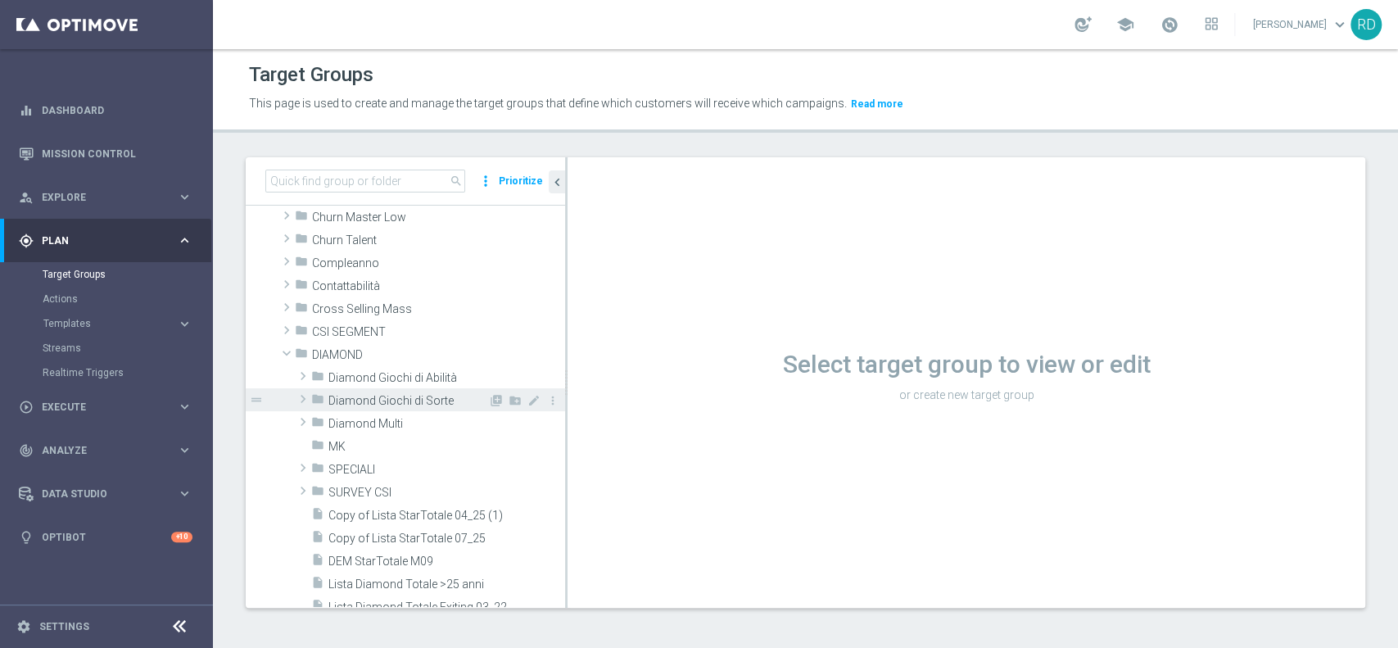
click at [318, 393] on icon "folder" at bounding box center [317, 401] width 13 height 19
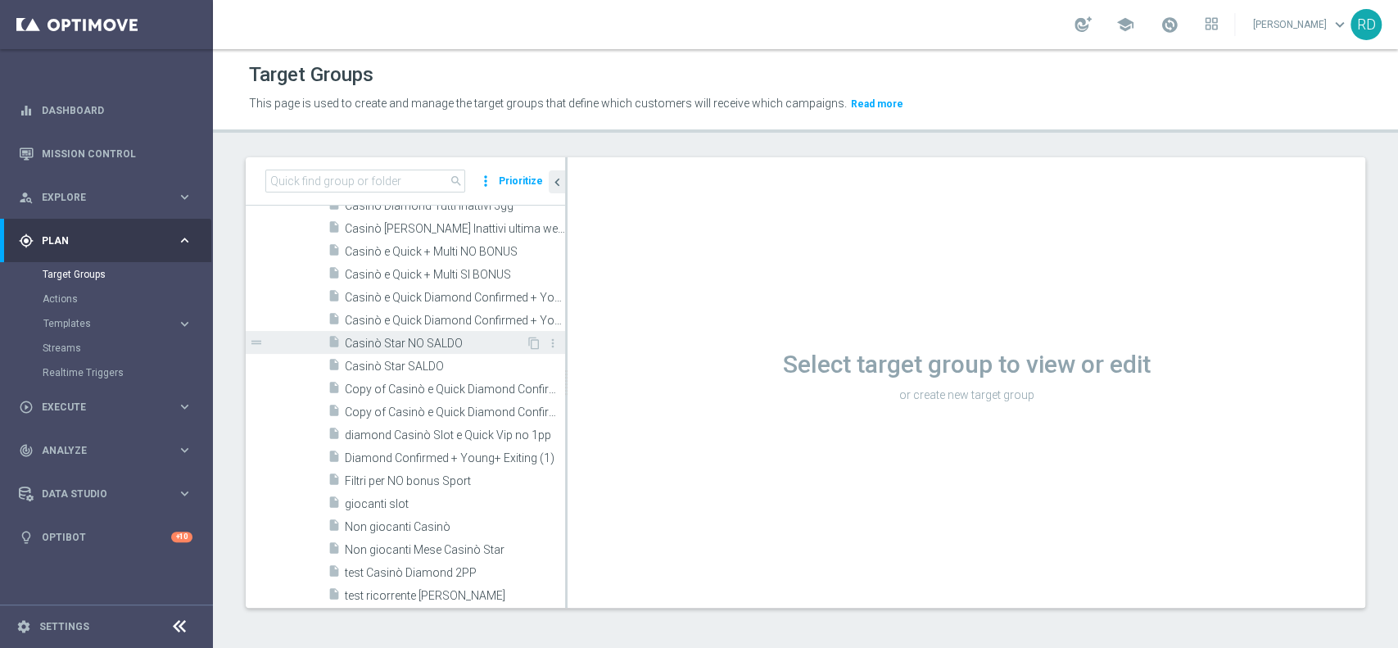
scroll to position [545, 0]
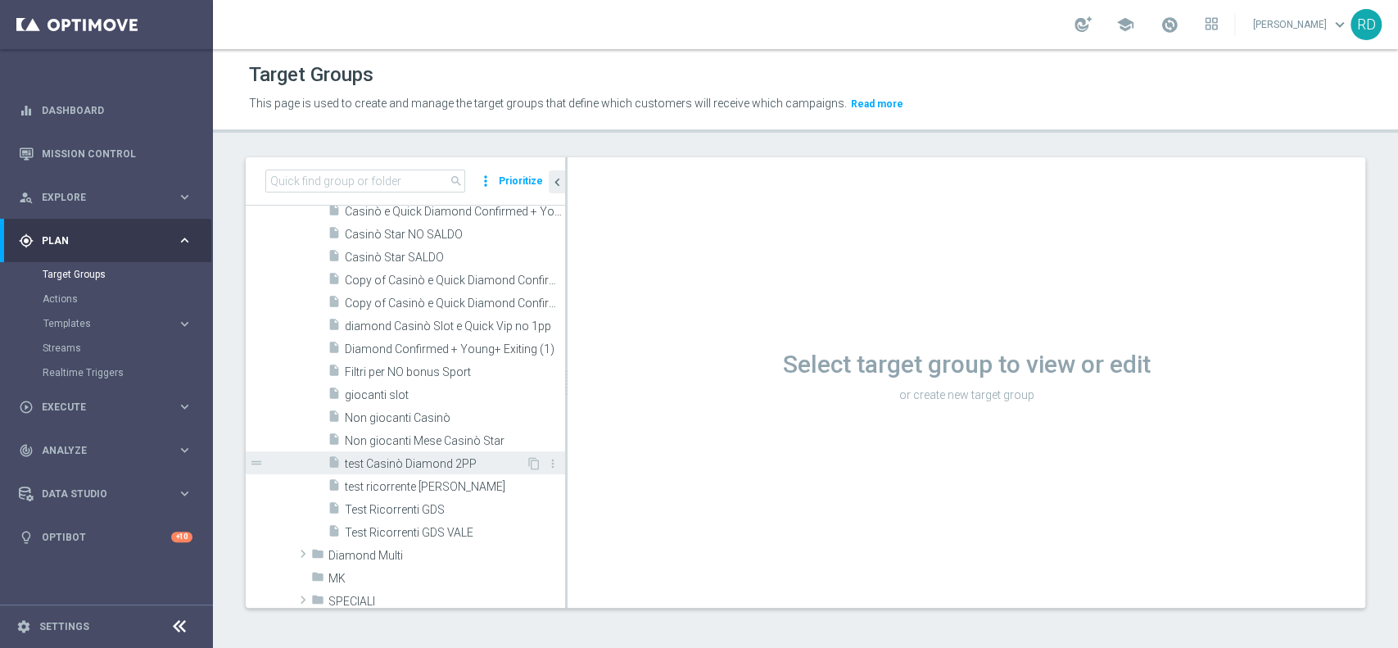
click at [455, 462] on span "test Casinò Diamond 2PP" at bounding box center [435, 464] width 181 height 14
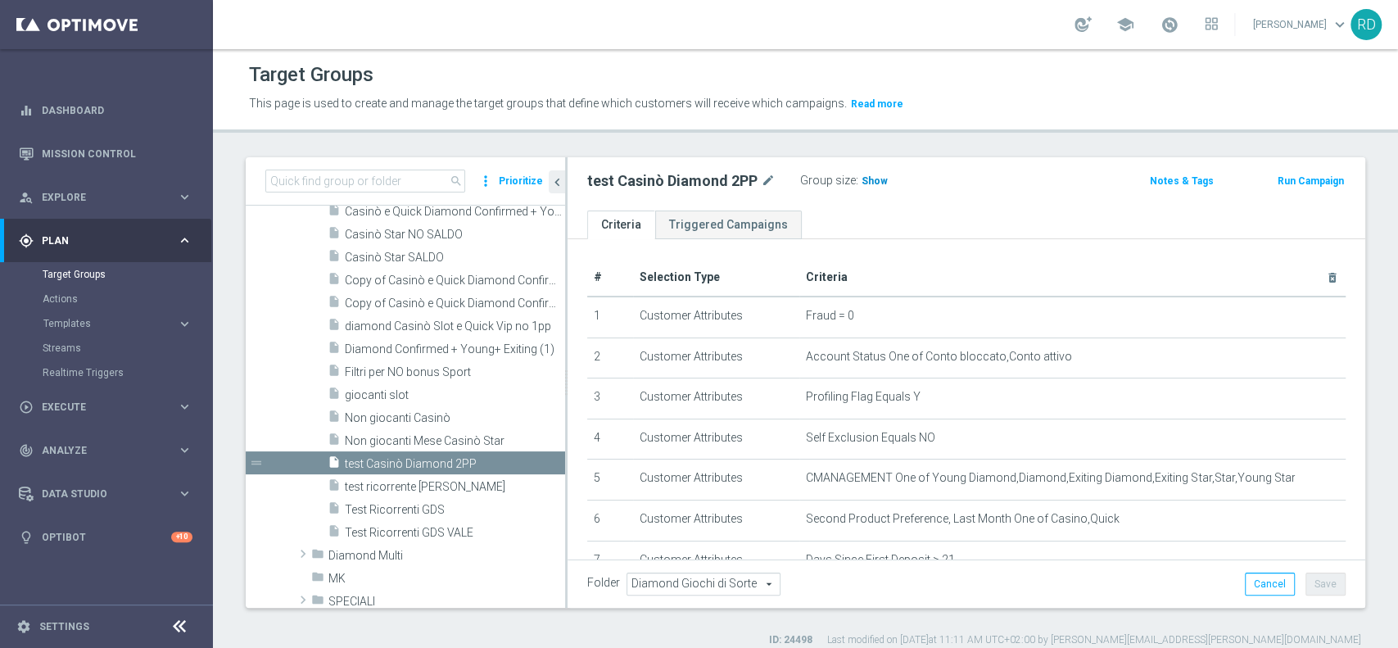
click at [881, 181] on h3 "Show" at bounding box center [874, 181] width 29 height 18
click at [868, 177] on span "745" at bounding box center [872, 183] width 20 height 16
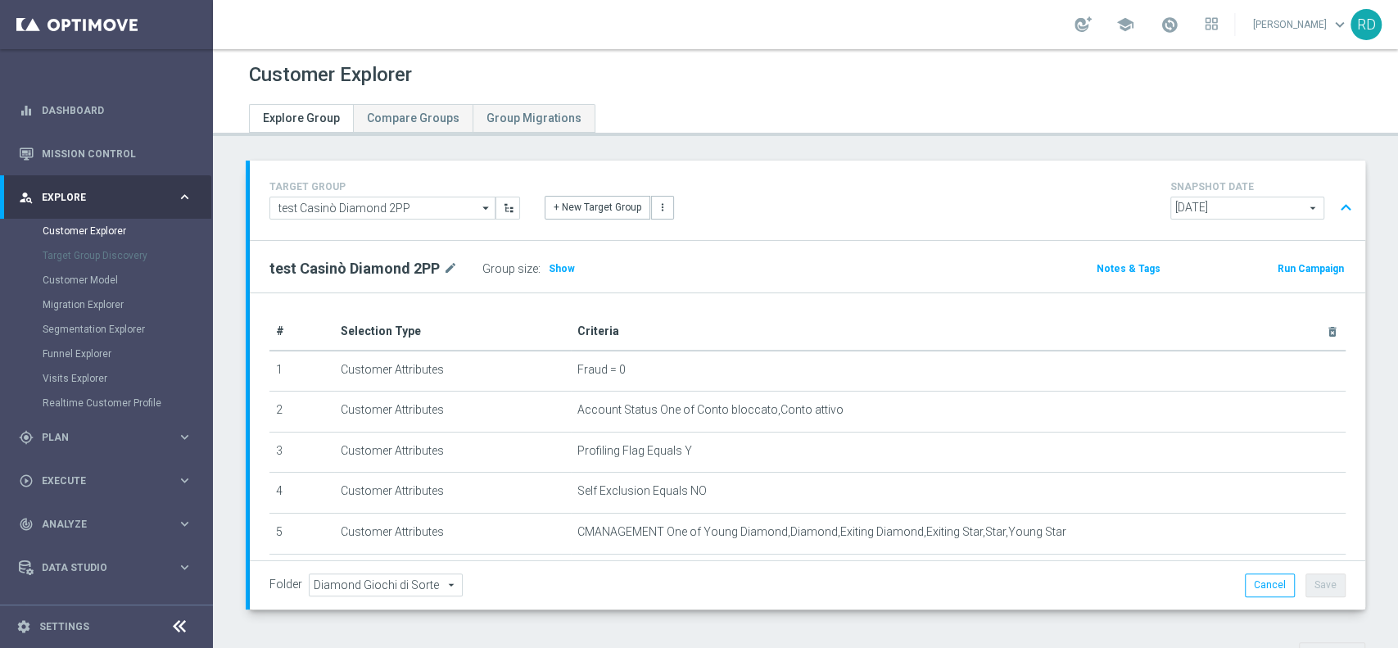
drag, startPoint x: 550, startPoint y: 272, endPoint x: 568, endPoint y: 280, distance: 19.0
click at [551, 272] on span "Show" at bounding box center [562, 268] width 26 height 11
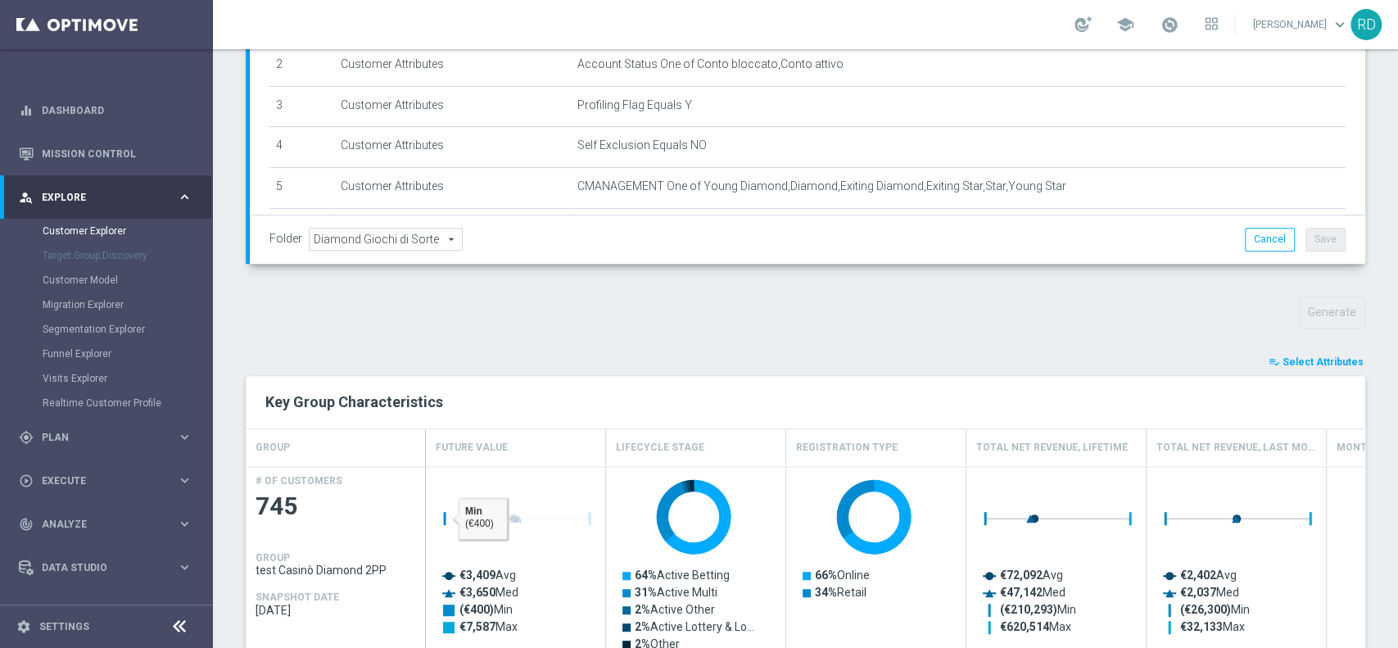
scroll to position [436, 0]
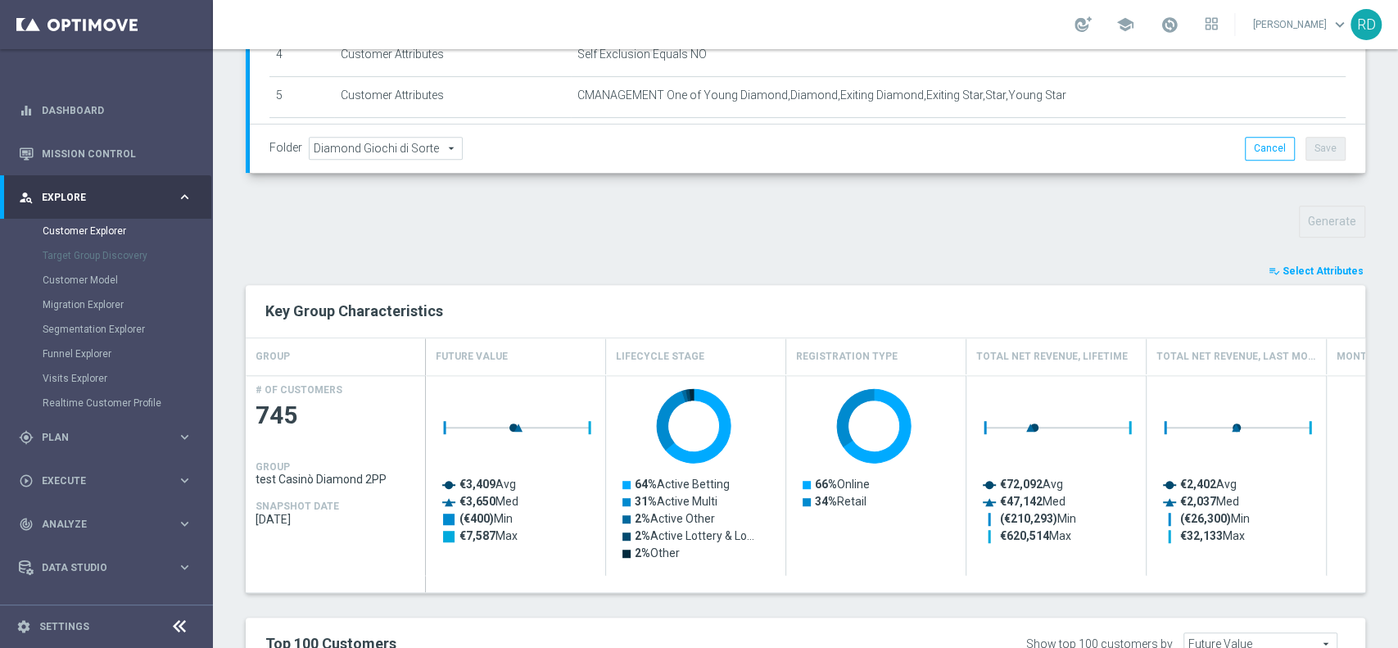
click at [1319, 272] on span "Select Attributes" at bounding box center [1322, 270] width 81 height 11
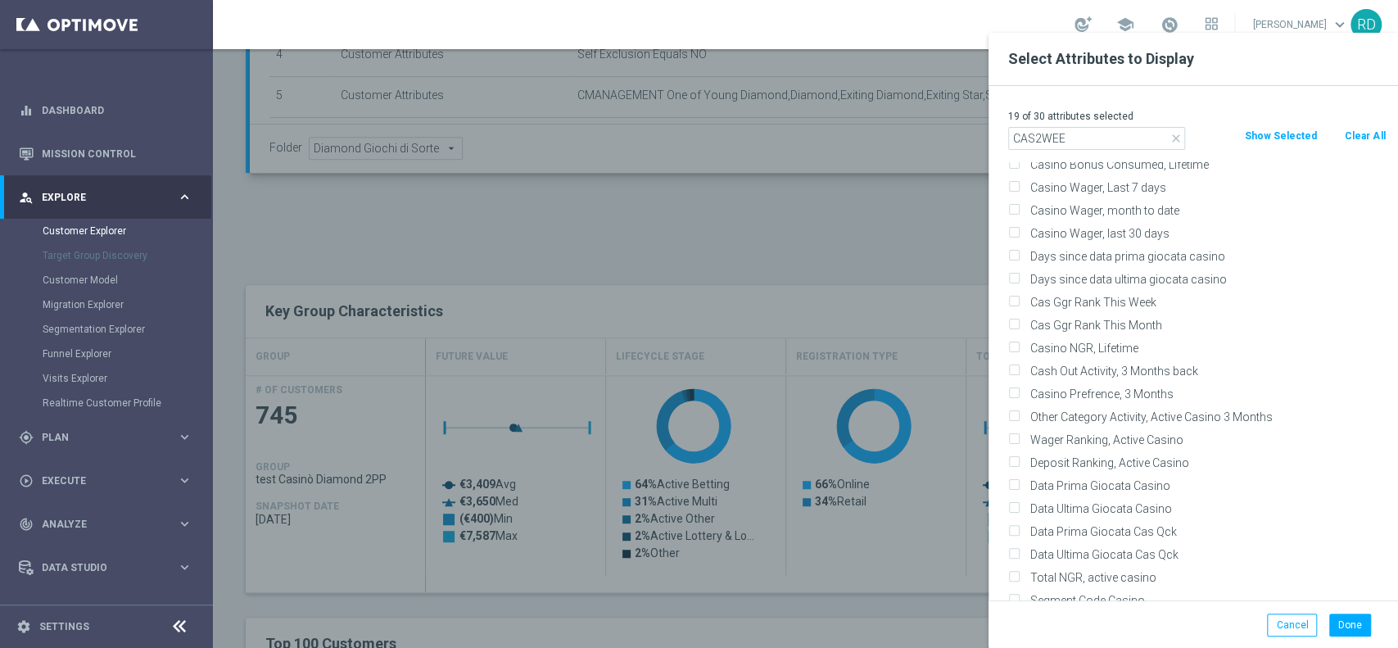
scroll to position [0, 0]
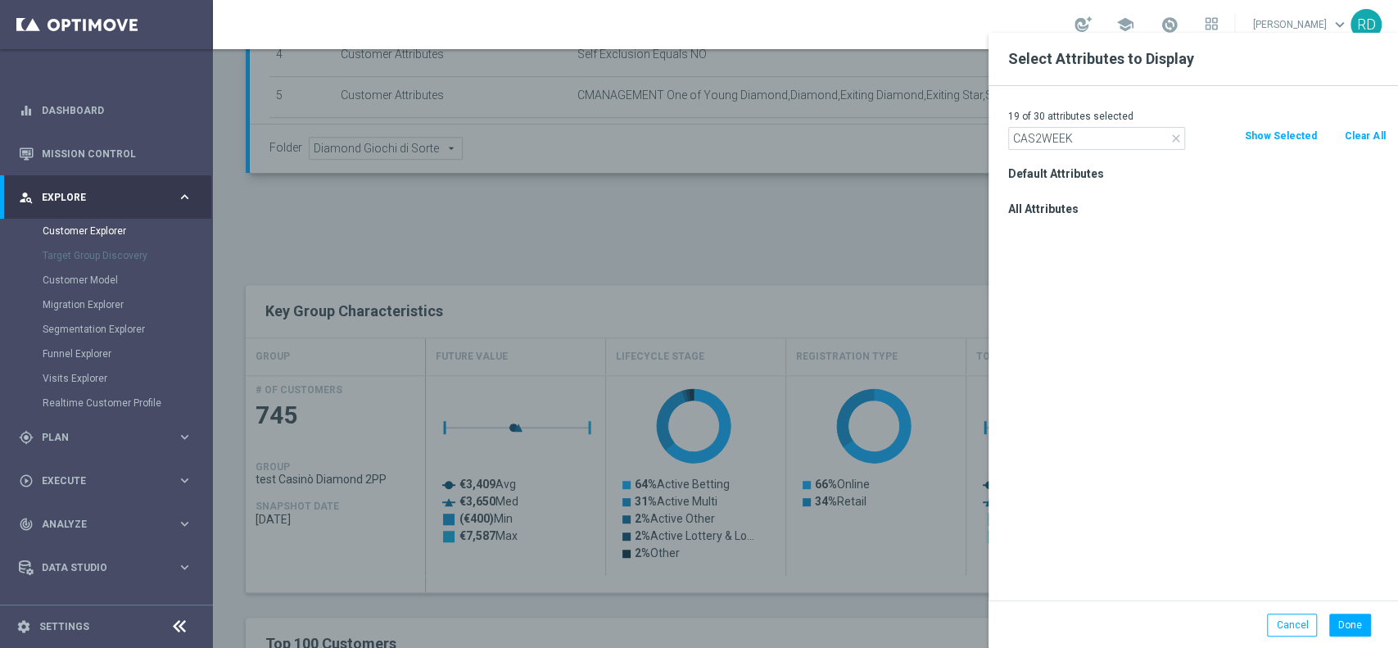
click at [1038, 138] on input "CAS2WEEK" at bounding box center [1096, 138] width 177 height 23
click at [1031, 145] on input "CAS2WEEK" at bounding box center [1096, 138] width 177 height 23
click at [1018, 137] on input "2WEEK" at bounding box center [1096, 138] width 177 height 23
drag, startPoint x: 1020, startPoint y: 140, endPoint x: 835, endPoint y: 174, distance: 188.1
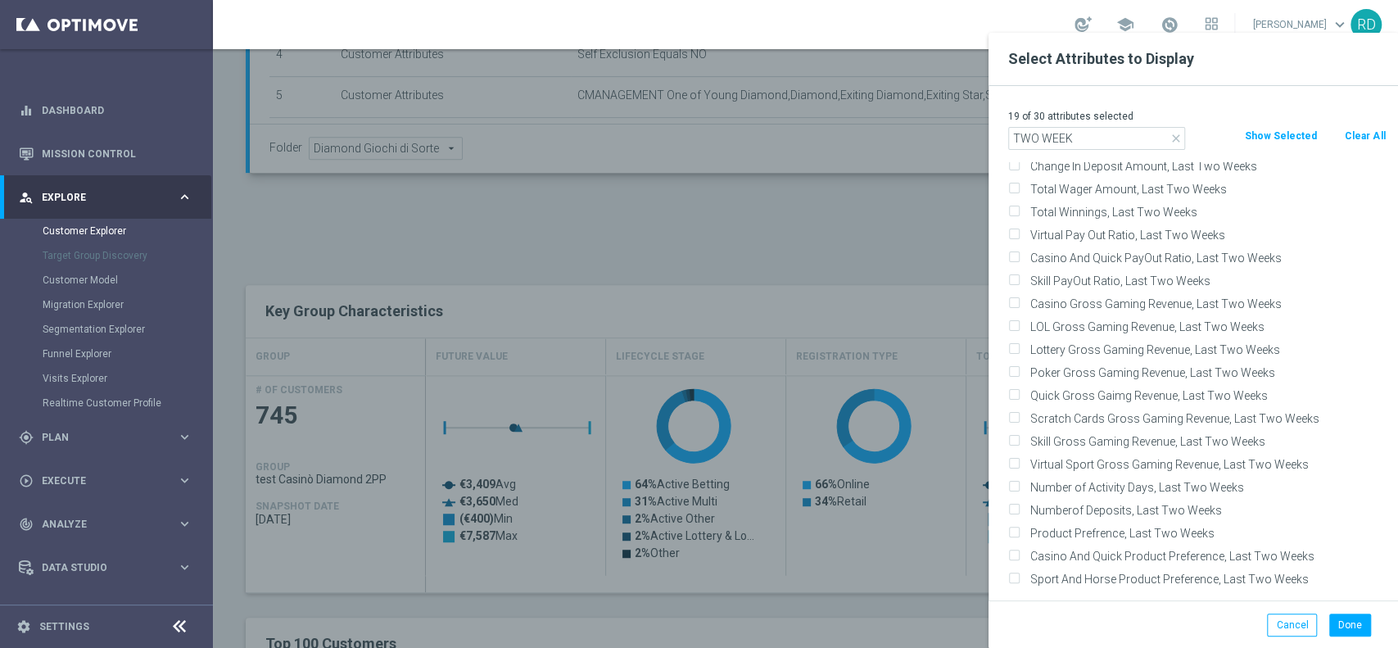
scroll to position [342, 0]
type input "TWO WEEK"
click at [1227, 558] on label "Casino And Quick Product Preference, Last Two Weeks" at bounding box center [1204, 554] width 361 height 15
click at [1019, 558] on input "Casino And Quick Product Preference, Last Two Weeks" at bounding box center [1013, 556] width 11 height 11
checkbox input "true"
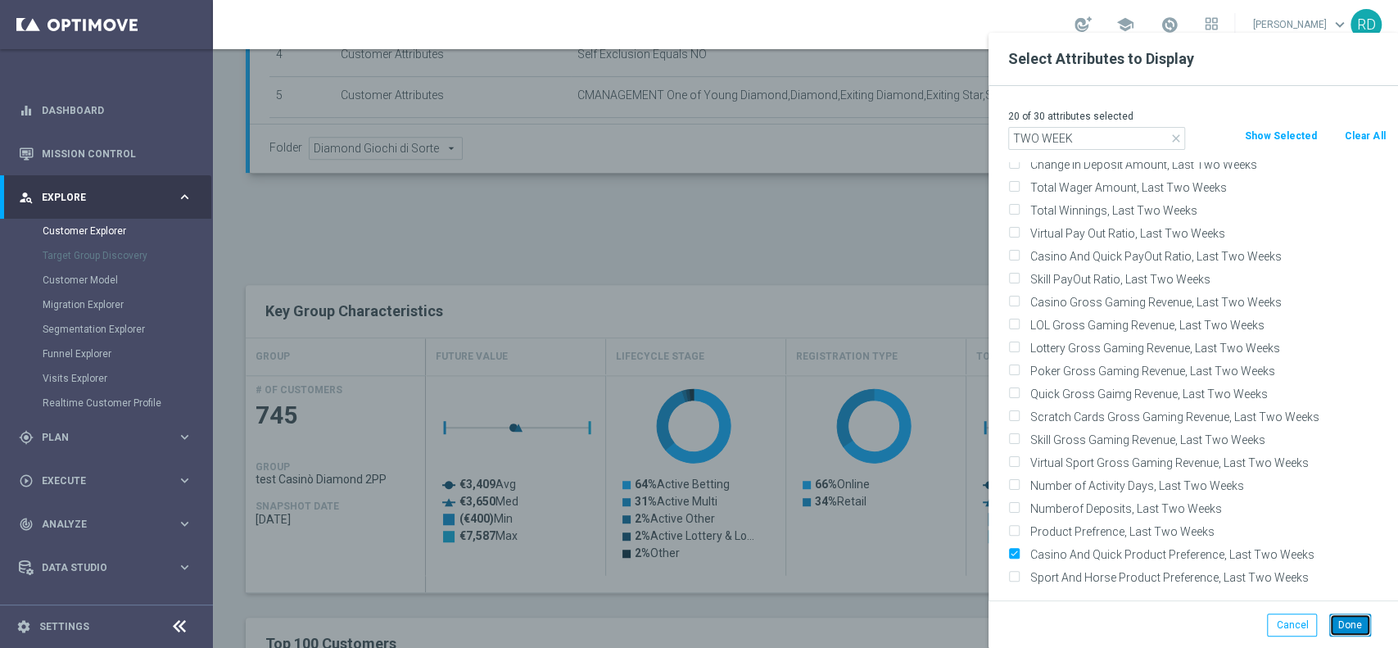
click at [1356, 626] on button "Done" at bounding box center [1350, 624] width 42 height 23
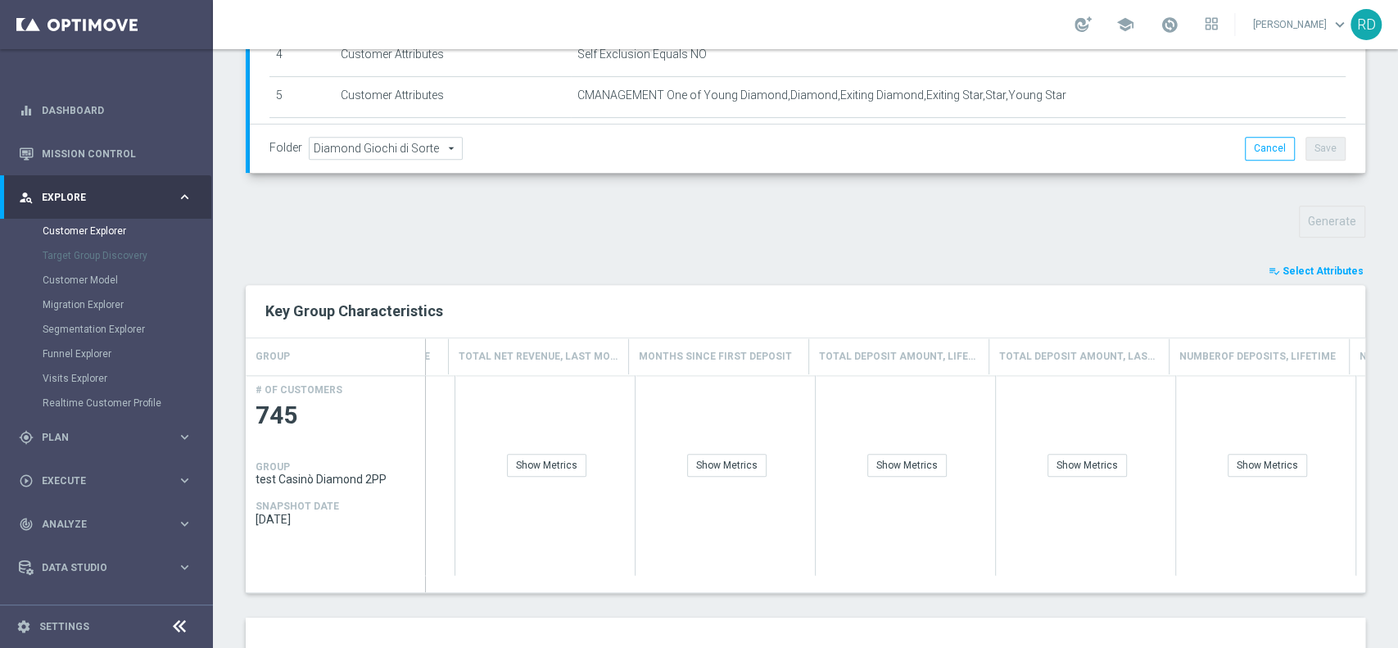
scroll to position [0, 2680]
